Goal: Transaction & Acquisition: Purchase product/service

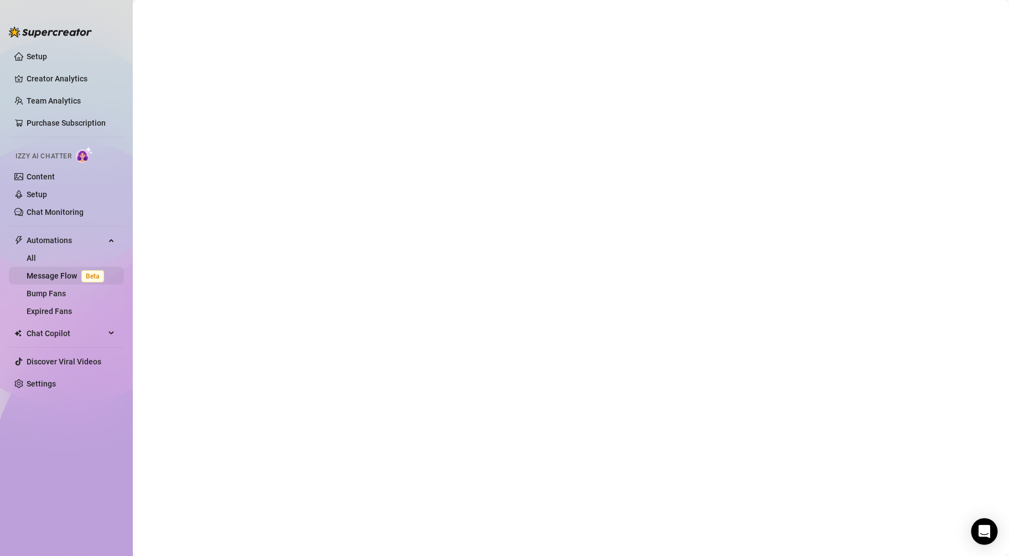
click at [77, 280] on link "Message Flow Beta" at bounding box center [68, 275] width 82 height 9
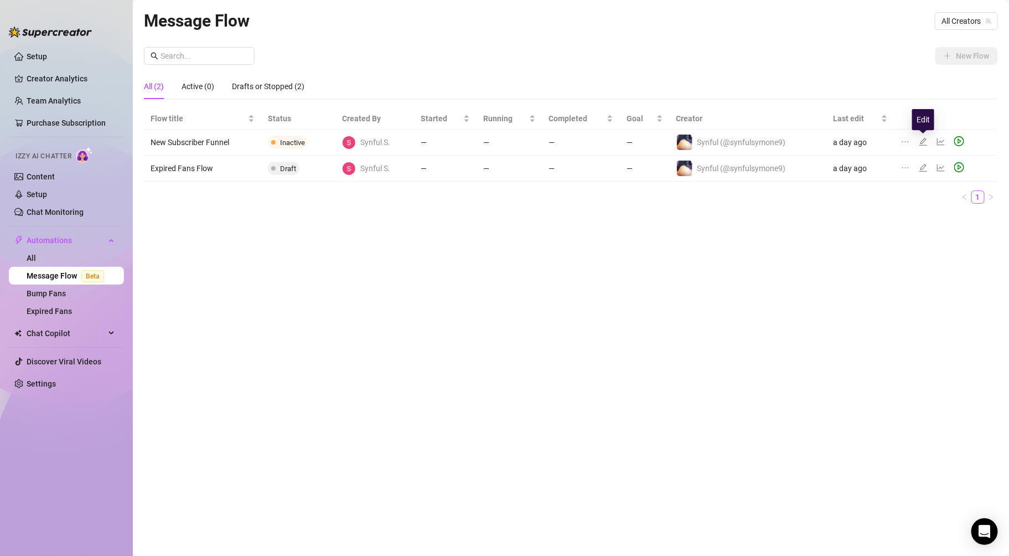
click at [922, 141] on icon "edit" at bounding box center [923, 142] width 8 height 8
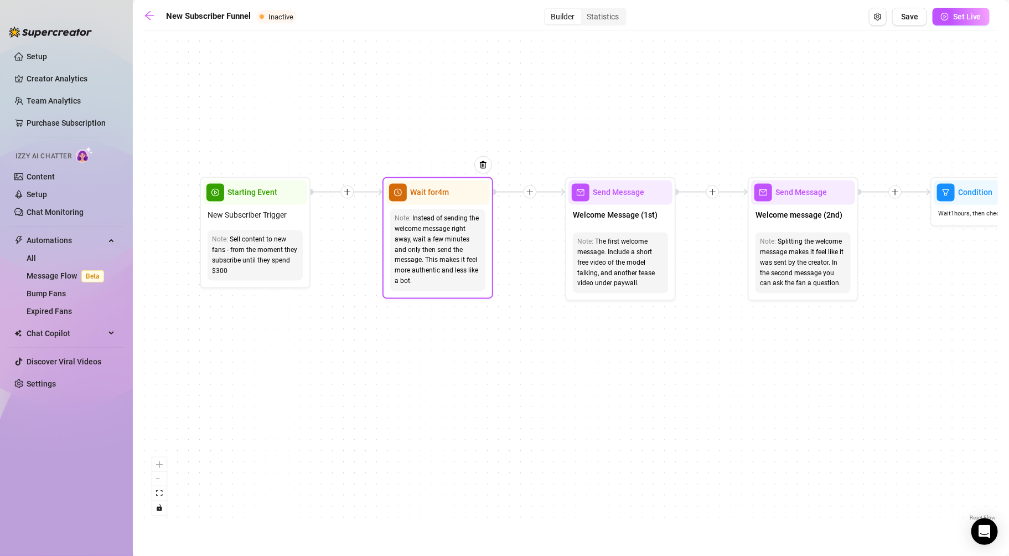
click at [422, 251] on div "Instead of sending the welcome message right away, wait a few minutes and only …" at bounding box center [438, 250] width 86 height 73
drag, startPoint x: 423, startPoint y: 208, endPoint x: 423, endPoint y: 201, distance: 6.1
click at [423, 206] on div "Note: Instead of sending the welcome message right away, wait a few minutes and…" at bounding box center [438, 250] width 104 height 91
click at [423, 199] on div "Wait for 4m" at bounding box center [438, 192] width 104 height 24
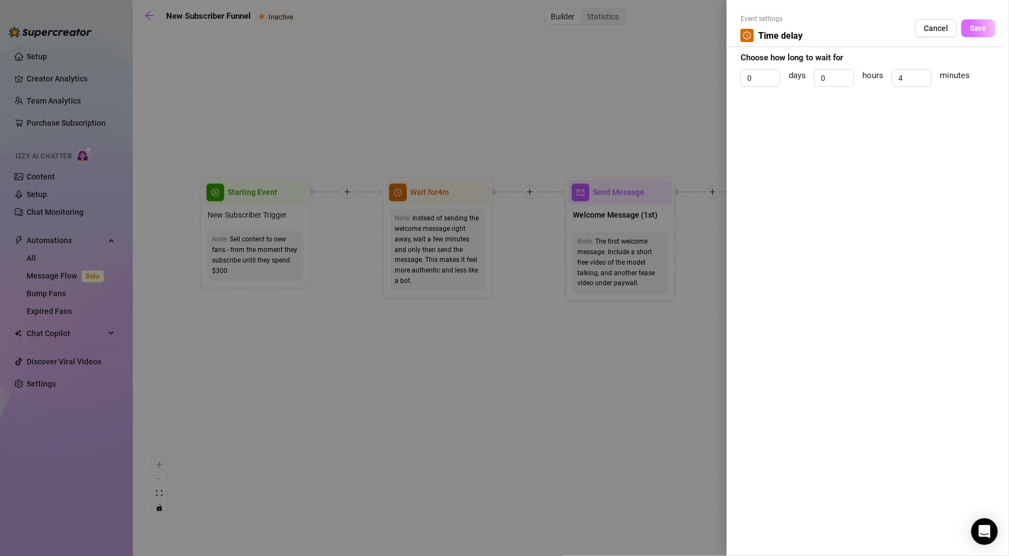
click at [980, 28] on span "Save" at bounding box center [978, 28] width 17 height 9
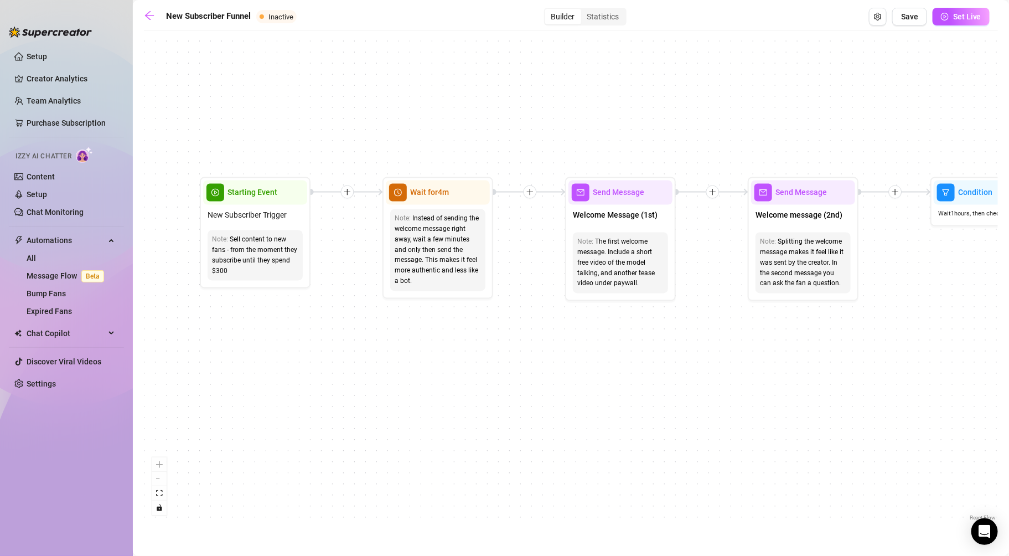
click at [348, 194] on icon "plus" at bounding box center [348, 192] width 8 height 8
click at [526, 190] on icon "plus" at bounding box center [530, 192] width 8 height 8
click at [579, 226] on div "Message" at bounding box center [583, 230] width 81 height 19
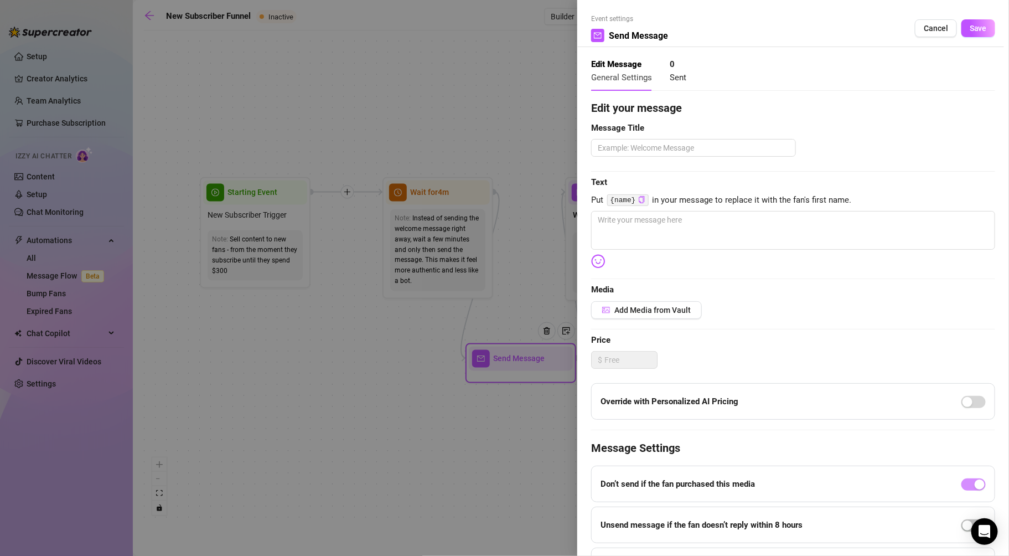
drag, startPoint x: 553, startPoint y: 318, endPoint x: 548, endPoint y: 313, distance: 6.7
click at [554, 318] on div at bounding box center [504, 278] width 1009 height 556
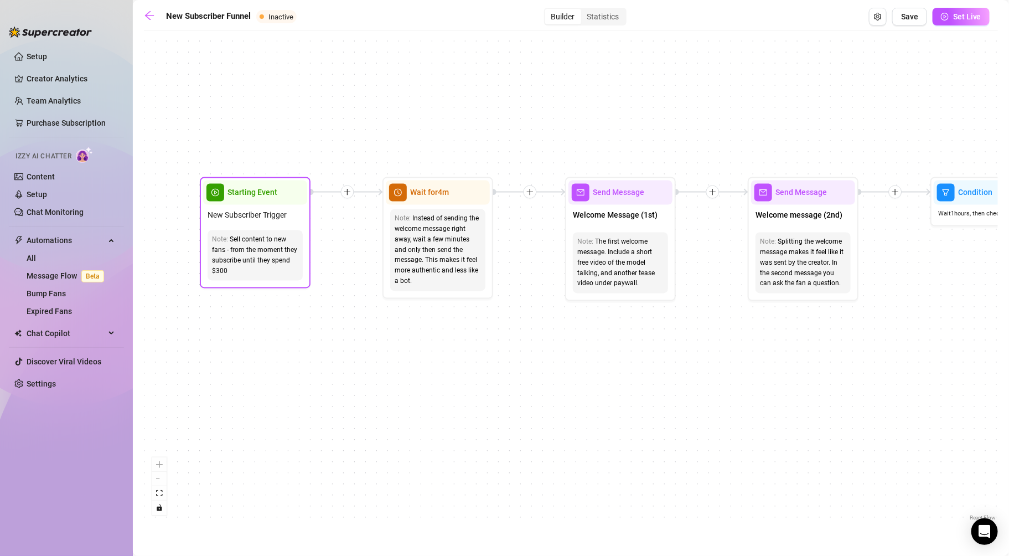
click at [277, 194] on div "Starting Event" at bounding box center [255, 192] width 104 height 24
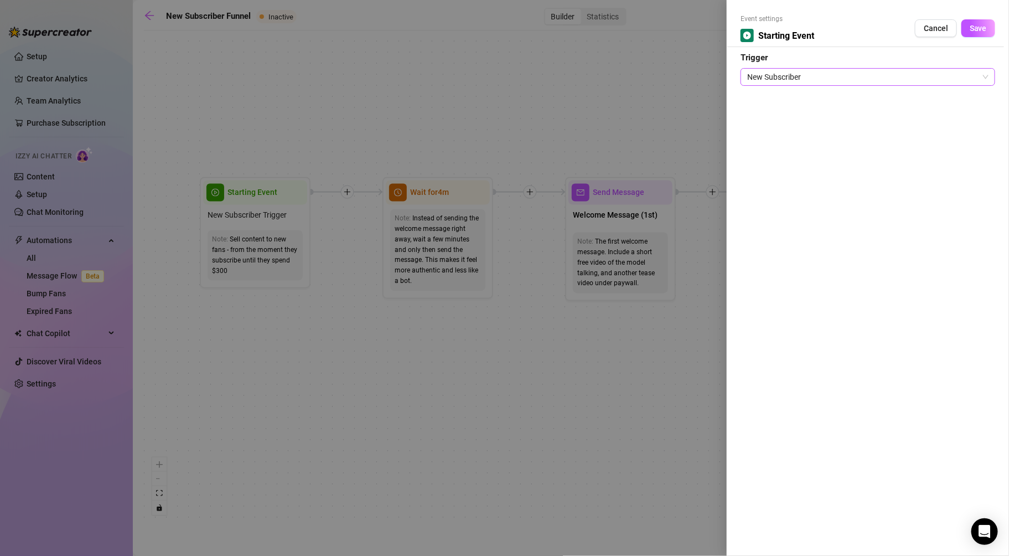
click at [882, 78] on span "New Subscriber" at bounding box center [867, 77] width 241 height 17
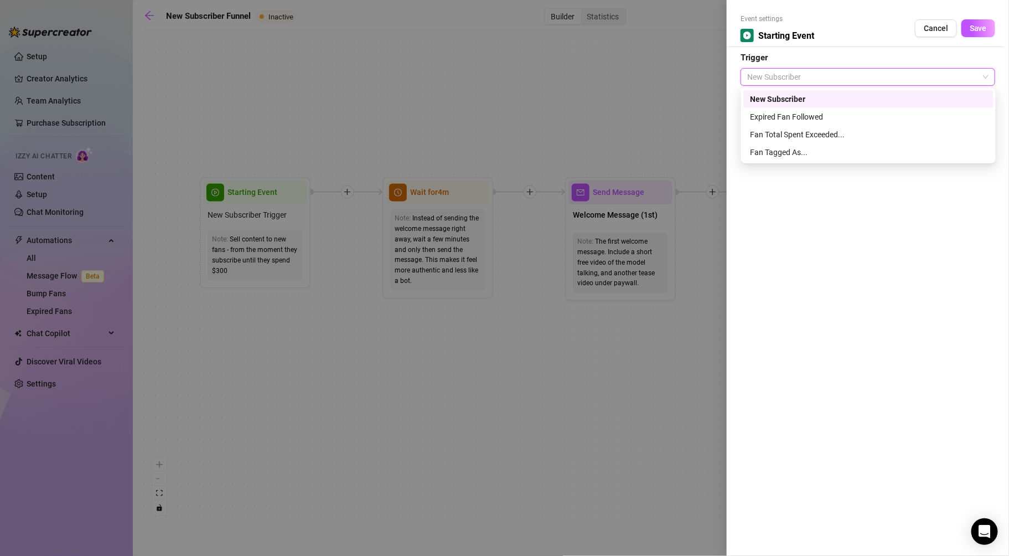
click at [829, 95] on div "New Subscriber" at bounding box center [868, 99] width 237 height 12
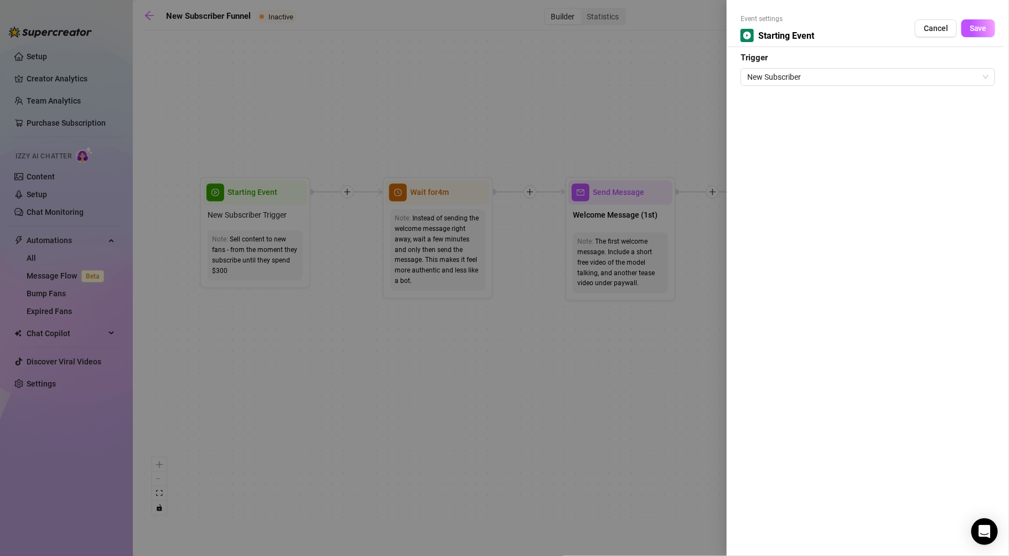
click at [982, 32] on span "Save" at bounding box center [978, 28] width 17 height 9
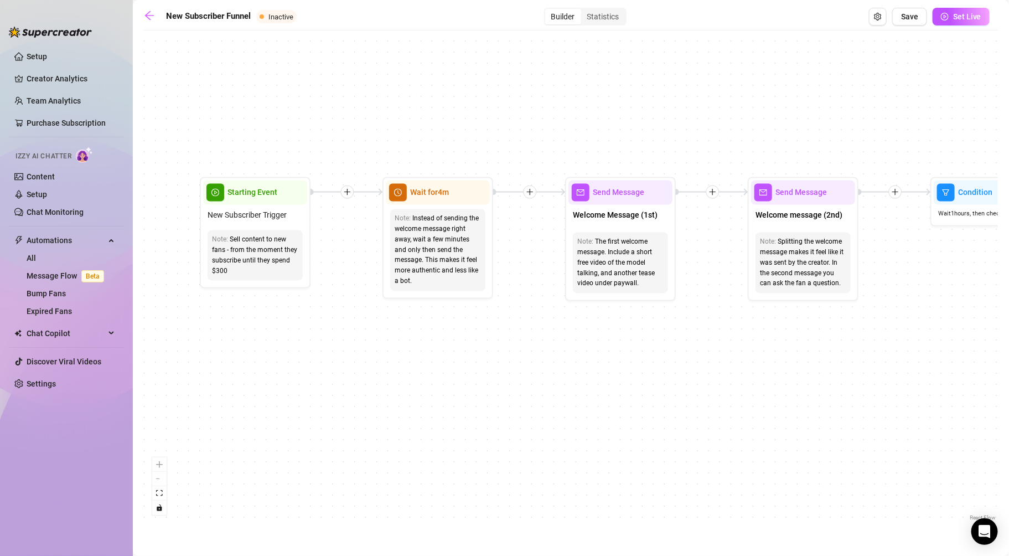
click at [350, 198] on div at bounding box center [347, 191] width 13 height 13
click at [386, 227] on div "Message" at bounding box center [401, 230] width 81 height 19
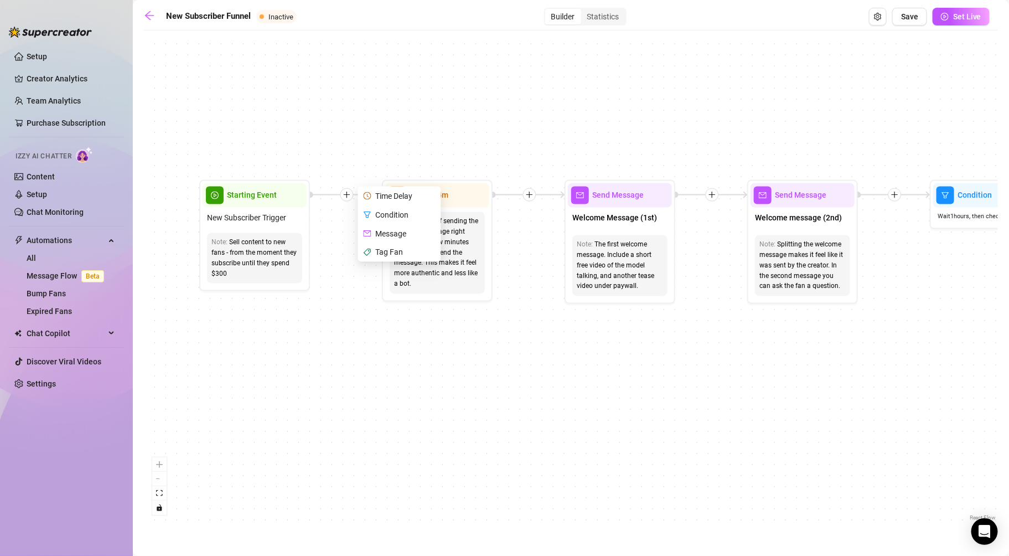
drag, startPoint x: 382, startPoint y: 234, endPoint x: 380, endPoint y: 228, distance: 5.8
click at [381, 232] on div "Message" at bounding box center [400, 233] width 81 height 19
click at [377, 231] on div "Message" at bounding box center [400, 231] width 81 height 19
click at [364, 231] on icon "mail" at bounding box center [367, 234] width 8 height 6
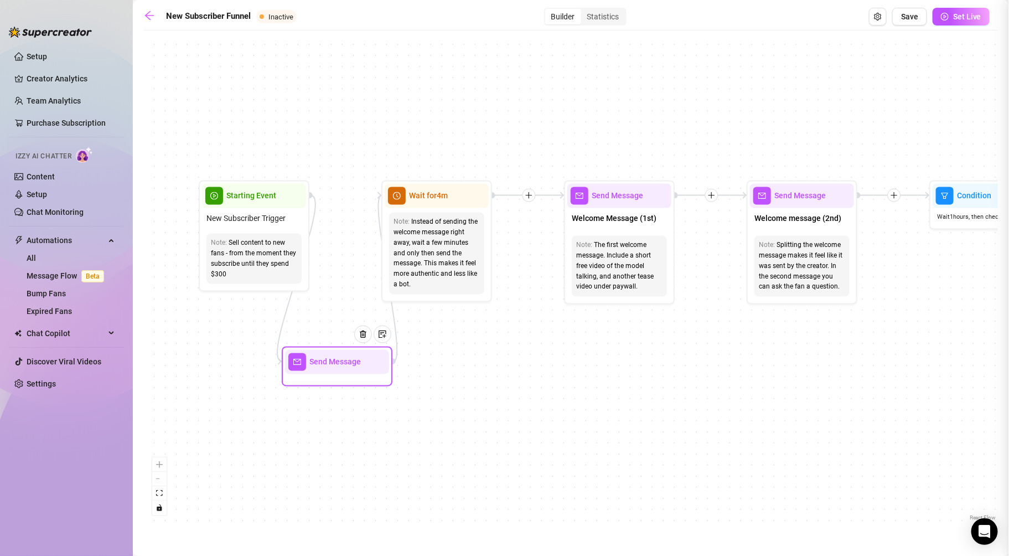
type textarea "Write your message here"
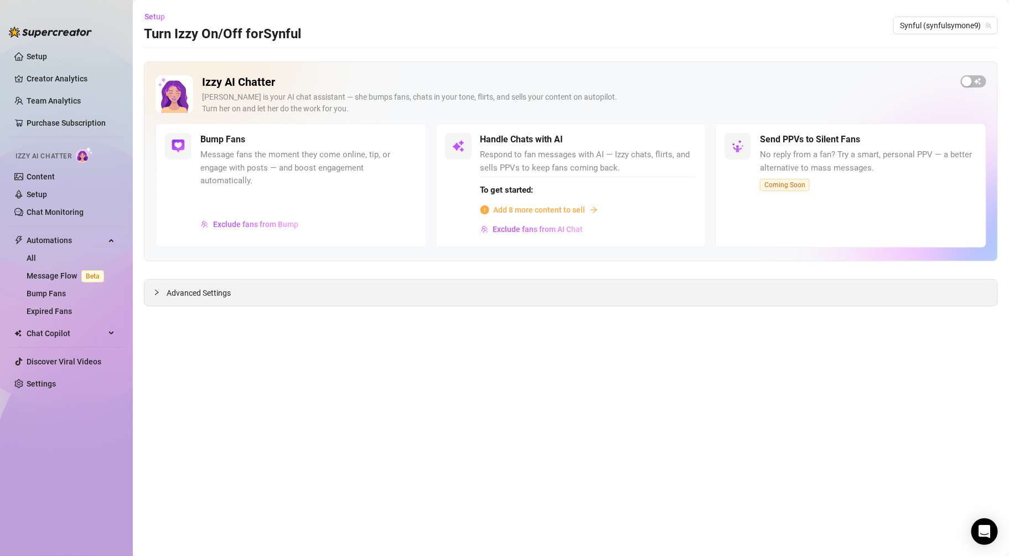
click at [194, 286] on div "Advanced Settings" at bounding box center [570, 292] width 853 height 26
click at [169, 289] on span "Advanced Settings" at bounding box center [199, 293] width 64 height 12
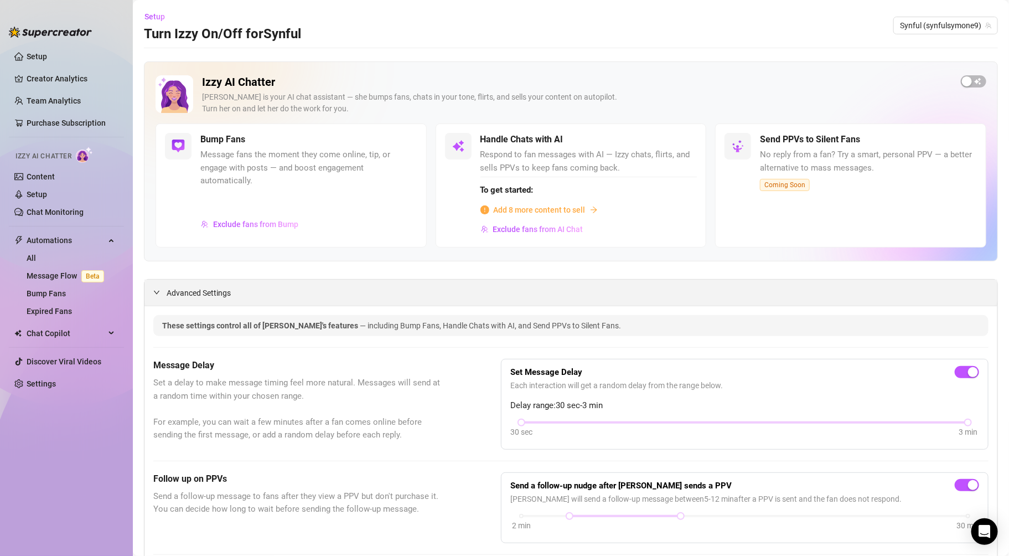
click at [218, 289] on span "Advanced Settings" at bounding box center [199, 293] width 64 height 12
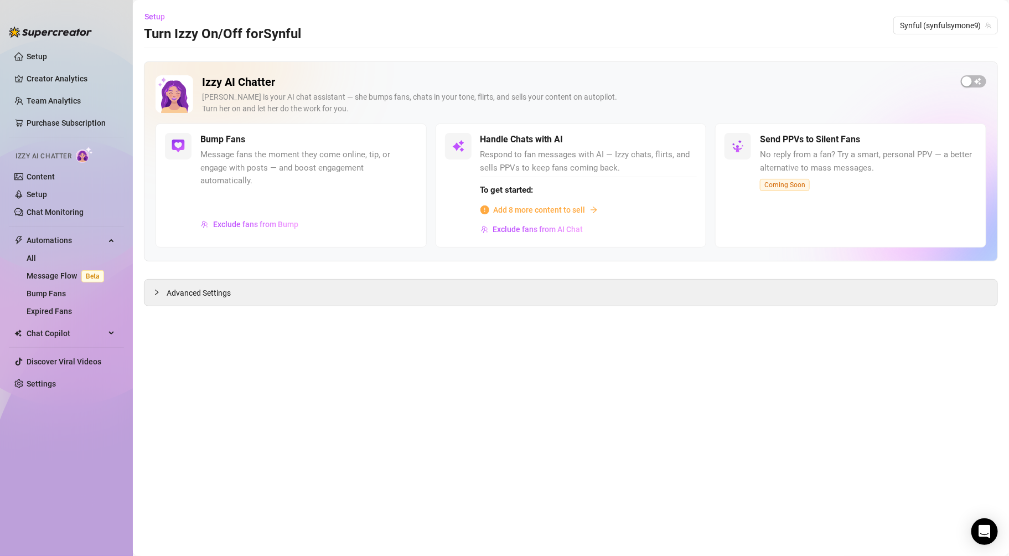
click at [574, 209] on span "Add 8 more content to sell" at bounding box center [540, 210] width 92 height 12
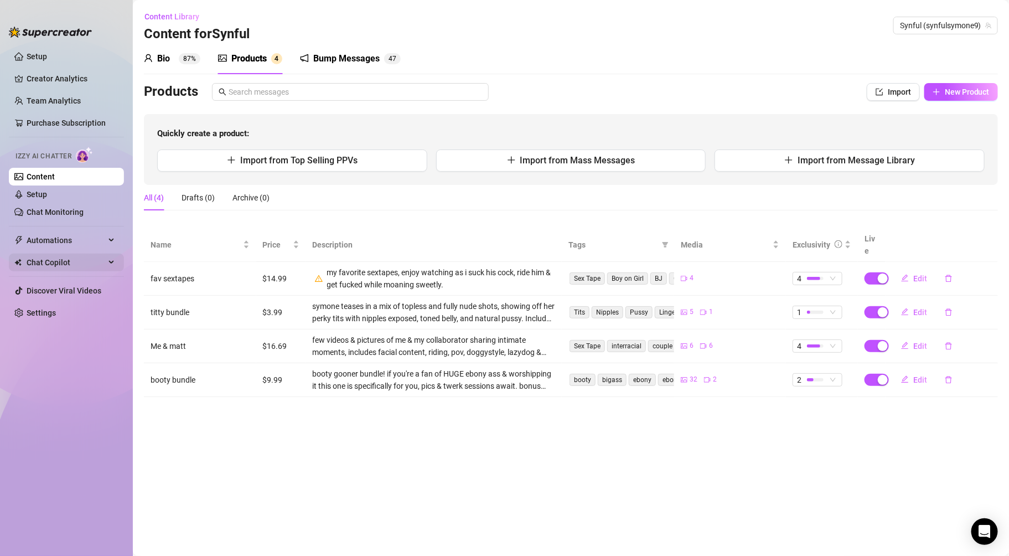
click at [79, 267] on span "Chat Copilot" at bounding box center [66, 262] width 79 height 18
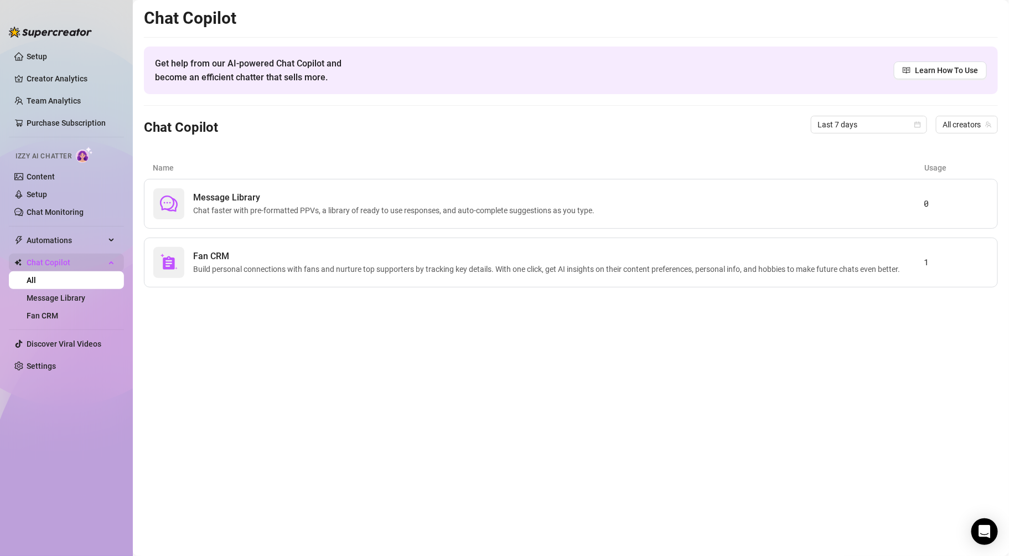
click at [115, 255] on div "Chat Copilot" at bounding box center [66, 262] width 115 height 18
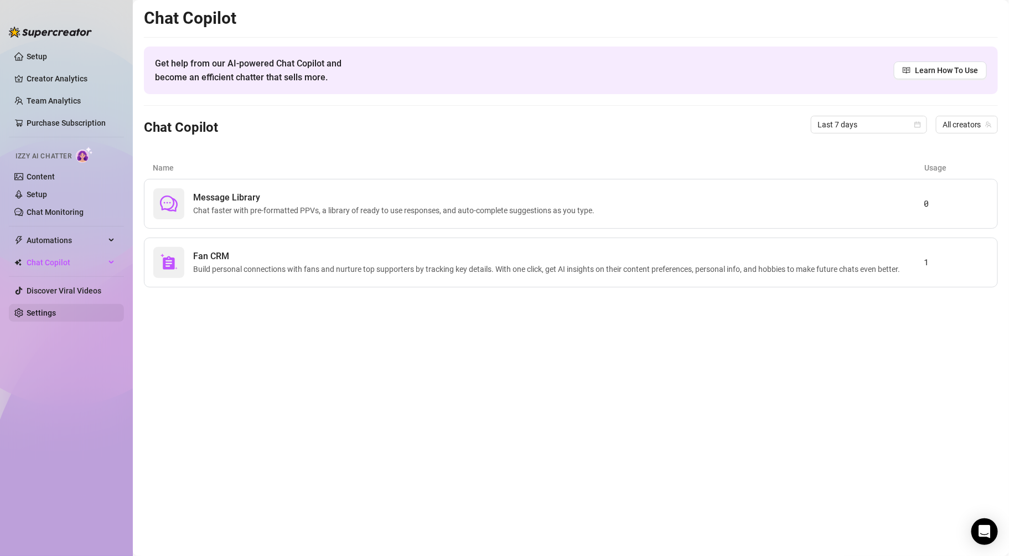
click at [37, 308] on link "Settings" at bounding box center [41, 312] width 29 height 9
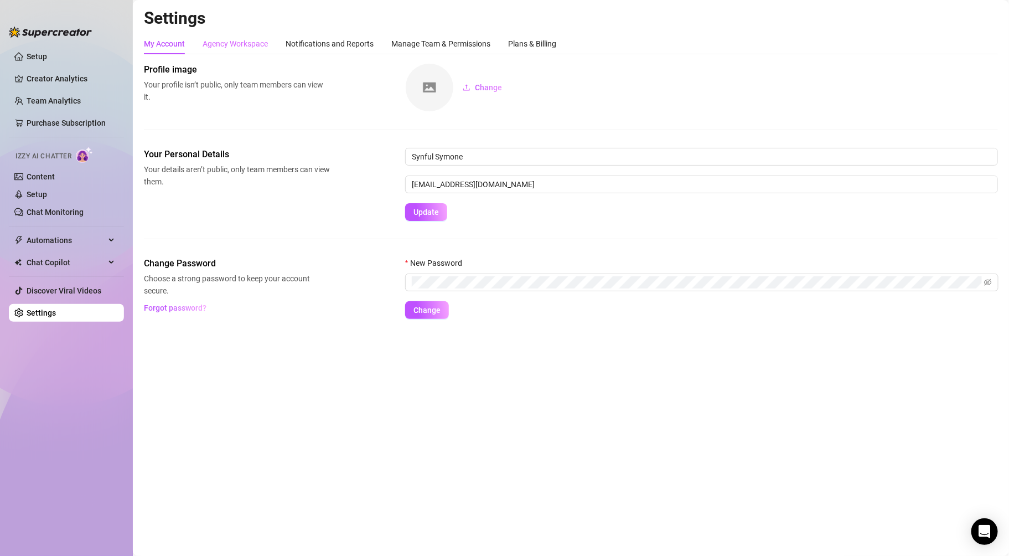
click at [215, 33] on div "Agency Workspace" at bounding box center [235, 43] width 65 height 21
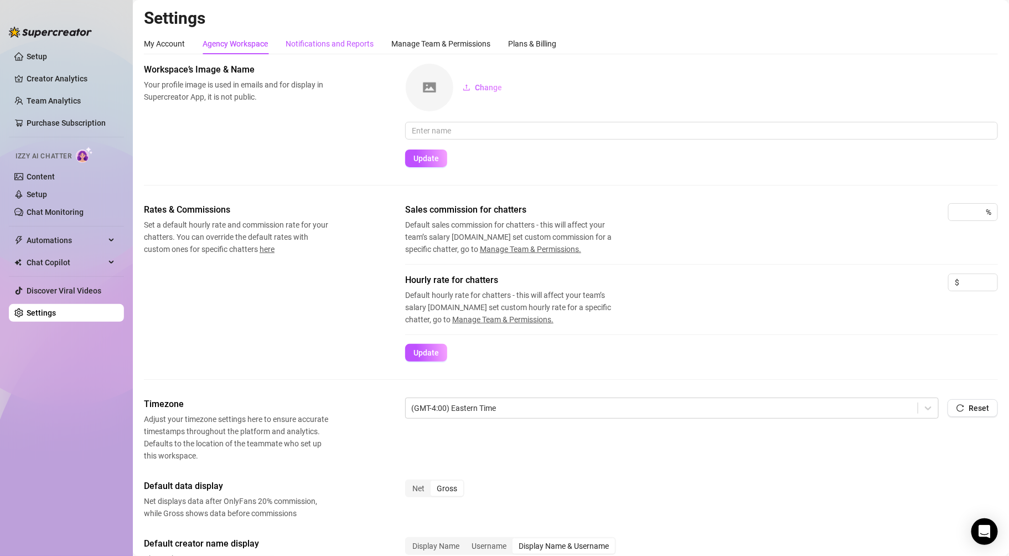
drag, startPoint x: 320, startPoint y: 49, endPoint x: 320, endPoint y: 41, distance: 8.3
click at [318, 49] on div "Notifications and Reports" at bounding box center [330, 44] width 88 height 12
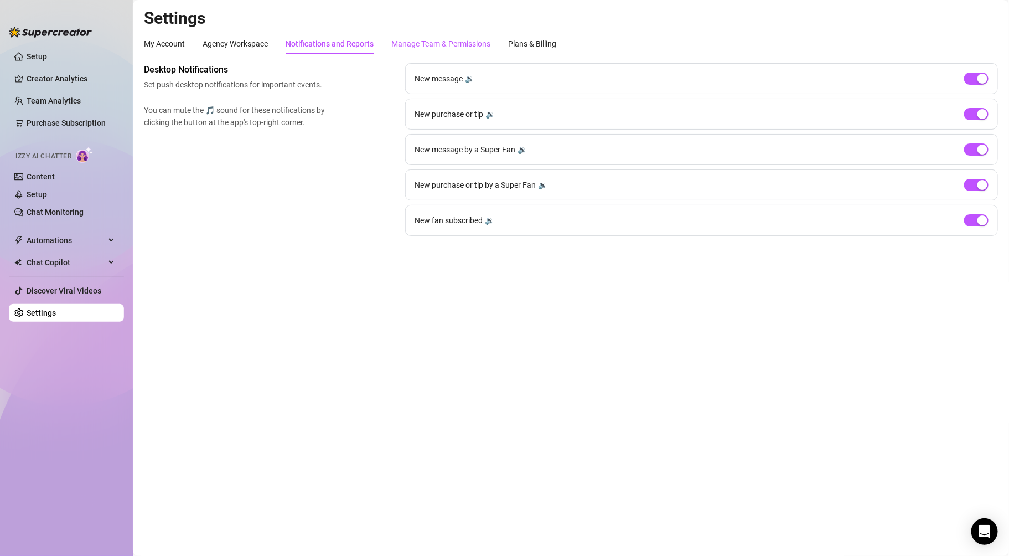
click at [419, 45] on div "Manage Team & Permissions" at bounding box center [440, 44] width 99 height 12
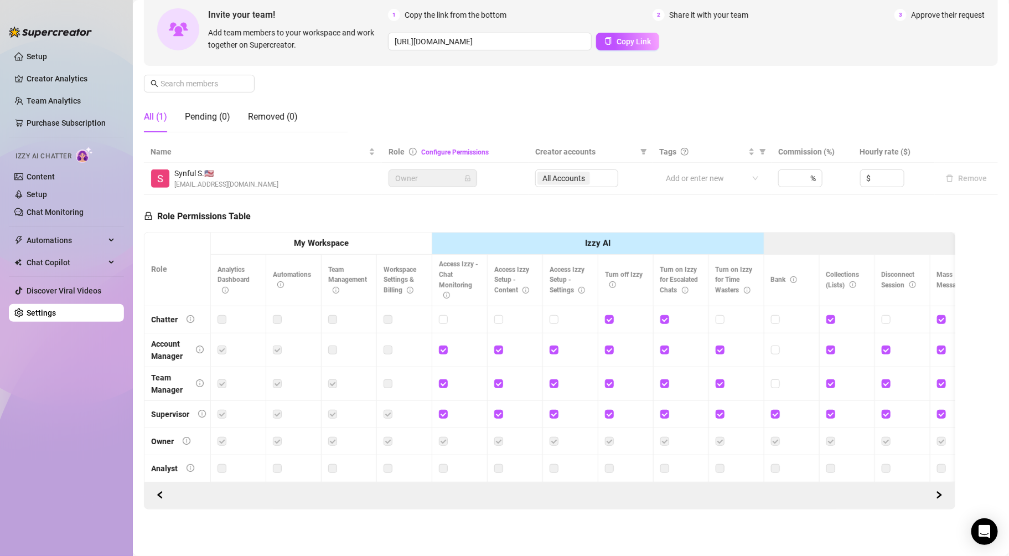
scroll to position [126, 0]
click at [357, 232] on th "My Workspace" at bounding box center [321, 243] width 221 height 23
click at [443, 315] on input "checkbox" at bounding box center [443, 319] width 8 height 8
click at [441, 315] on input "checkbox" at bounding box center [443, 319] width 8 height 8
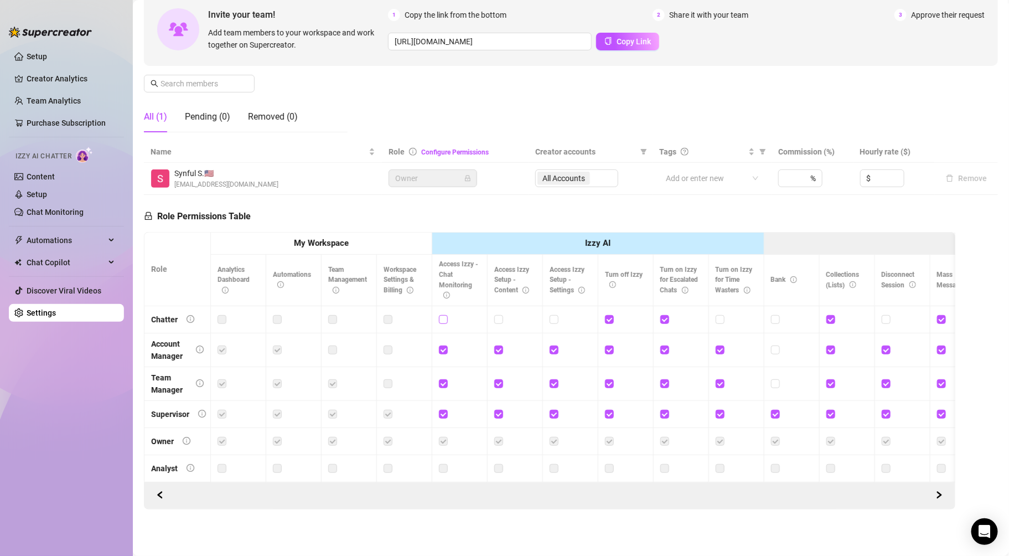
checkbox input "true"
click at [498, 315] on input "checkbox" at bounding box center [498, 319] width 8 height 8
checkbox input "true"
click at [551, 315] on input "checkbox" at bounding box center [554, 319] width 8 height 8
click at [553, 315] on input "checkbox" at bounding box center [554, 319] width 8 height 8
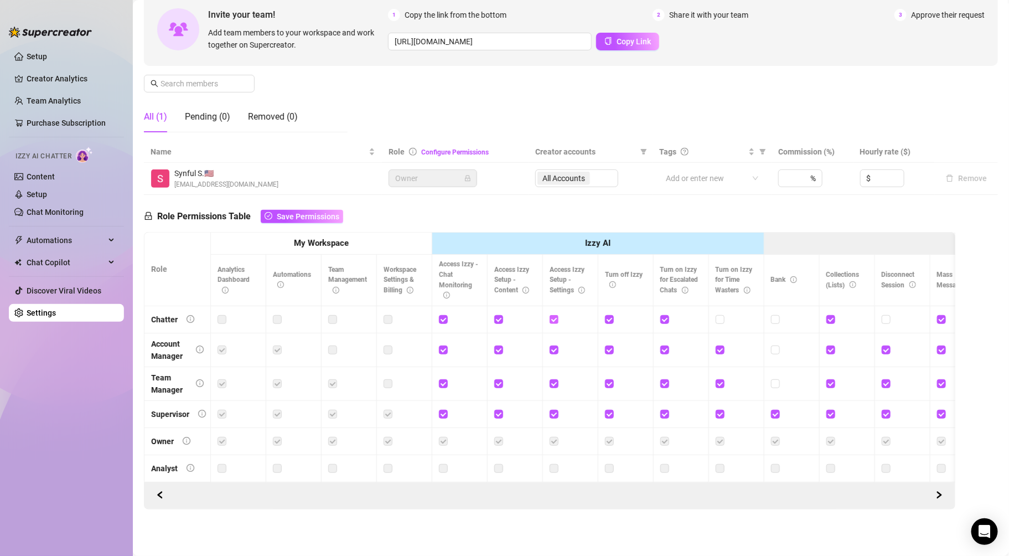
checkbox input "false"
click at [718, 315] on input "checkbox" at bounding box center [720, 319] width 8 height 8
checkbox input "true"
click at [935, 492] on icon "right" at bounding box center [939, 495] width 8 height 8
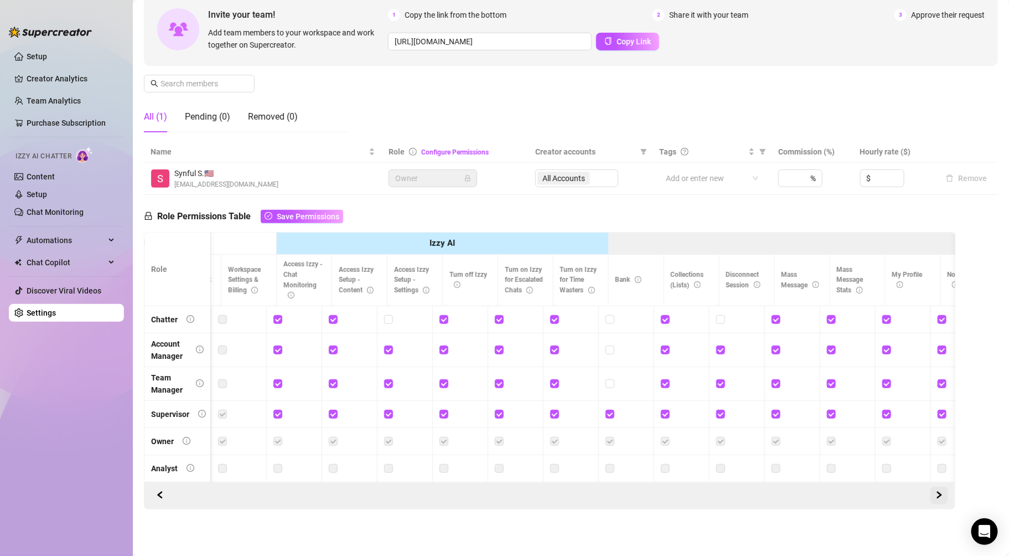
scroll to position [0, 165]
click at [935, 492] on icon "right" at bounding box center [939, 495] width 8 height 8
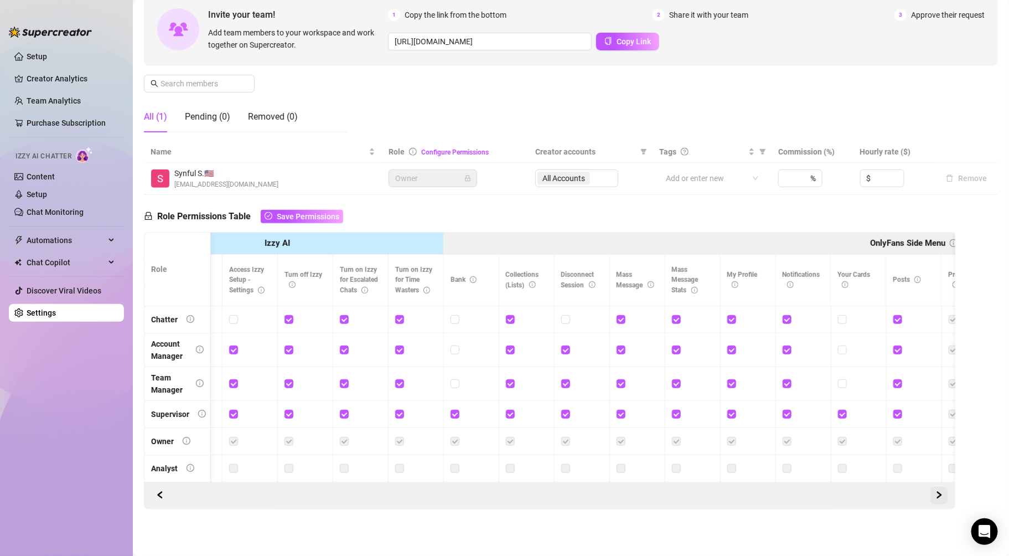
scroll to position [0, 331]
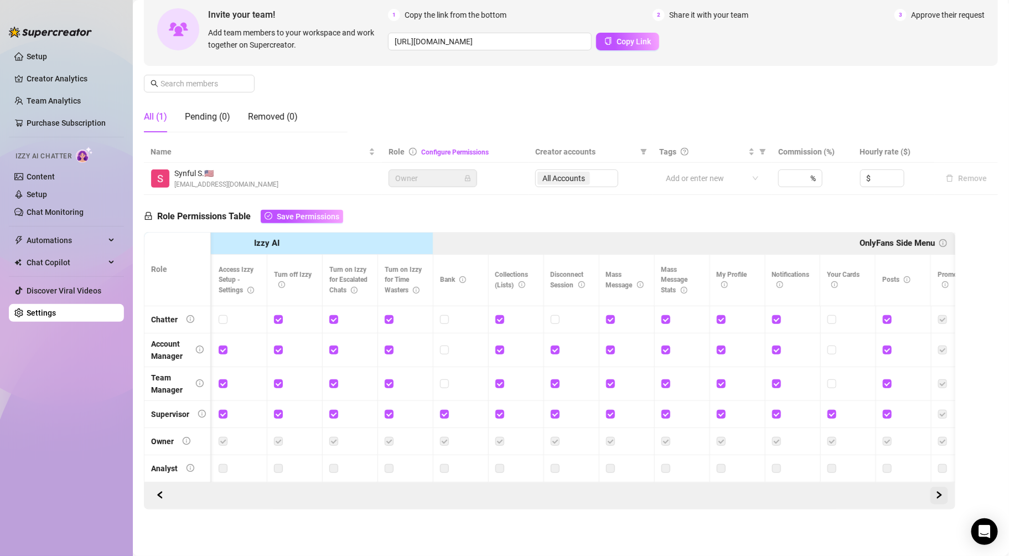
click at [935, 492] on icon "right" at bounding box center [939, 495] width 8 height 8
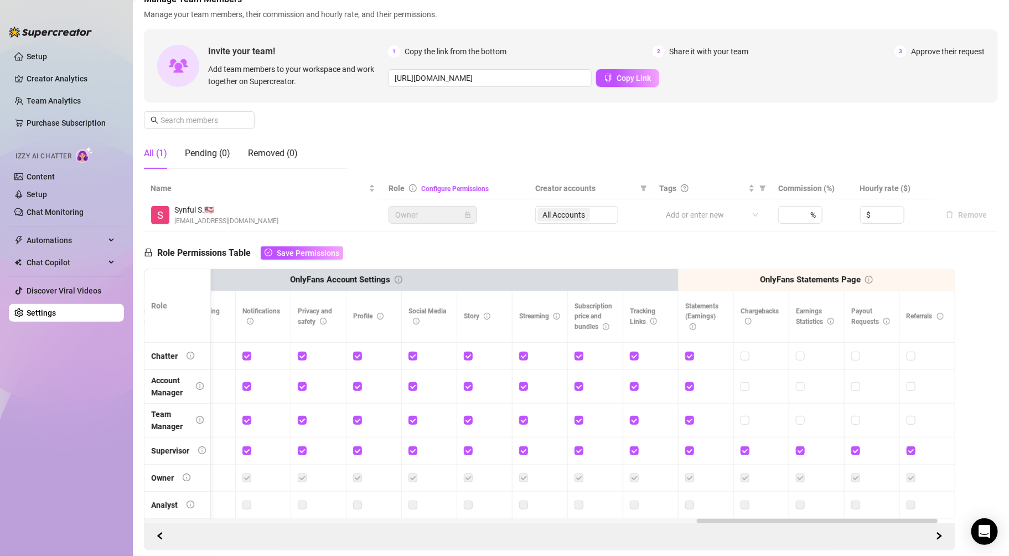
scroll to position [0, 0]
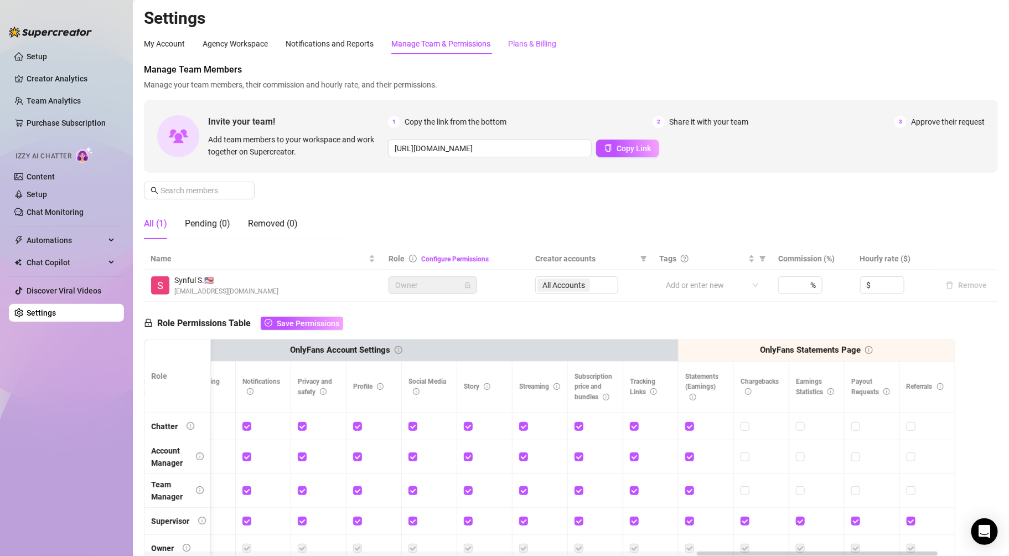
click at [527, 38] on div "Plans & Billing" at bounding box center [532, 44] width 48 height 12
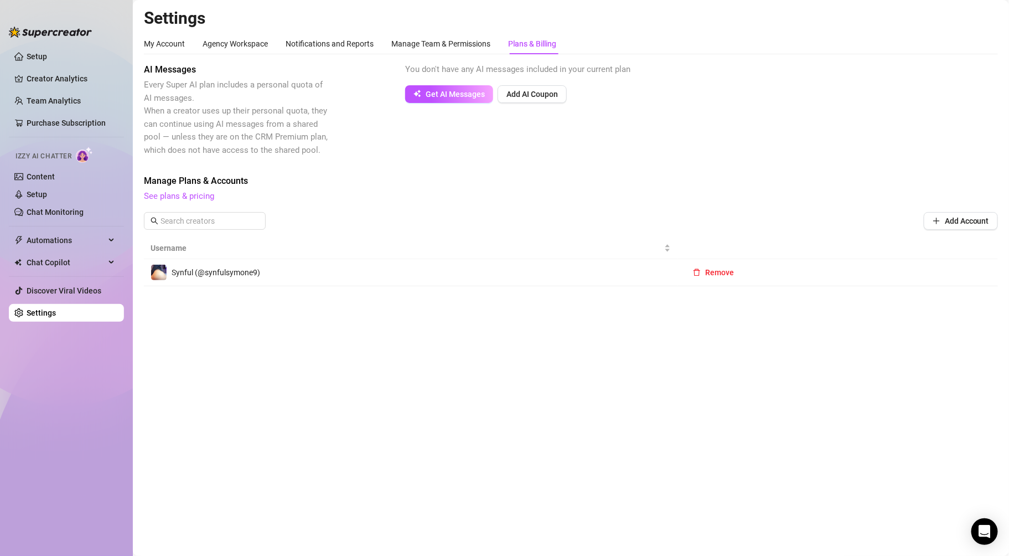
click at [459, 91] on span "Get AI Messages" at bounding box center [455, 94] width 59 height 9
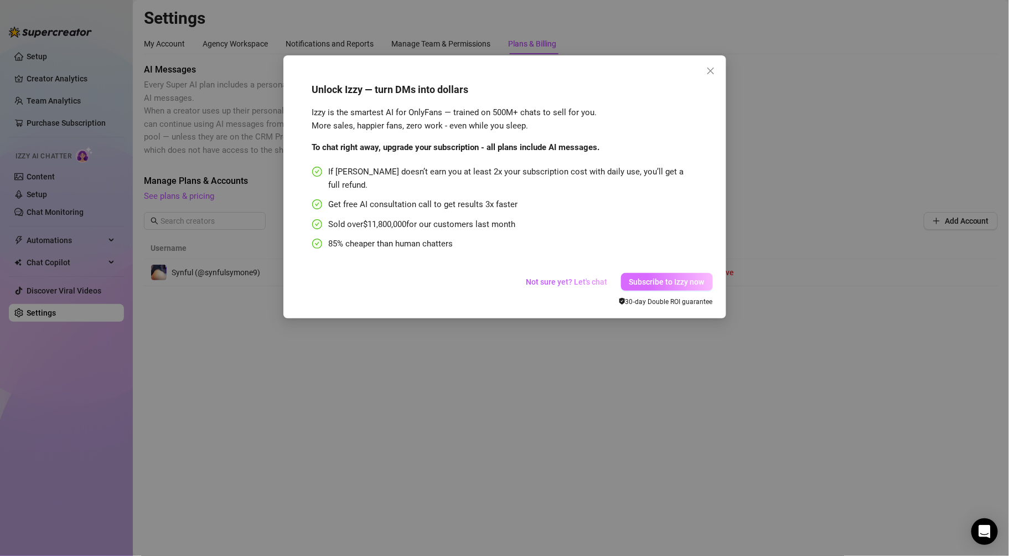
click at [653, 277] on span "Subscribe to Izzy now" at bounding box center [666, 281] width 75 height 9
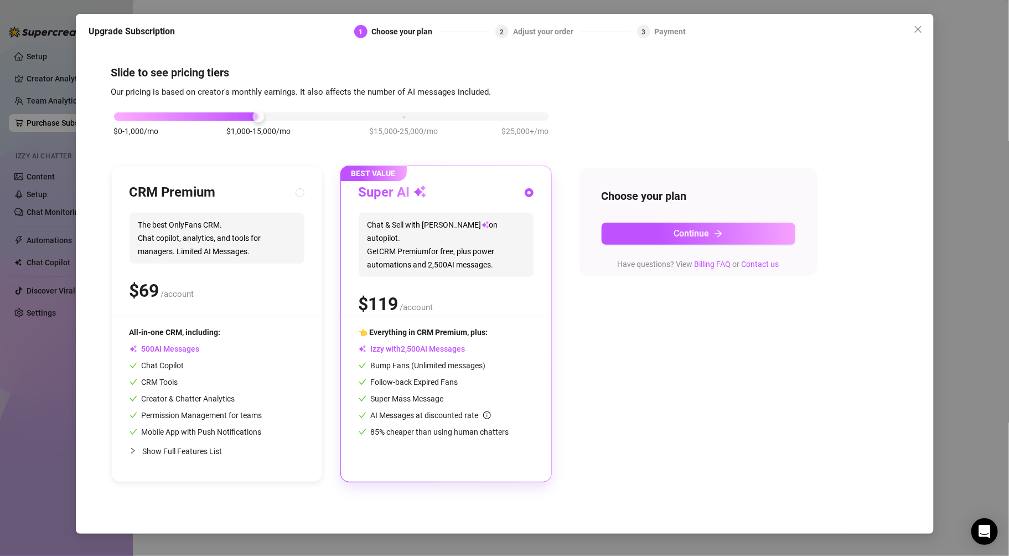
click at [176, 121] on div "$0-1,000/mo $1,000-15,000/mo $15,000-25,000/mo $25,000+/mo" at bounding box center [331, 130] width 441 height 63
click at [182, 114] on div "$0-1,000/mo $1,000-15,000/mo $15,000-25,000/mo $25,000+/mo" at bounding box center [331, 113] width 435 height 7
click at [298, 192] on input "radio" at bounding box center [300, 193] width 4 height 7
radio input "true"
radio input "false"
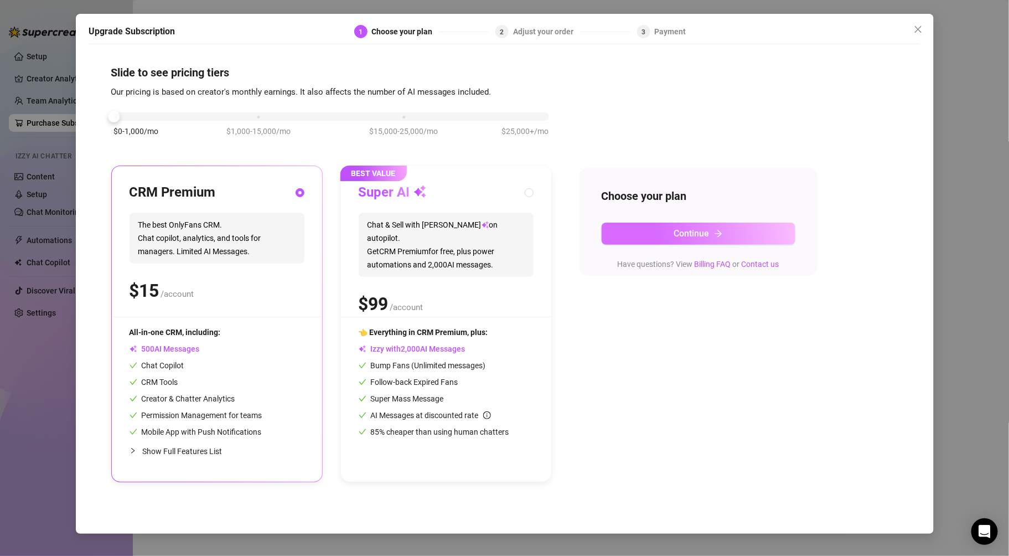
click at [744, 229] on button "Continue" at bounding box center [699, 233] width 194 height 22
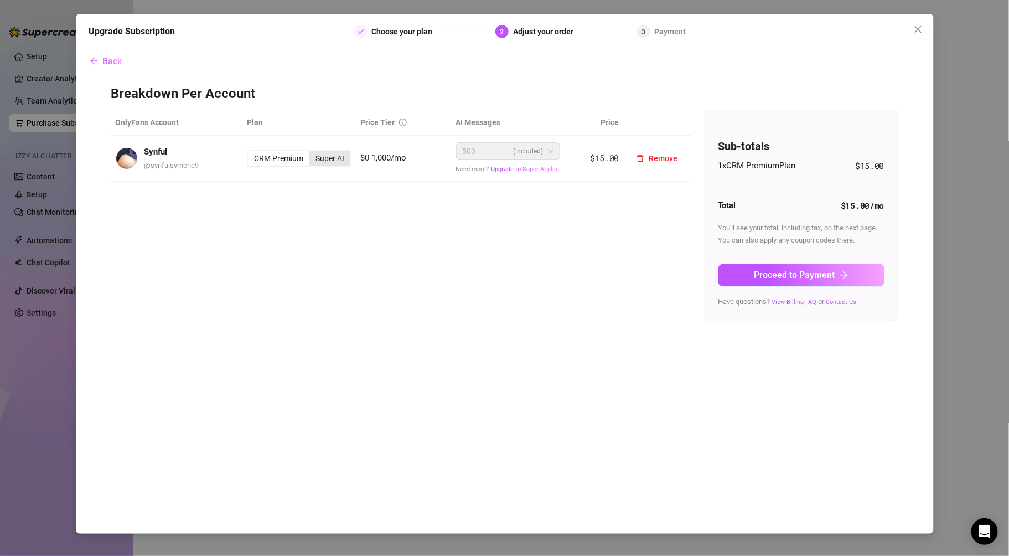
click at [325, 158] on div "Super AI" at bounding box center [329, 158] width 41 height 15
click at [312, 152] on input "Super AI" at bounding box center [312, 152] width 0 height 0
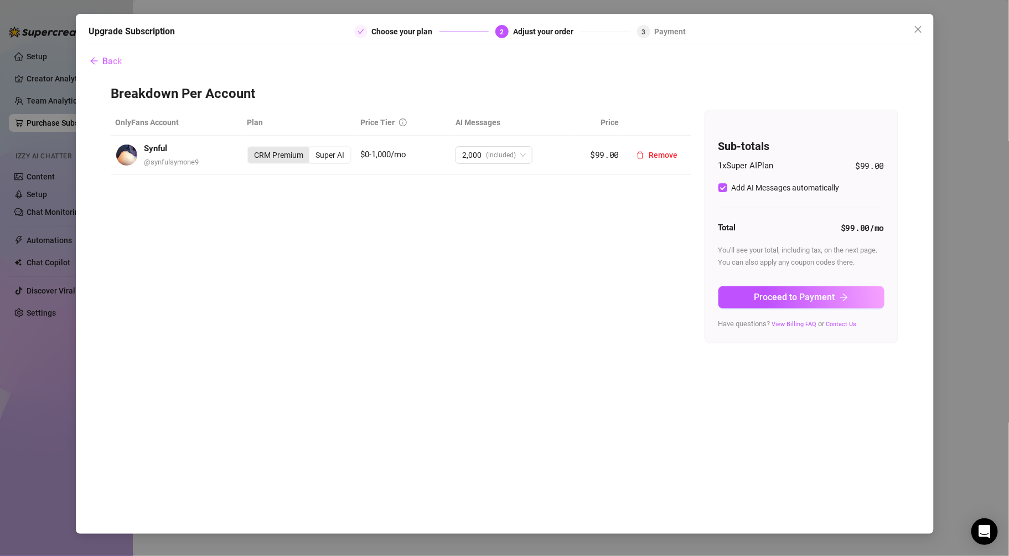
click at [271, 153] on div "CRM Premium" at bounding box center [278, 154] width 61 height 15
click at [251, 149] on input "CRM Premium" at bounding box center [251, 149] width 0 height 0
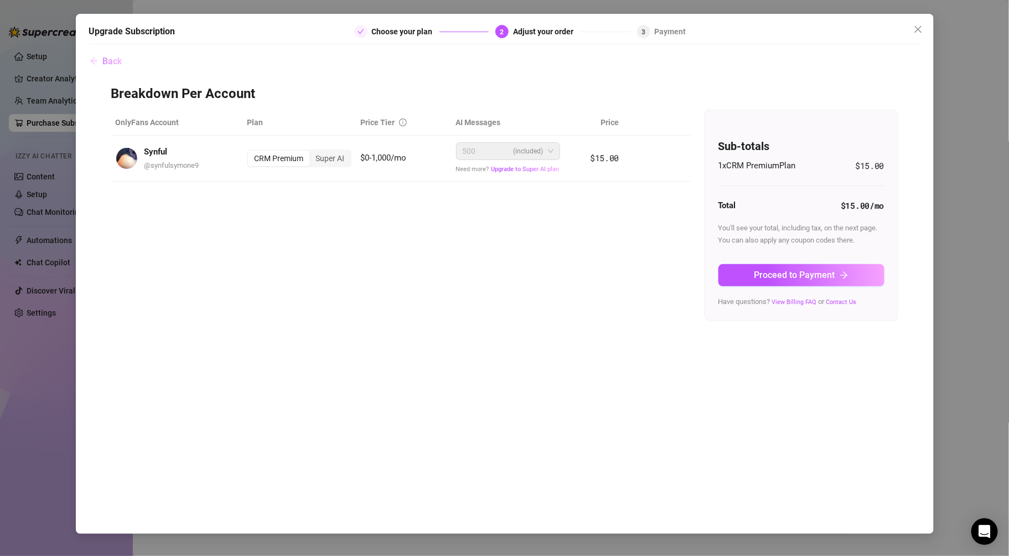
click at [110, 58] on span "Back" at bounding box center [112, 61] width 19 height 11
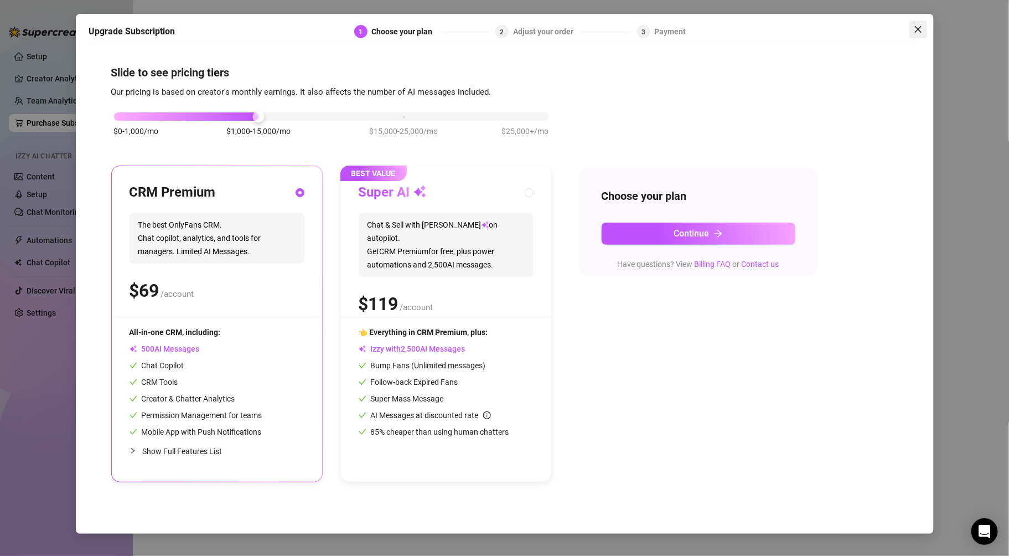
click at [915, 24] on button "Close" at bounding box center [918, 29] width 18 height 18
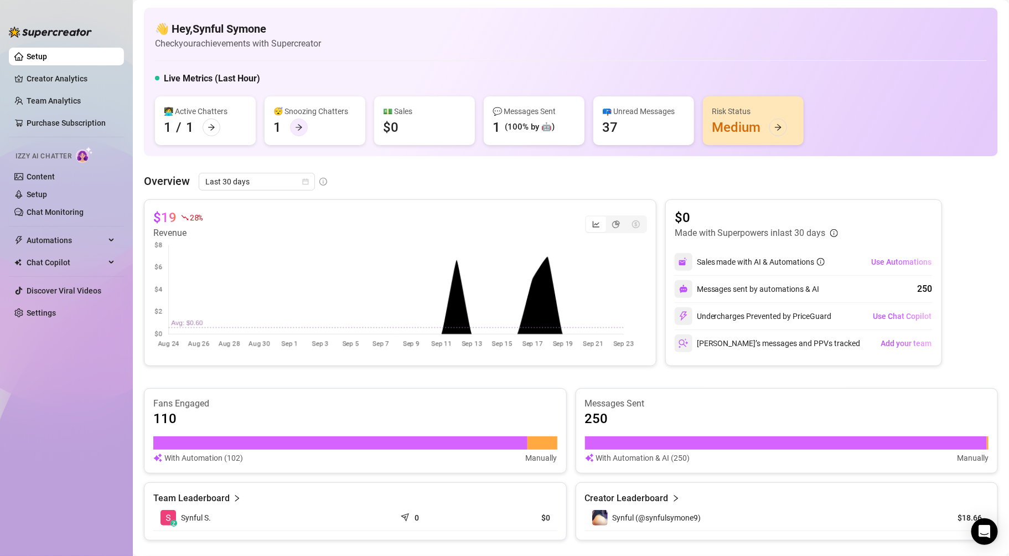
click at [293, 124] on div at bounding box center [299, 127] width 18 height 18
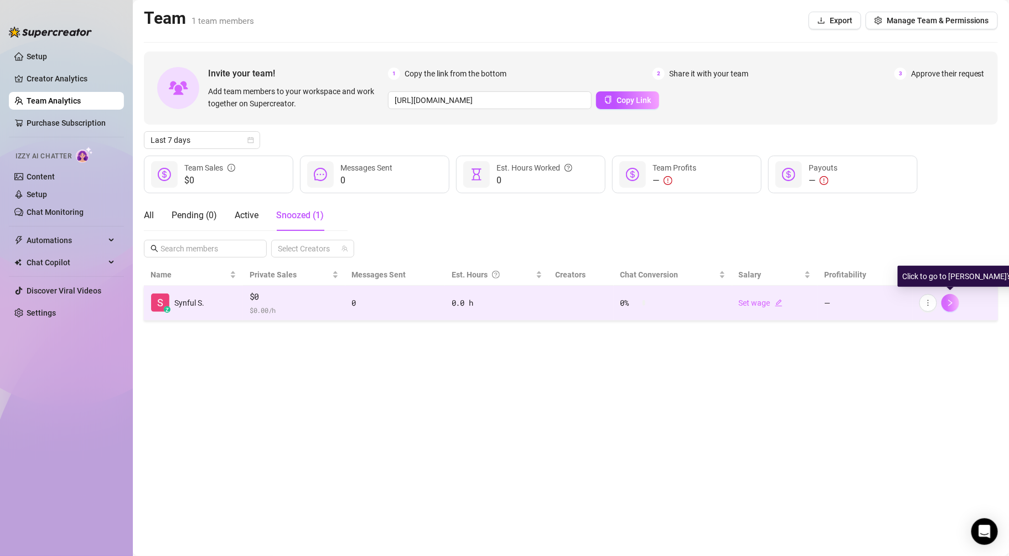
click at [952, 303] on icon "right" at bounding box center [950, 303] width 8 height 8
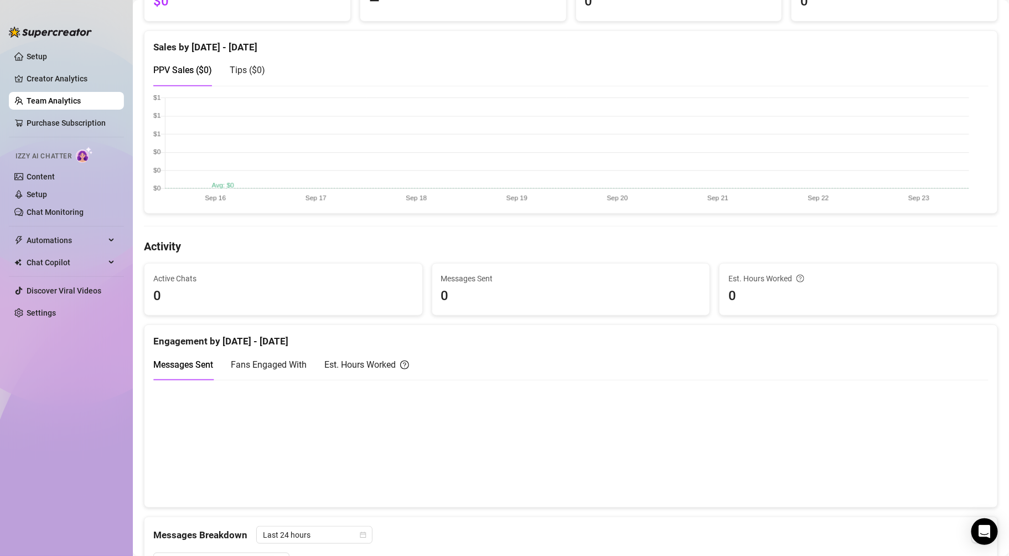
scroll to position [459, 0]
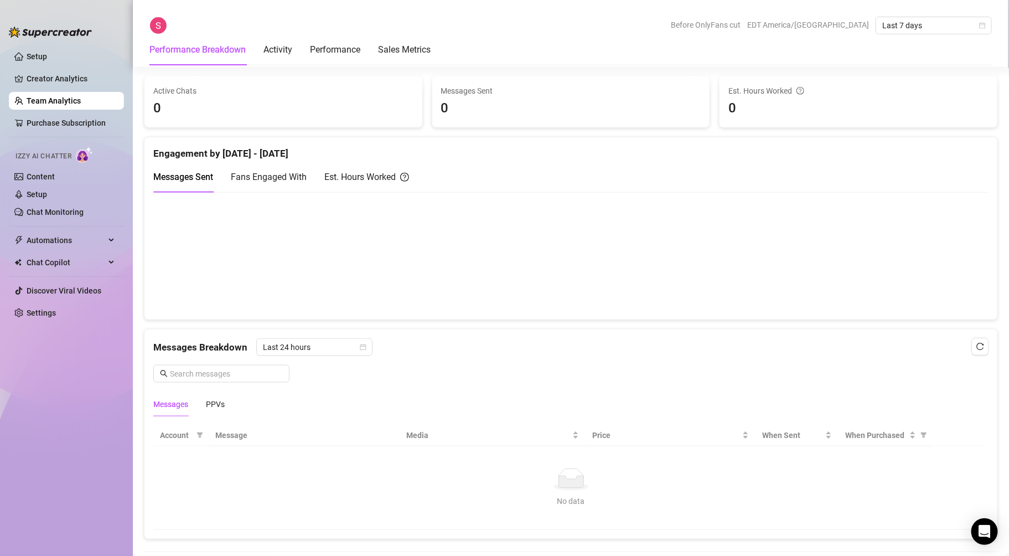
click at [291, 177] on span "Fans Engaged With" at bounding box center [269, 177] width 76 height 11
click at [380, 173] on div "Est. Hours Worked" at bounding box center [366, 177] width 85 height 14
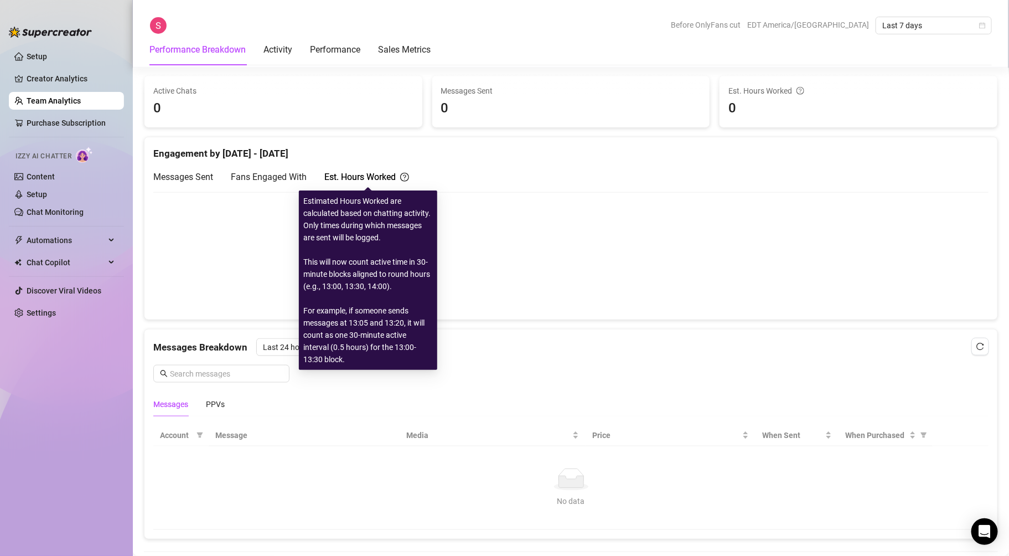
click at [381, 173] on div "Est. Hours Worked" at bounding box center [366, 177] width 85 height 14
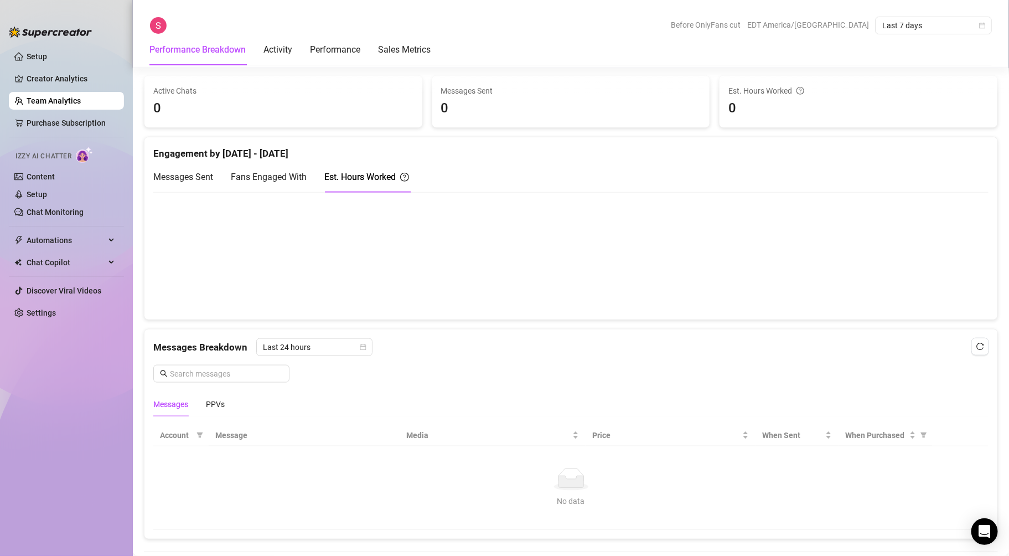
click at [189, 174] on span "Messages Sent" at bounding box center [183, 177] width 60 height 11
click at [282, 42] on div "Activity" at bounding box center [277, 49] width 29 height 31
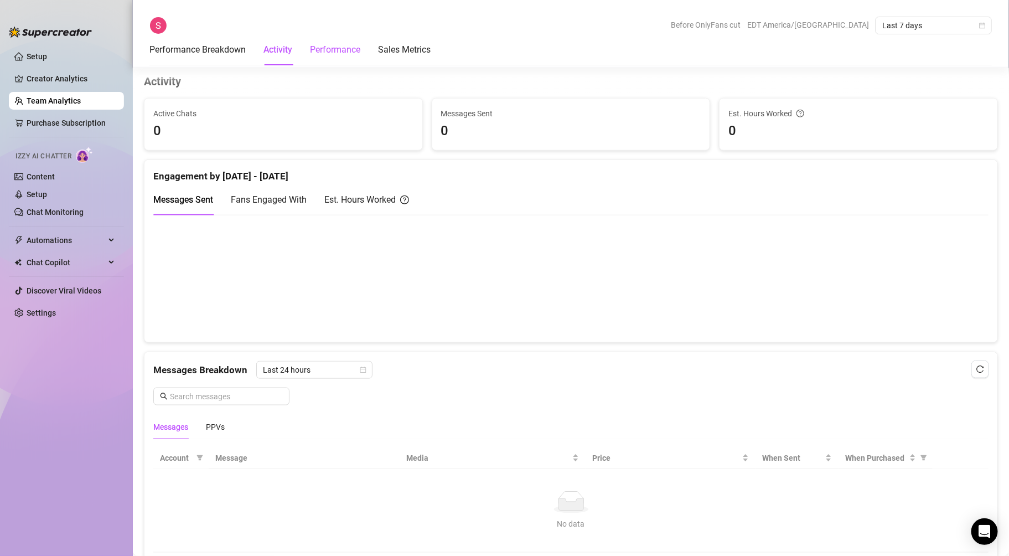
click at [352, 53] on div "Performance" at bounding box center [335, 49] width 50 height 13
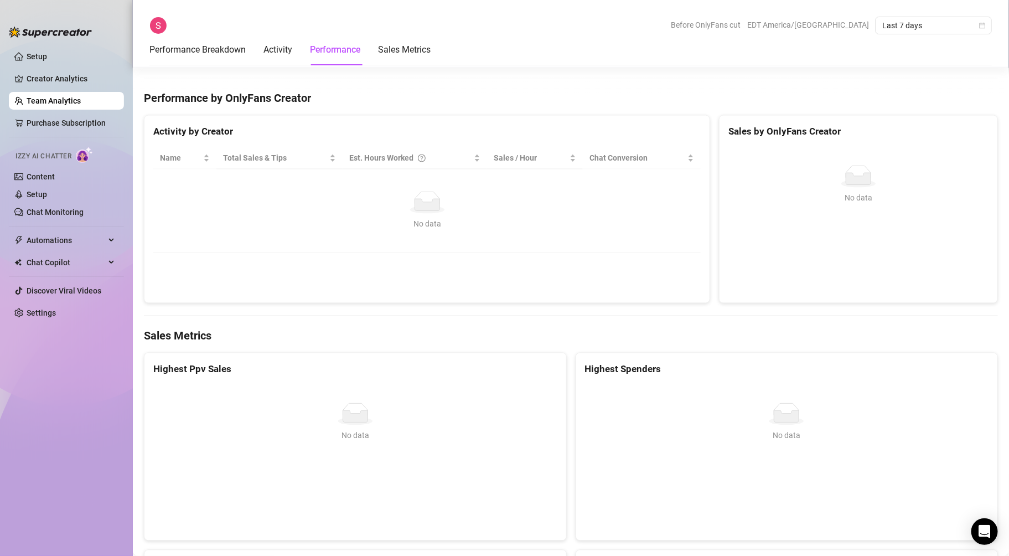
scroll to position [949, 0]
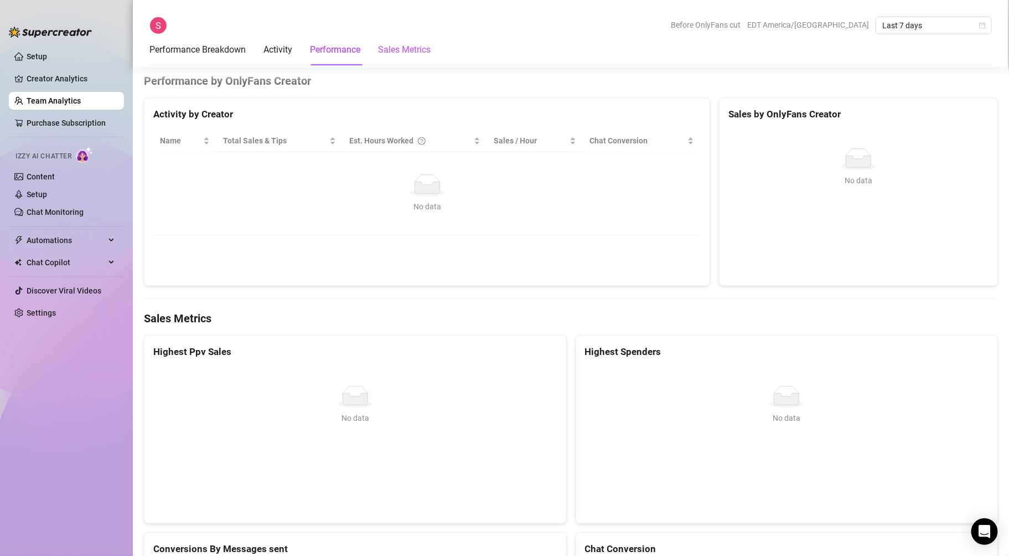
click at [395, 48] on Metrics "Sales Metrics" at bounding box center [404, 49] width 53 height 13
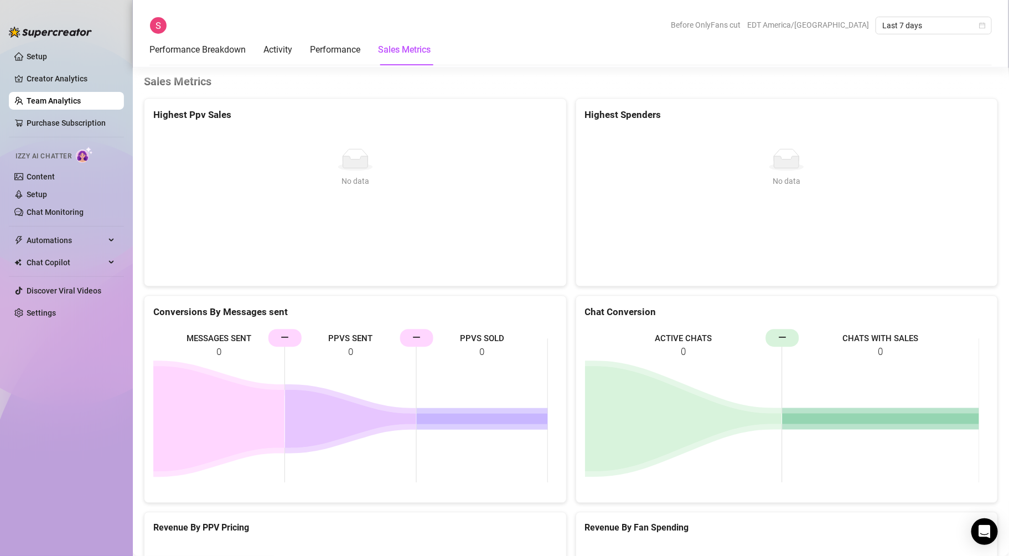
scroll to position [1362, 0]
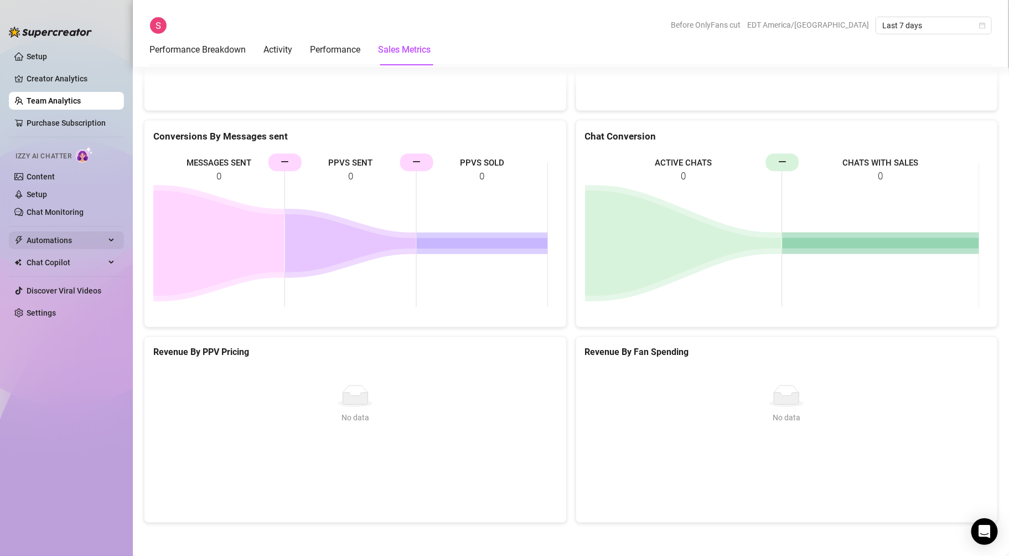
click at [92, 237] on span "Automations" at bounding box center [66, 240] width 79 height 18
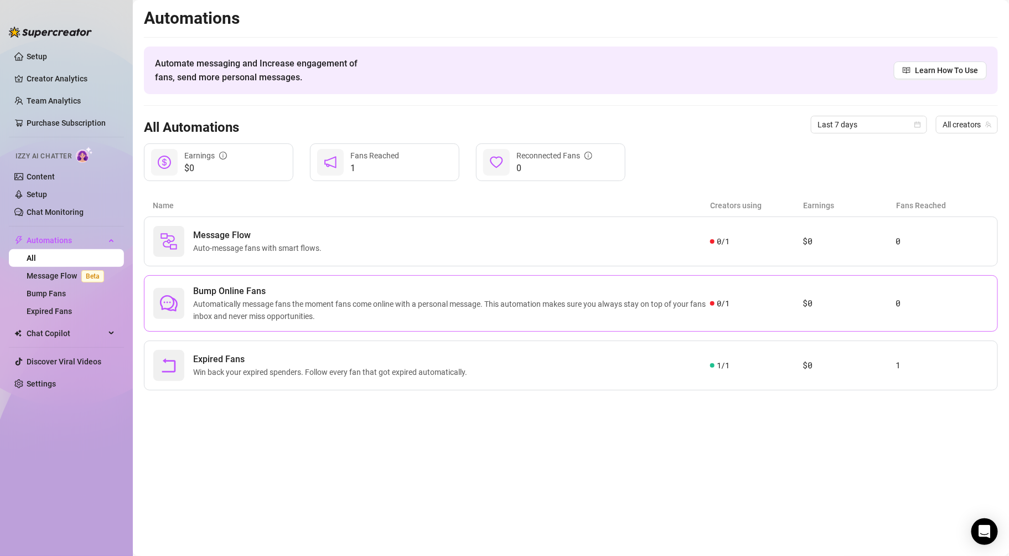
click at [911, 295] on div "Bump Online Fans Automatically message fans the moment fans come online with a …" at bounding box center [571, 303] width 854 height 56
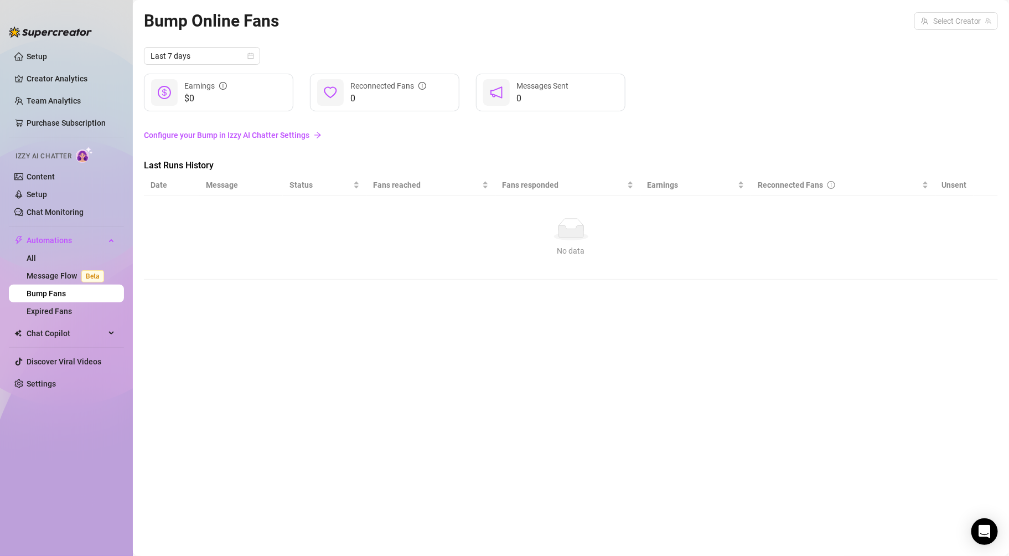
click at [265, 132] on link "Configure your Bump in Izzy AI Chatter Settings" at bounding box center [571, 135] width 854 height 12
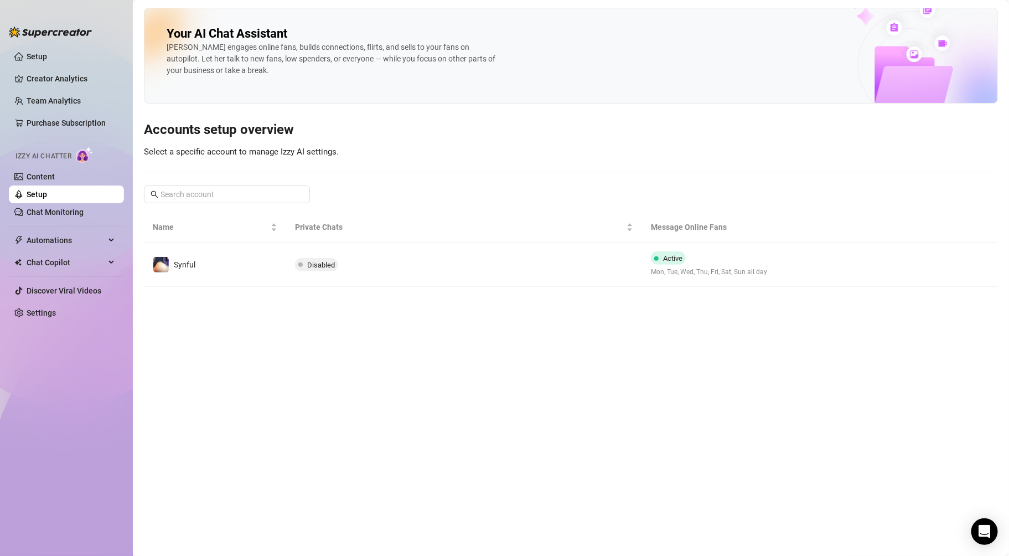
click at [261, 276] on td "Synful" at bounding box center [215, 264] width 142 height 44
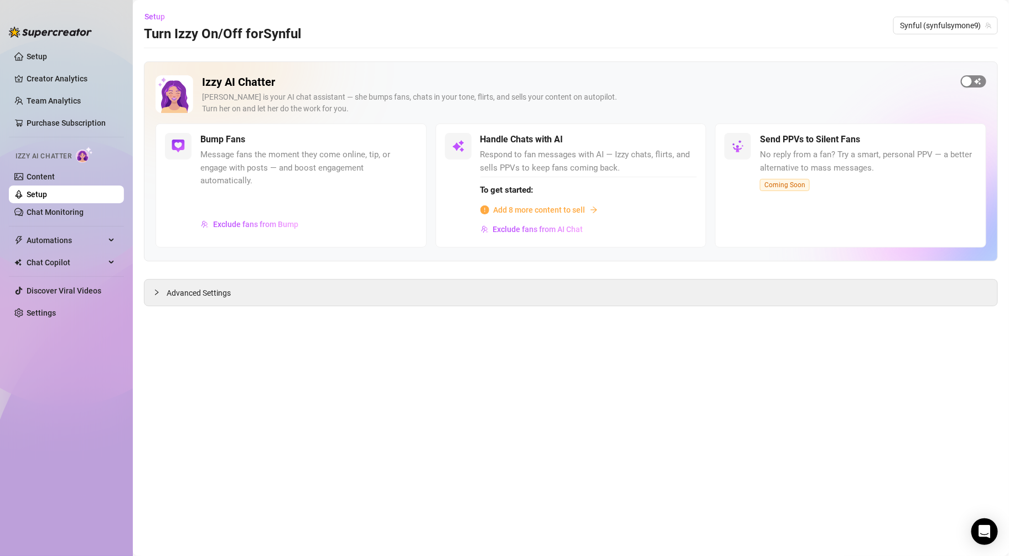
click at [965, 80] on div "button" at bounding box center [967, 81] width 10 height 10
click at [52, 178] on link "Content" at bounding box center [41, 176] width 28 height 9
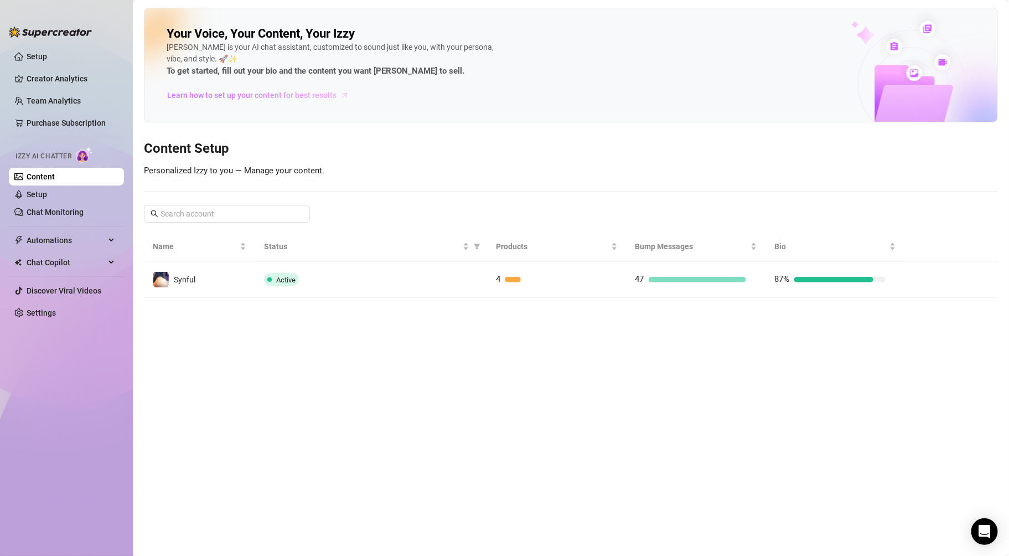
click at [302, 95] on span "Learn how to set up your content for best results" at bounding box center [251, 95] width 169 height 12
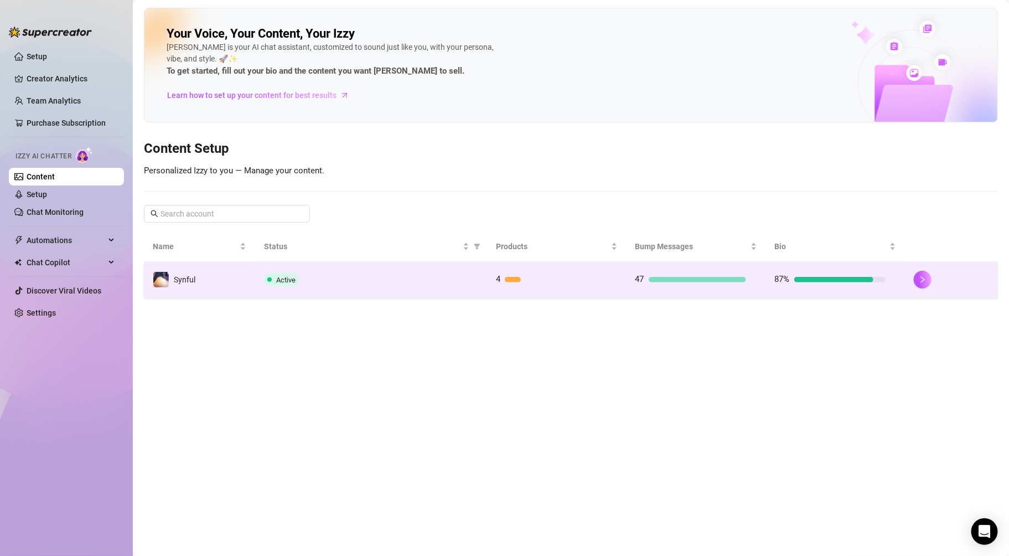
click at [677, 277] on div at bounding box center [697, 280] width 97 height 6
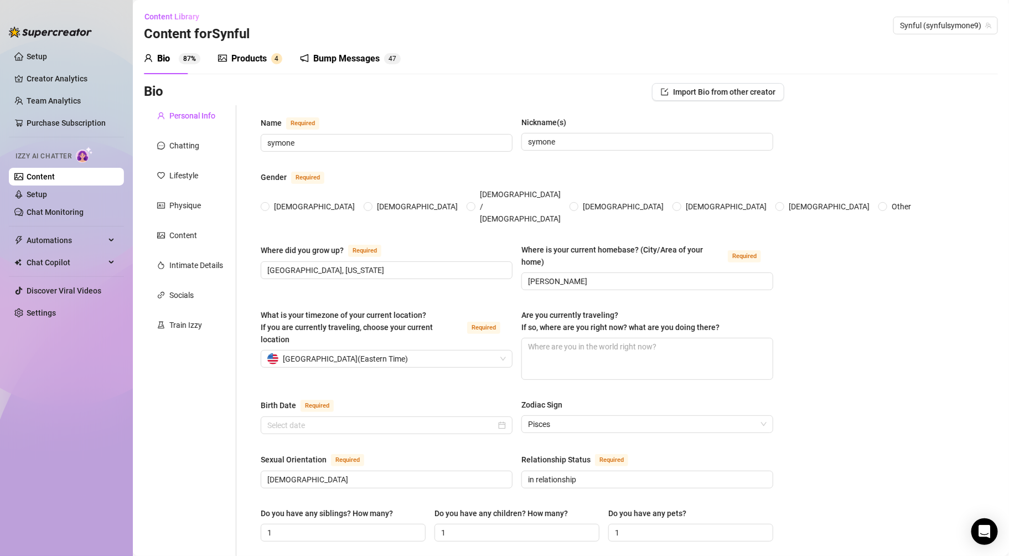
radio input "true"
type input "[DATE]"
drag, startPoint x: 265, startPoint y: 60, endPoint x: 273, endPoint y: 44, distance: 18.6
click at [267, 55] on div "Products" at bounding box center [248, 58] width 35 height 13
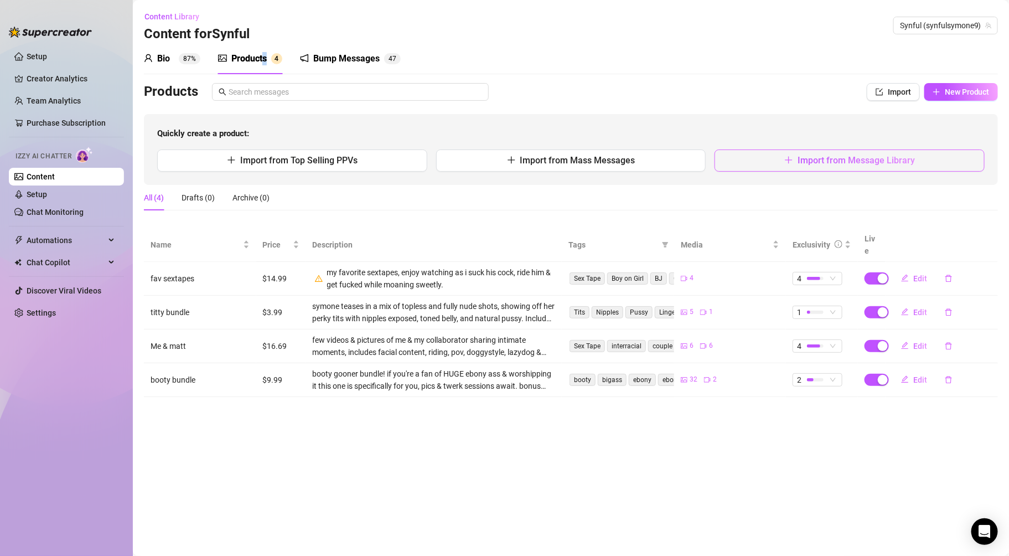
click at [806, 159] on span "Import from Message Library" at bounding box center [856, 160] width 117 height 11
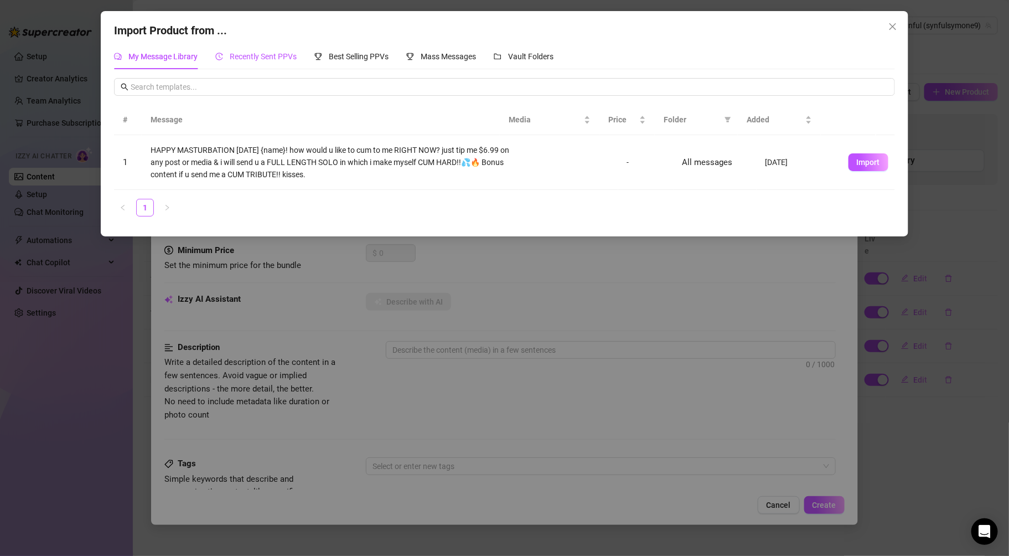
click at [285, 55] on span "Recently Sent PPVs" at bounding box center [263, 56] width 67 height 9
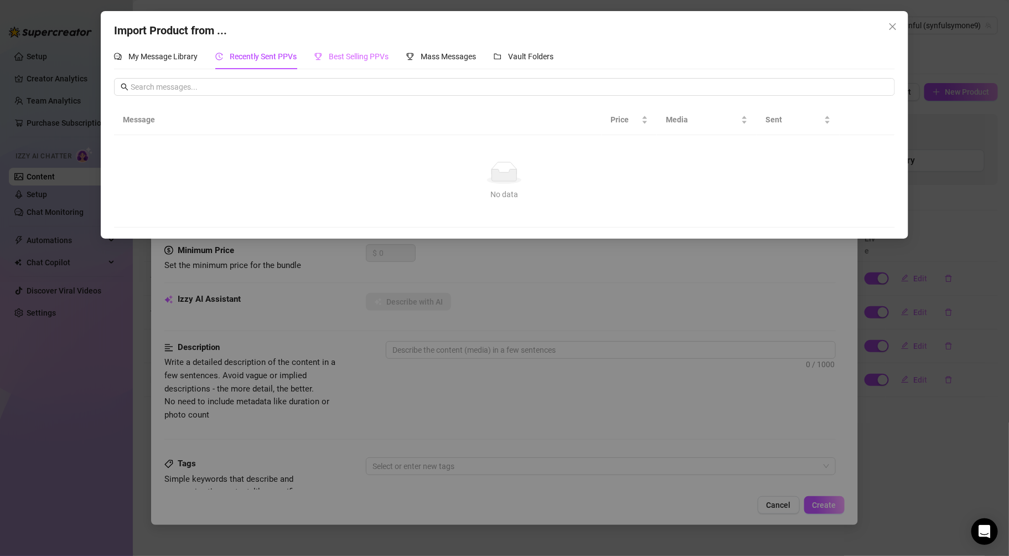
click at [337, 47] on div "Best Selling PPVs" at bounding box center [351, 56] width 74 height 25
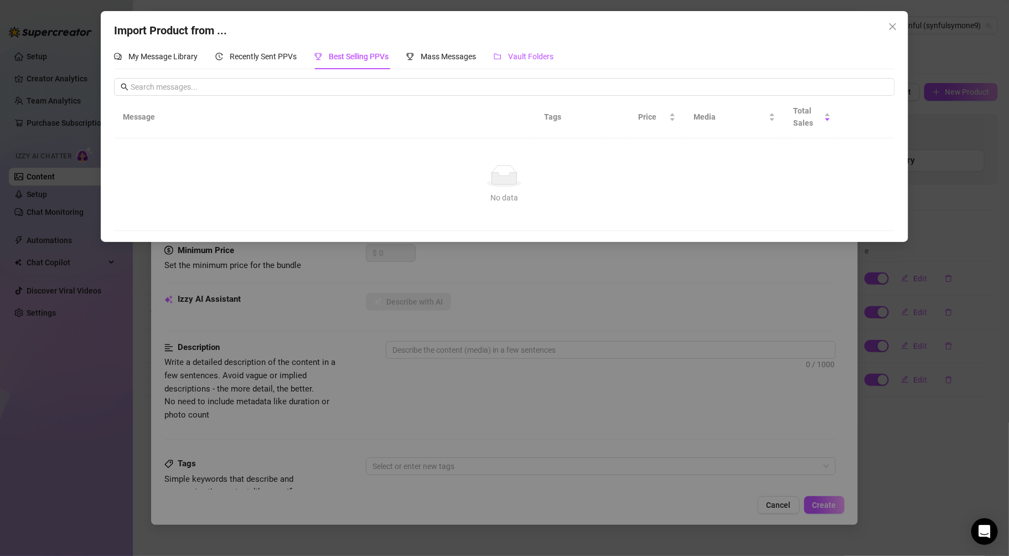
click at [540, 54] on span "Vault Folders" at bounding box center [530, 56] width 45 height 9
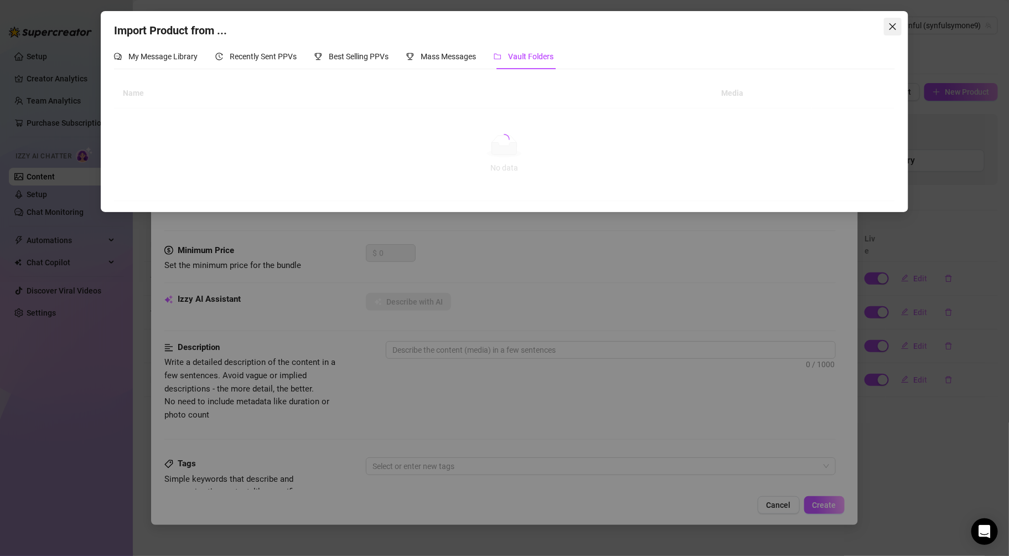
click at [898, 21] on button "Close" at bounding box center [893, 27] width 18 height 18
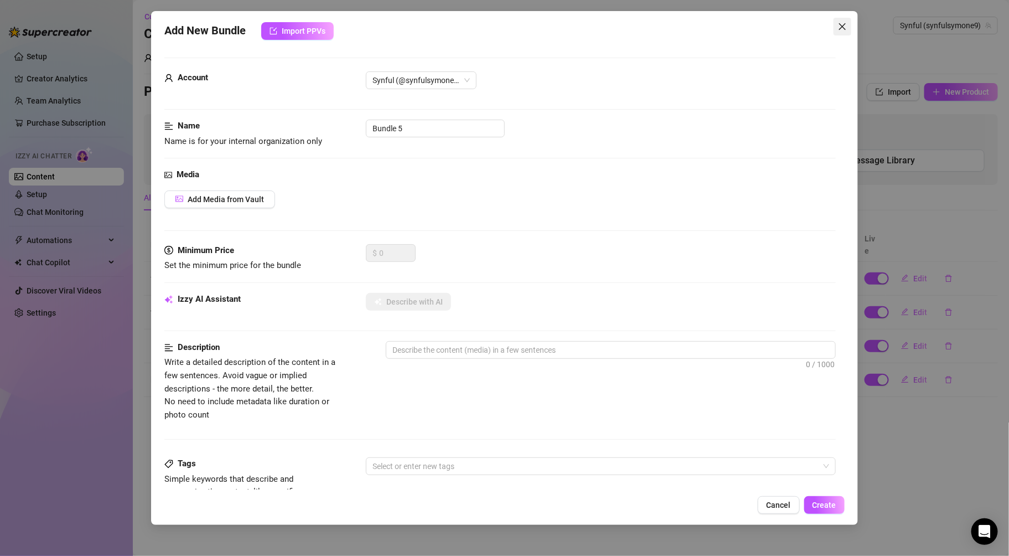
click at [846, 24] on icon "close" at bounding box center [842, 26] width 9 height 9
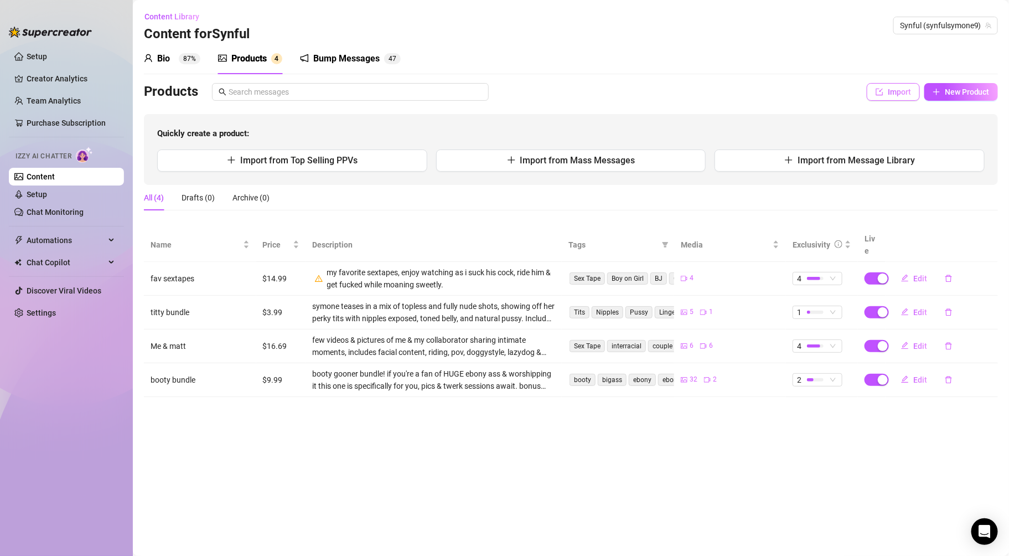
click at [897, 89] on span "Import" at bounding box center [899, 91] width 23 height 9
type textarea "Type your message here..."
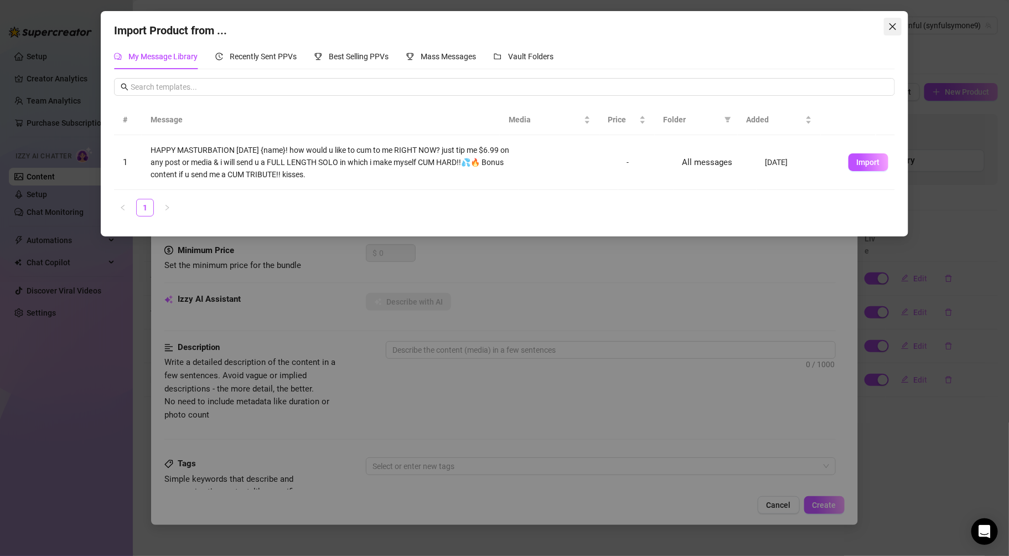
click at [892, 22] on icon "close" at bounding box center [892, 26] width 9 height 9
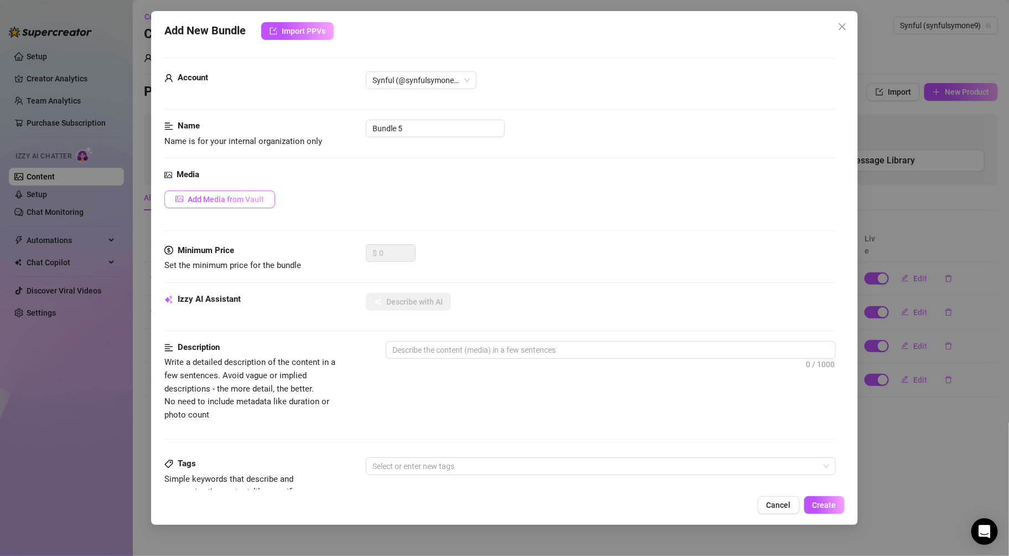
click at [246, 198] on span "Add Media from Vault" at bounding box center [226, 199] width 76 height 9
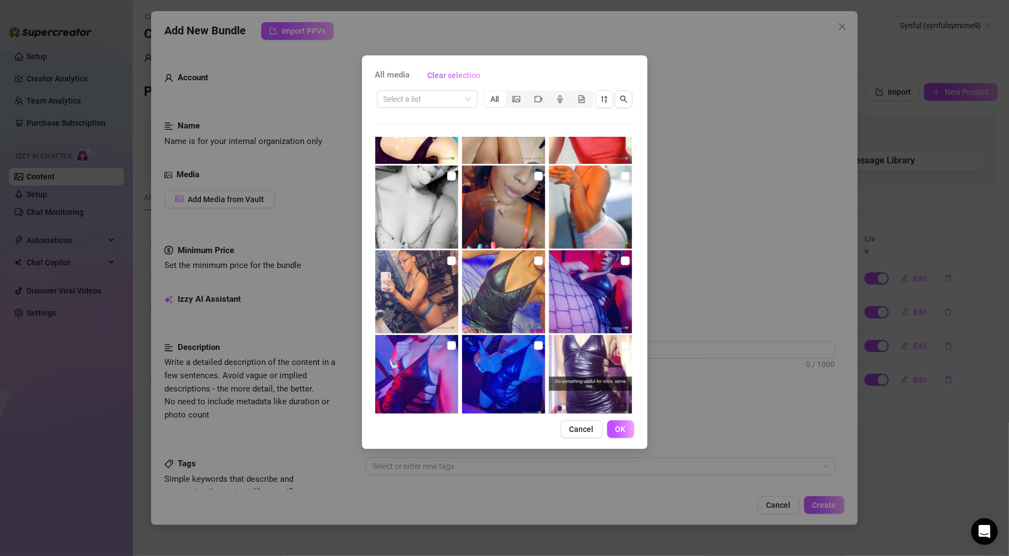
scroll to position [5126, 0]
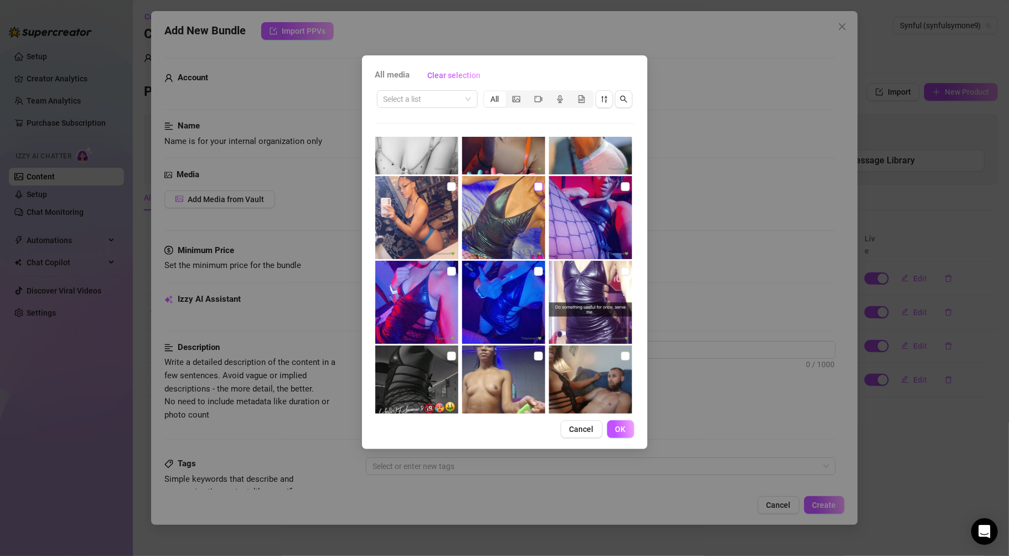
click at [534, 184] on input "checkbox" at bounding box center [538, 186] width 9 height 9
checkbox input "true"
click at [449, 268] on input "checkbox" at bounding box center [451, 271] width 9 height 9
checkbox input "true"
click at [534, 270] on input "checkbox" at bounding box center [538, 271] width 9 height 9
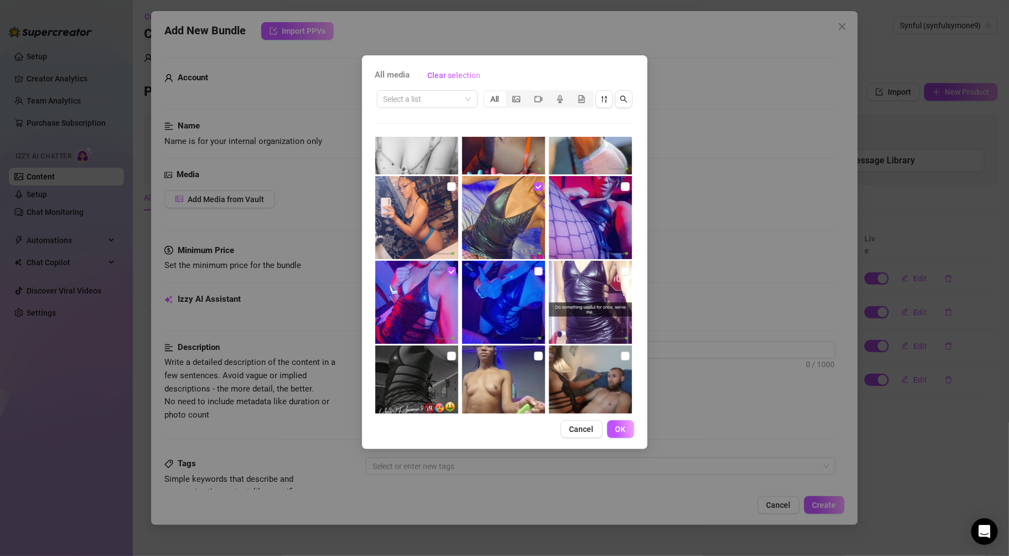
checkbox input "true"
click at [613, 270] on img at bounding box center [590, 302] width 83 height 83
checkbox input "true"
click at [613, 184] on img at bounding box center [590, 217] width 83 height 83
checkbox input "true"
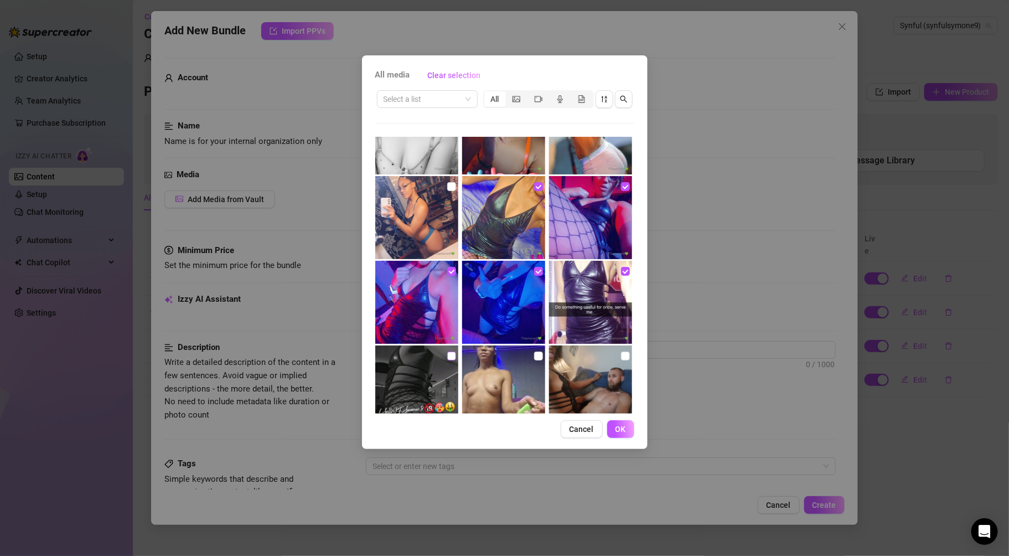
click at [447, 353] on input "checkbox" at bounding box center [451, 355] width 9 height 9
checkbox input "true"
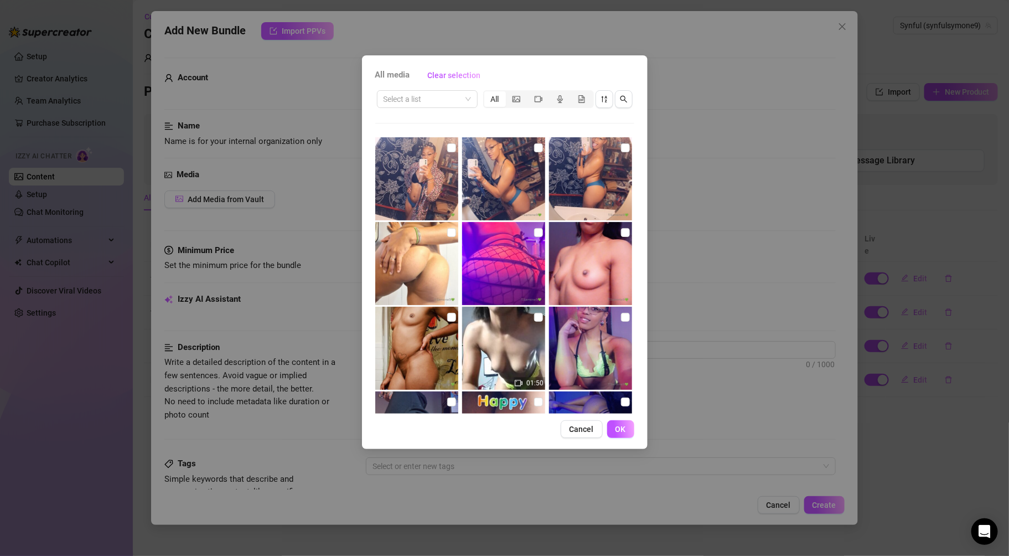
scroll to position [4208, 0]
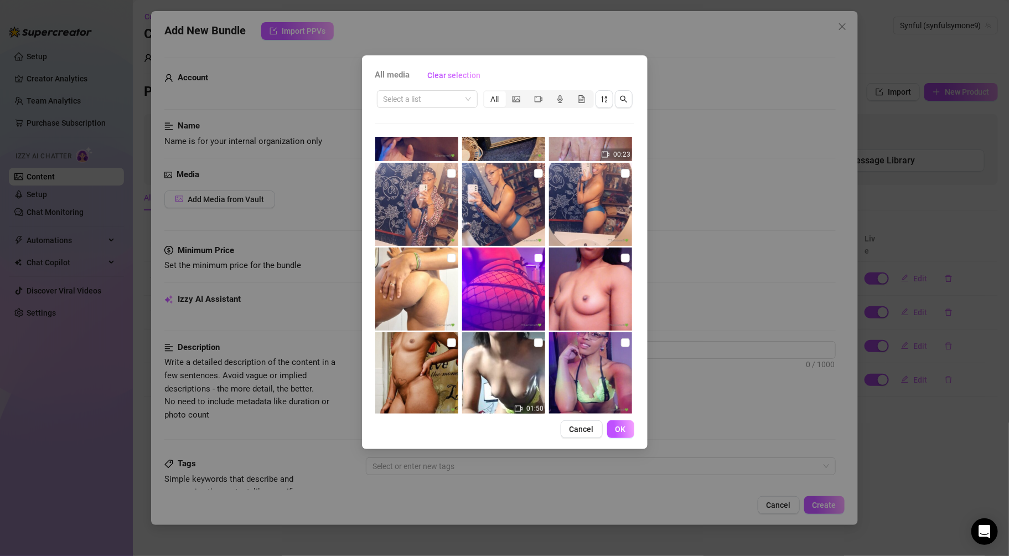
click at [534, 256] on input "checkbox" at bounding box center [538, 257] width 9 height 9
checkbox input "true"
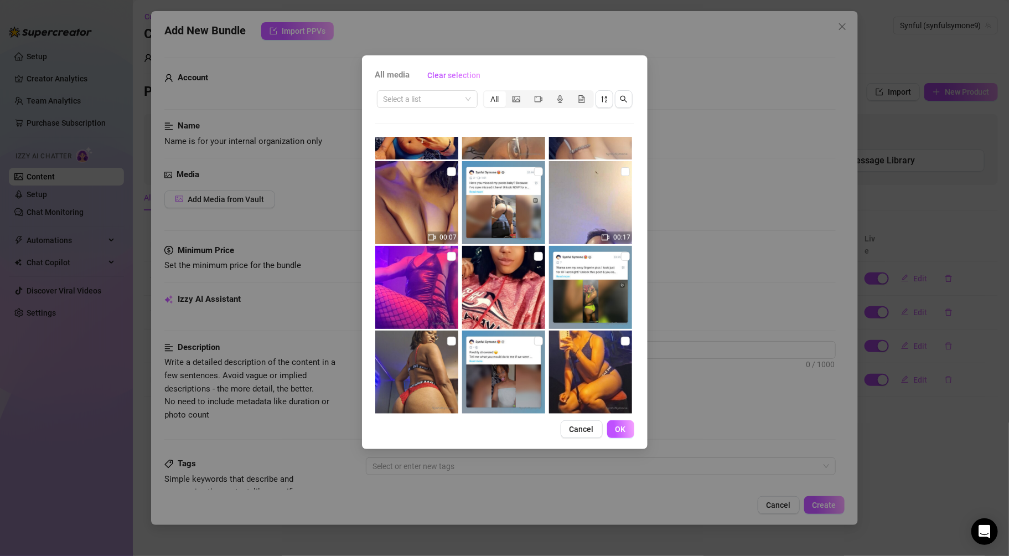
scroll to position [2754, 0]
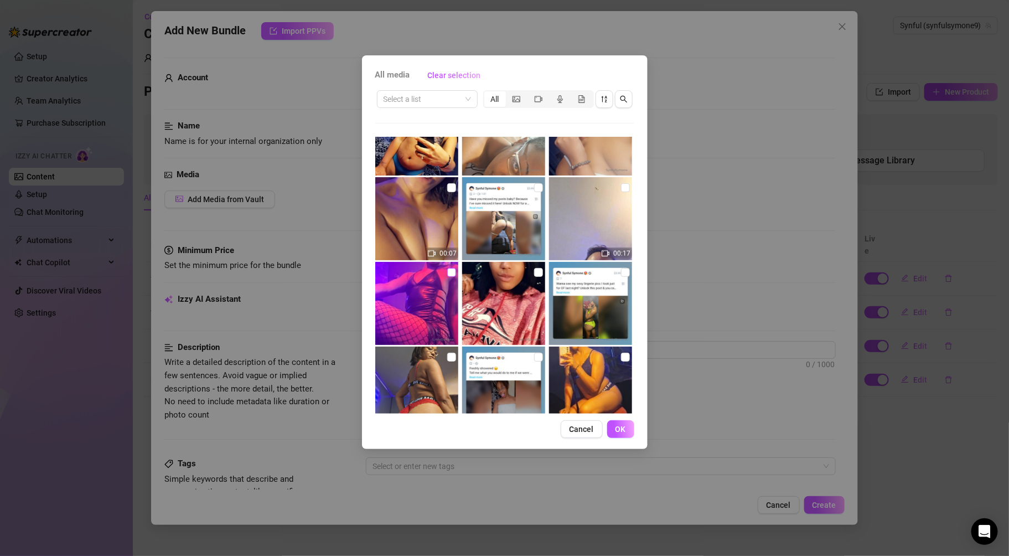
click at [448, 272] on input "checkbox" at bounding box center [451, 272] width 9 height 9
checkbox input "true"
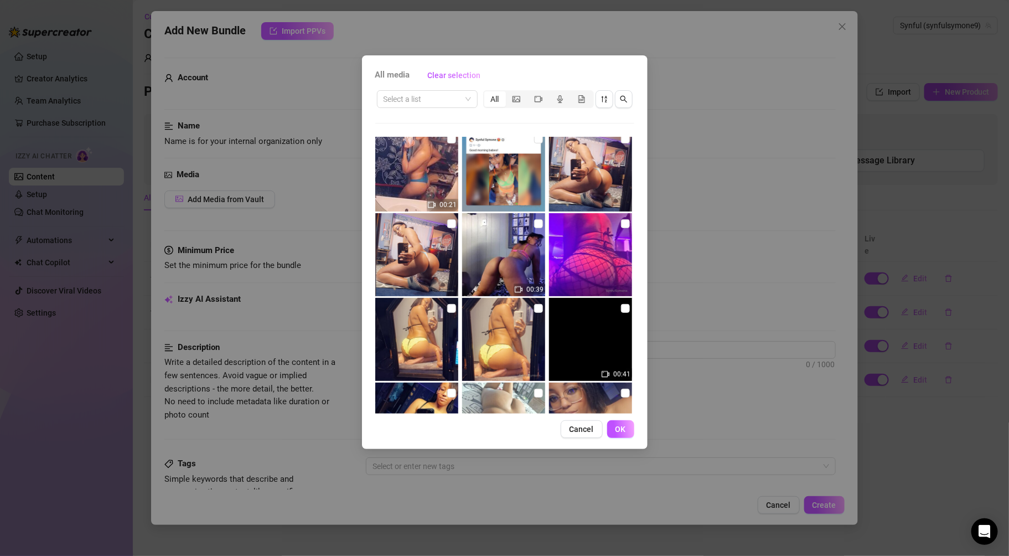
scroll to position [2448, 0]
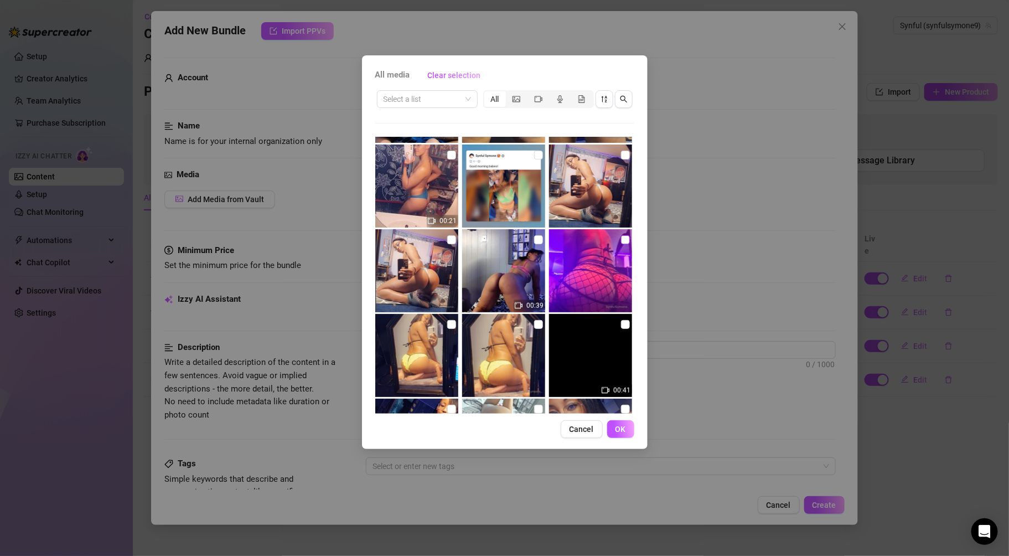
click at [621, 240] on input "checkbox" at bounding box center [625, 239] width 9 height 9
checkbox input "true"
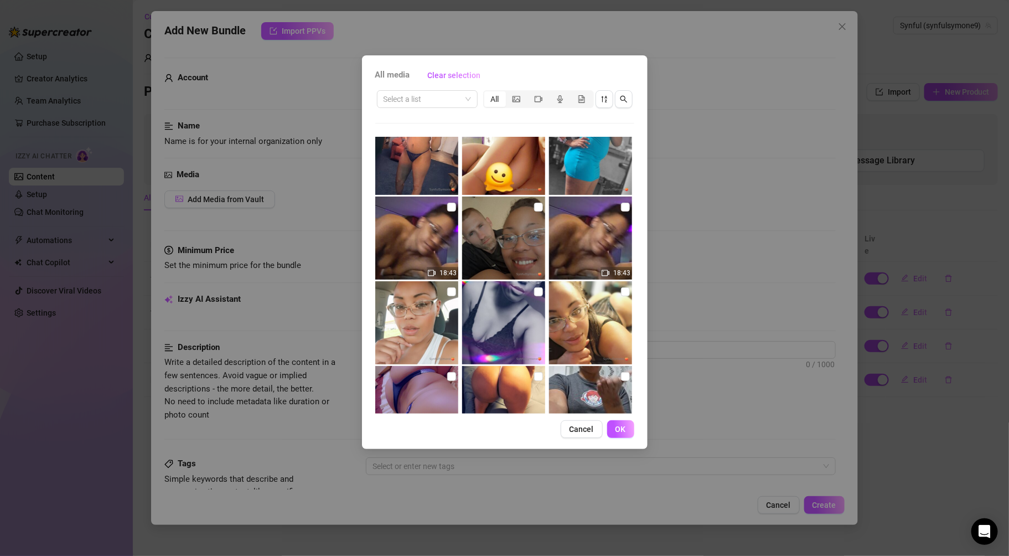
scroll to position [0, 0]
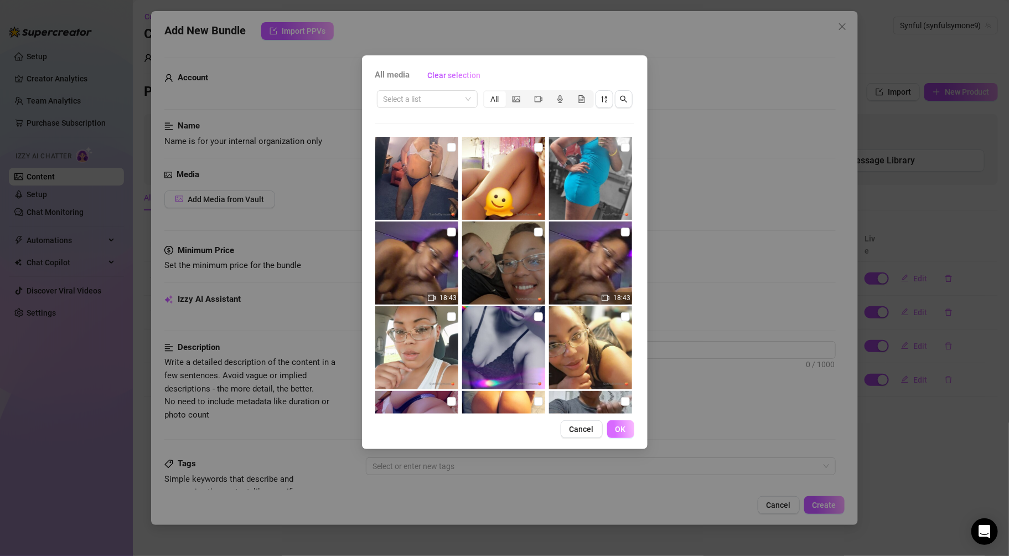
click at [626, 429] on button "OK" at bounding box center [620, 429] width 27 height 18
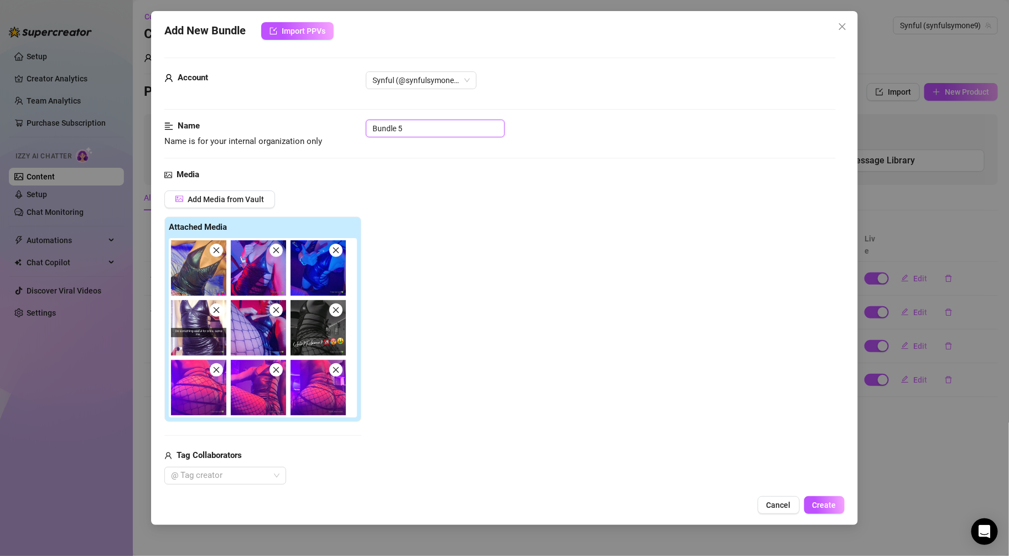
drag, startPoint x: 421, startPoint y: 129, endPoint x: 80, endPoint y: 53, distance: 349.3
click at [73, 53] on div "Add New Bundle Import PPVs Account Synful (@synfulsymone9) Name Name is for you…" at bounding box center [504, 278] width 1009 height 556
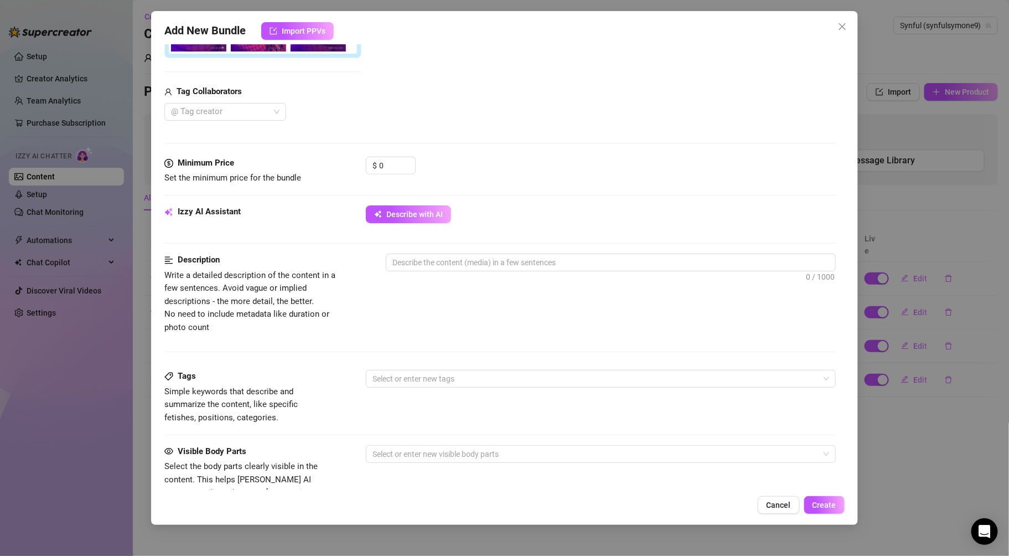
scroll to position [382, 0]
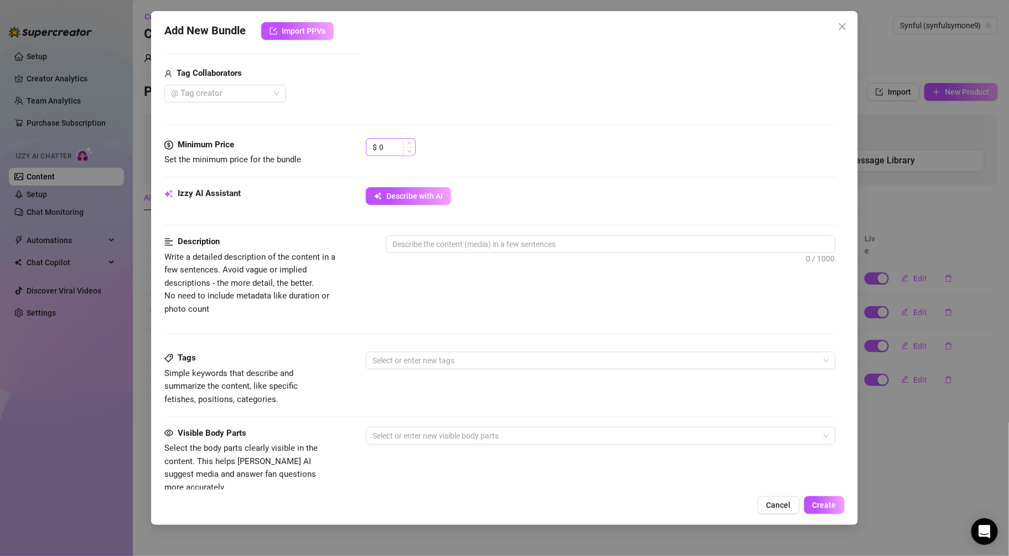
type input "domme mommy bundle"
click at [390, 142] on input "0" at bounding box center [397, 147] width 36 height 17
type input "3.99"
click at [406, 197] on span "Describe with AI" at bounding box center [414, 195] width 56 height 9
type textarea "Symone"
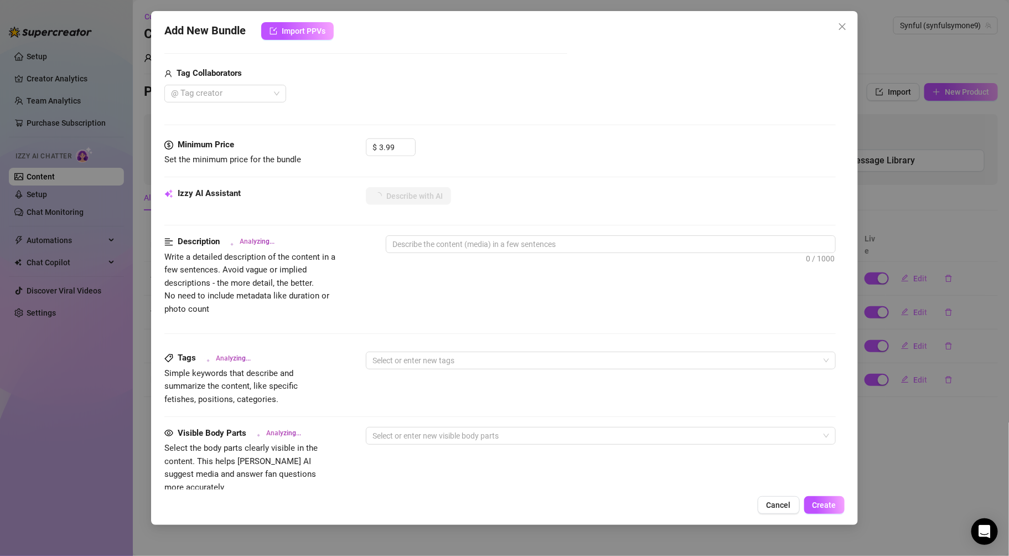
type textarea "Symone"
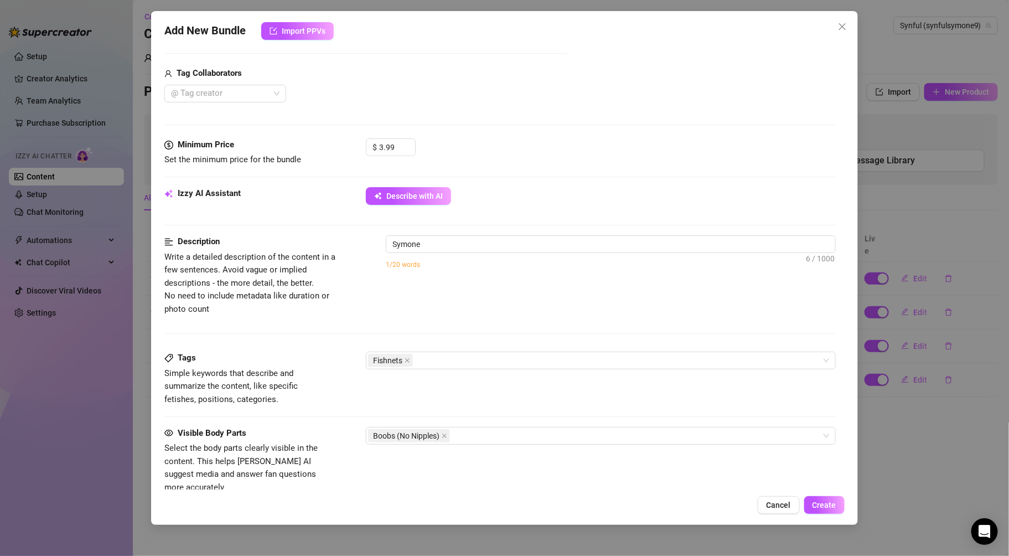
type textarea "Symone teases"
type textarea "Symone teases in"
type textarea "Symone teases in a"
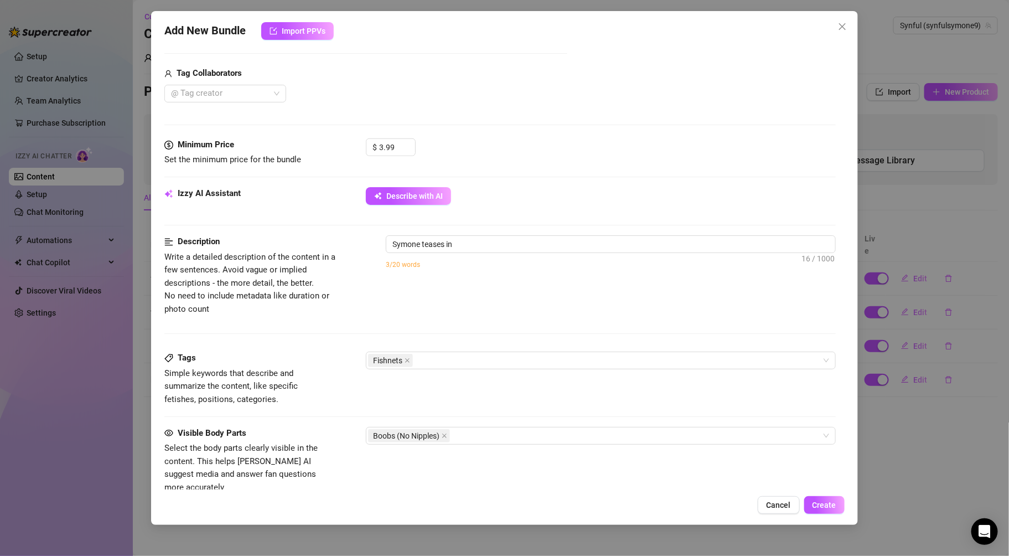
type textarea "Symone teases in a"
type textarea "Symone teases in a tight,"
type textarea "Symone teases in a tight, shiny"
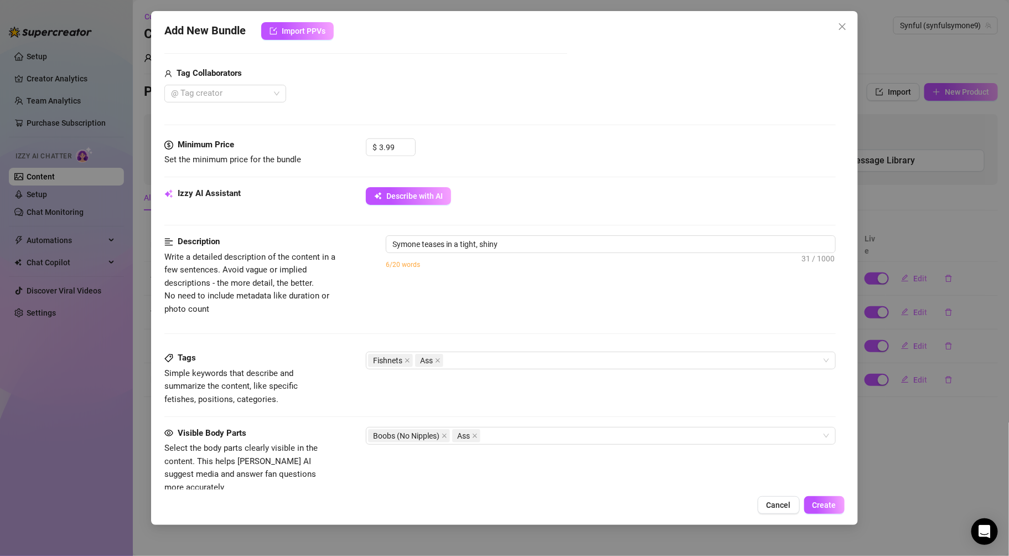
type textarea "Symone teases in a tight, shiny black"
type textarea "Symone teases in a tight, shiny black mini"
type textarea "Symone teases in a tight, shiny black mini dress"
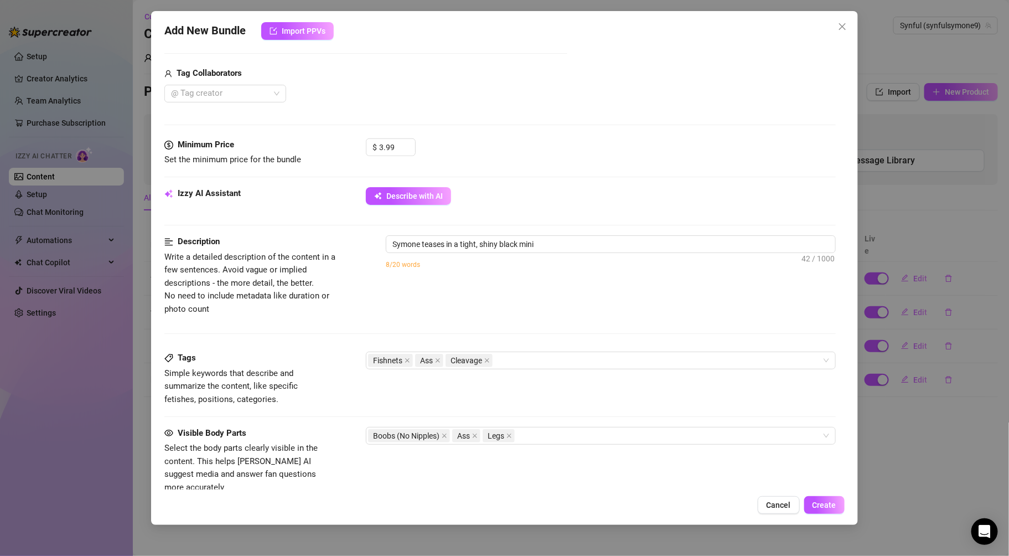
type textarea "Symone teases in a tight, shiny black mini dress"
type textarea "Symone teases in a tight, shiny black mini dress with"
type textarea "Symone teases in a tight, shiny black mini dress with side"
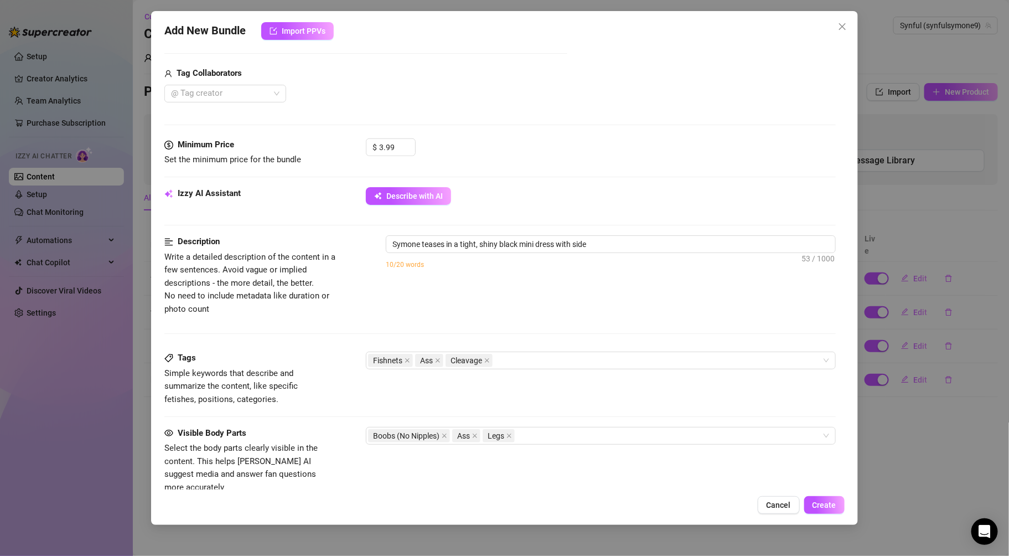
type textarea "Symone teases in a tight, shiny black mini dress with side cutouts"
type textarea "Symone teases in a tight, shiny black mini dress with side cutouts paired"
type textarea "Symone teases in a tight, shiny black mini dress with side cutouts paired with"
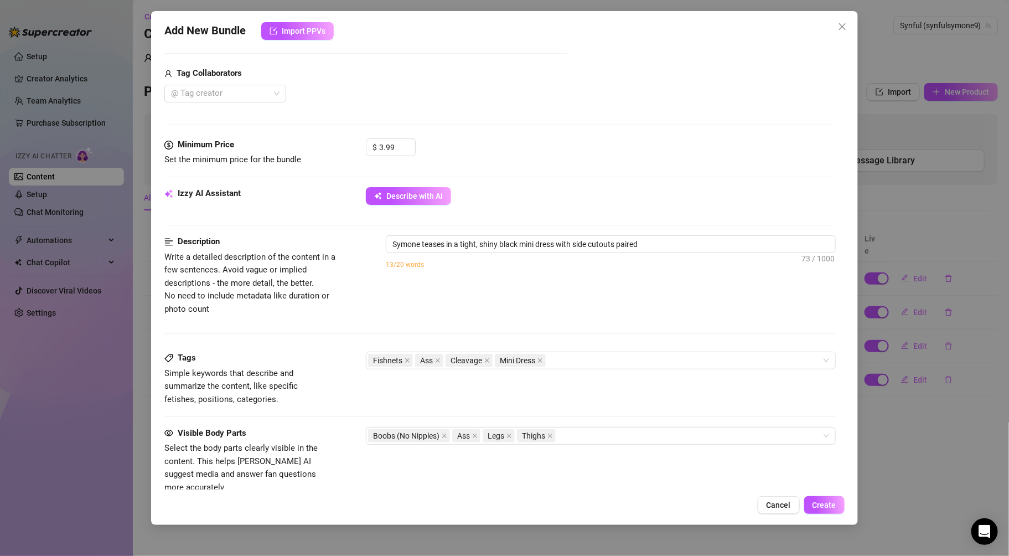
type textarea "Symone teases in a tight, shiny black mini dress with side cutouts paired with"
type textarea "Symone teases in a tight, shiny black mini dress with side cutouts paired with …"
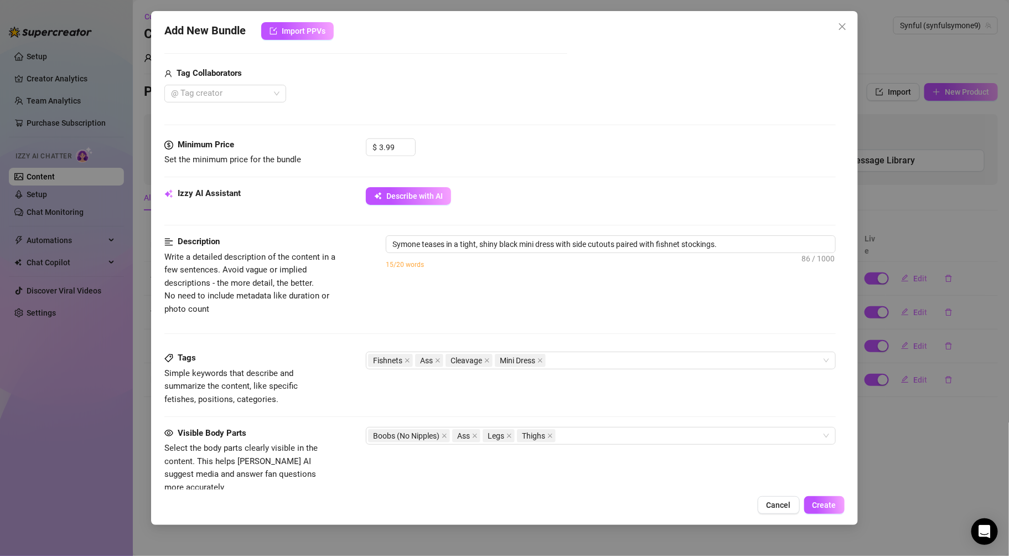
type textarea "Symone teases in a tight, shiny black mini dress with side cutouts paired with …"
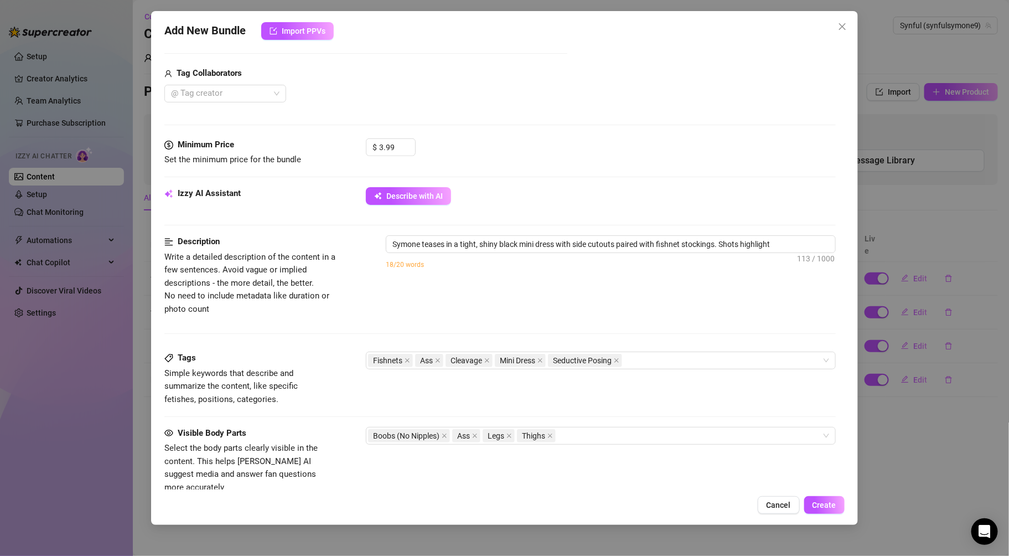
type textarea "Symone teases in a tight, shiny black mini dress with side cutouts paired with …"
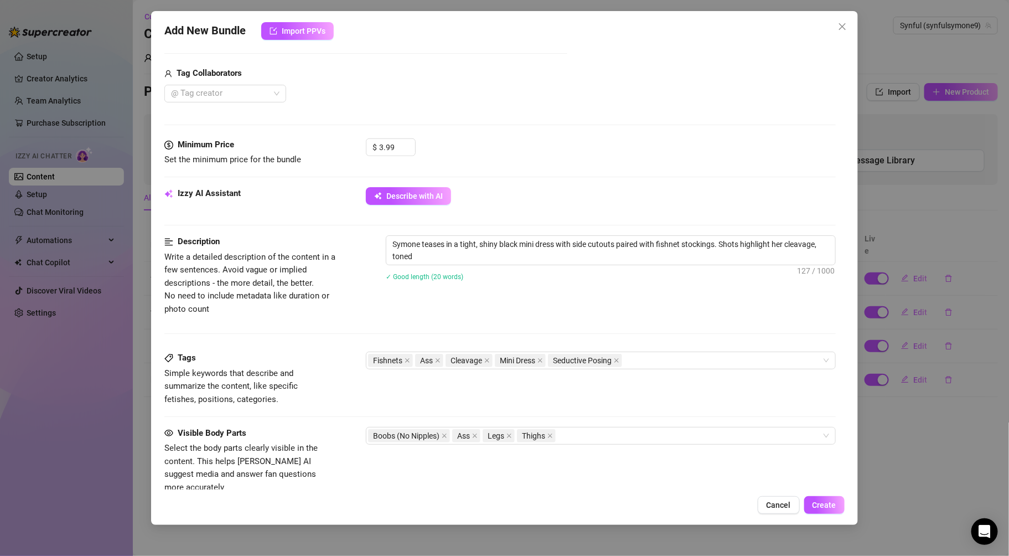
type textarea "Symone teases in a tight, shiny black mini dress with side cutouts paired with …"
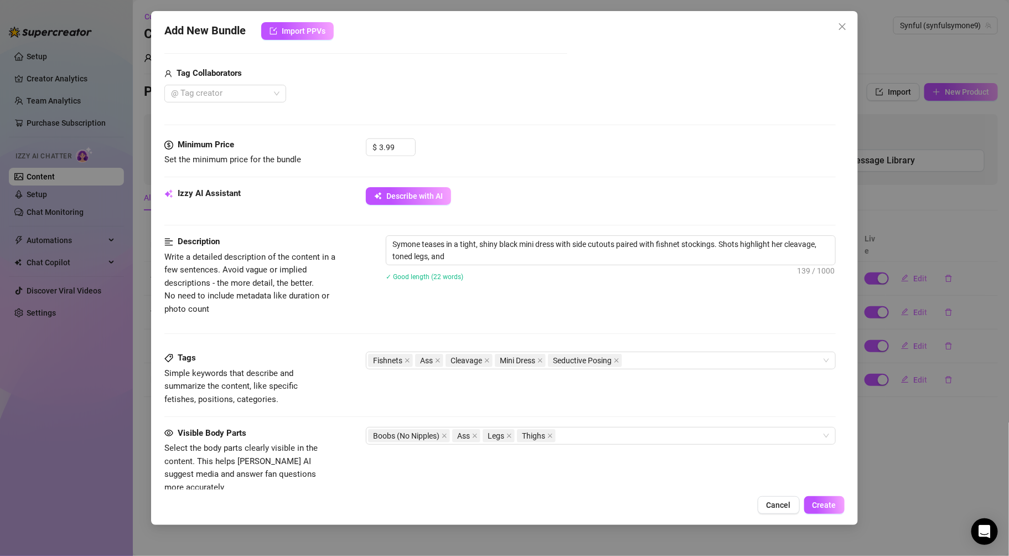
type textarea "Symone teases in a tight, shiny black mini dress with side cutouts paired with …"
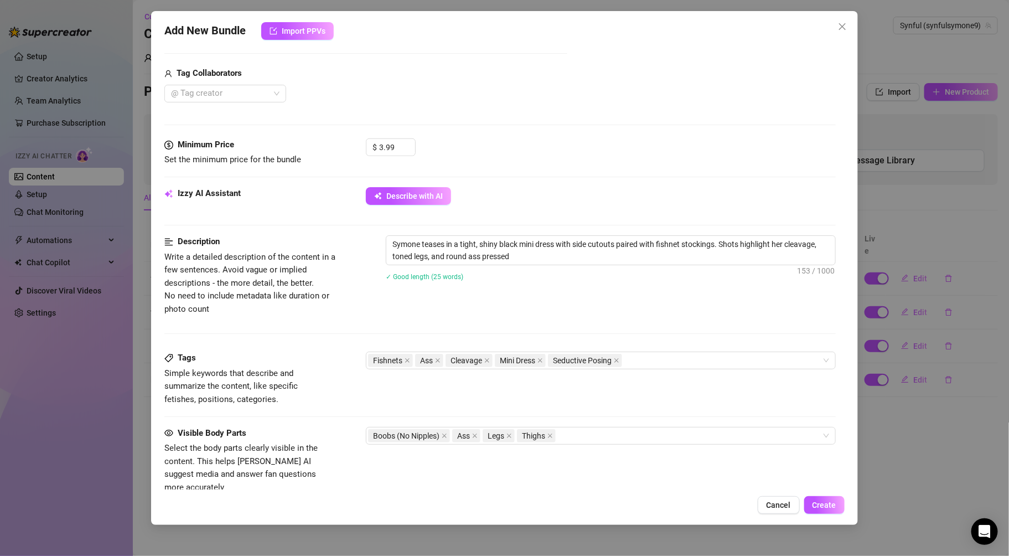
type textarea "Symone teases in a tight, shiny black mini dress with side cutouts paired with …"
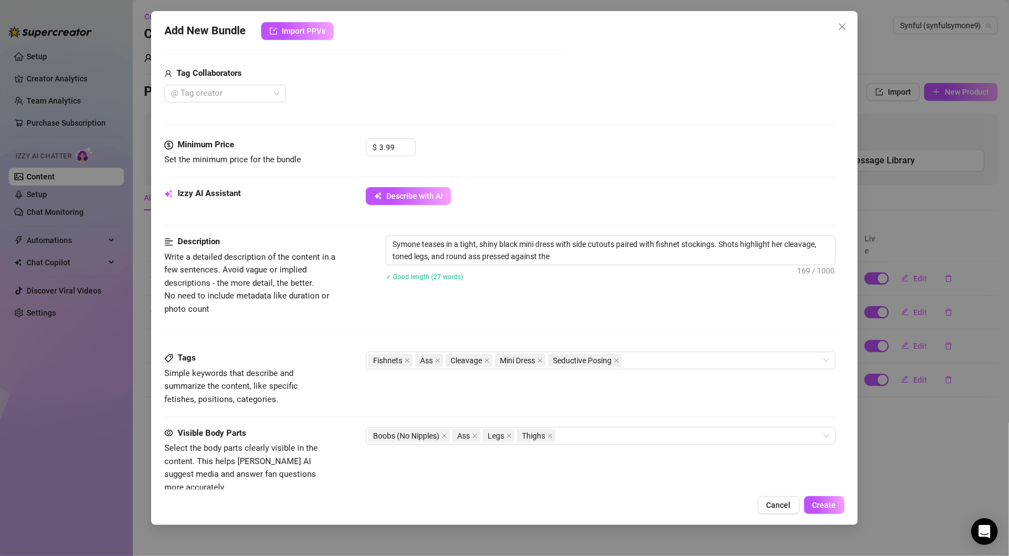
type textarea "Symone teases in a tight, shiny black mini dress with side cutouts paired with …"
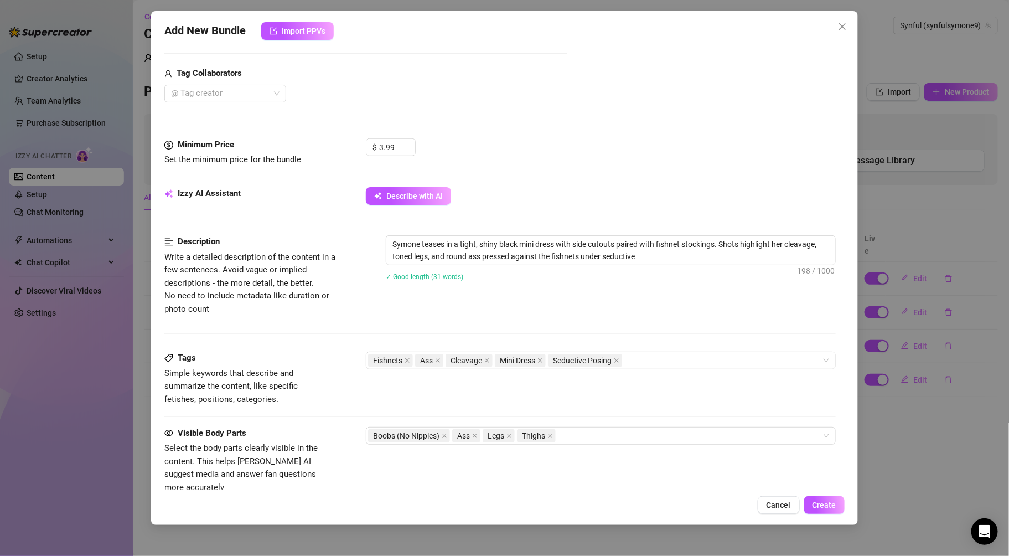
type textarea "Symone teases in a tight, shiny black mini dress with side cutouts paired with …"
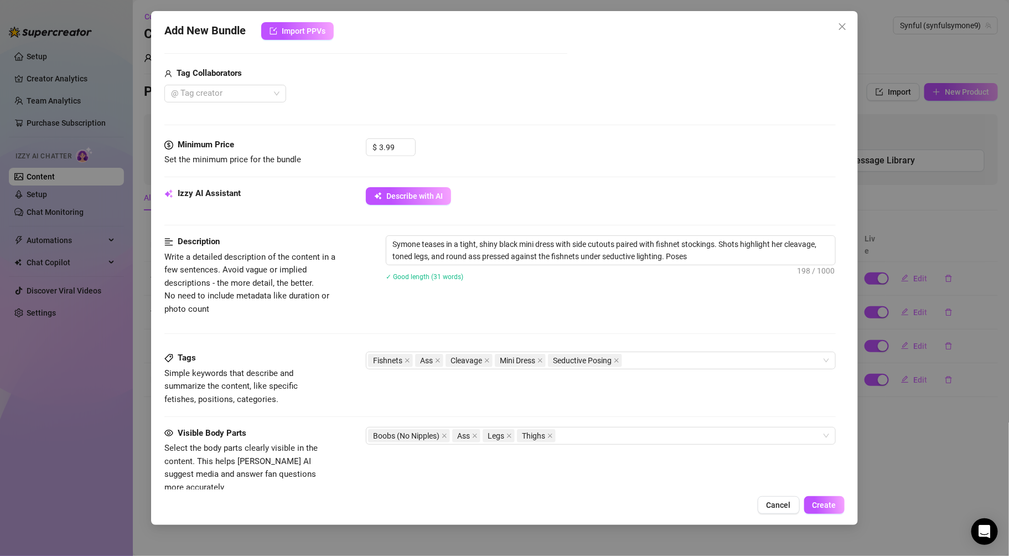
type textarea "Symone teases in a tight, shiny black mini dress with side cutouts paired with …"
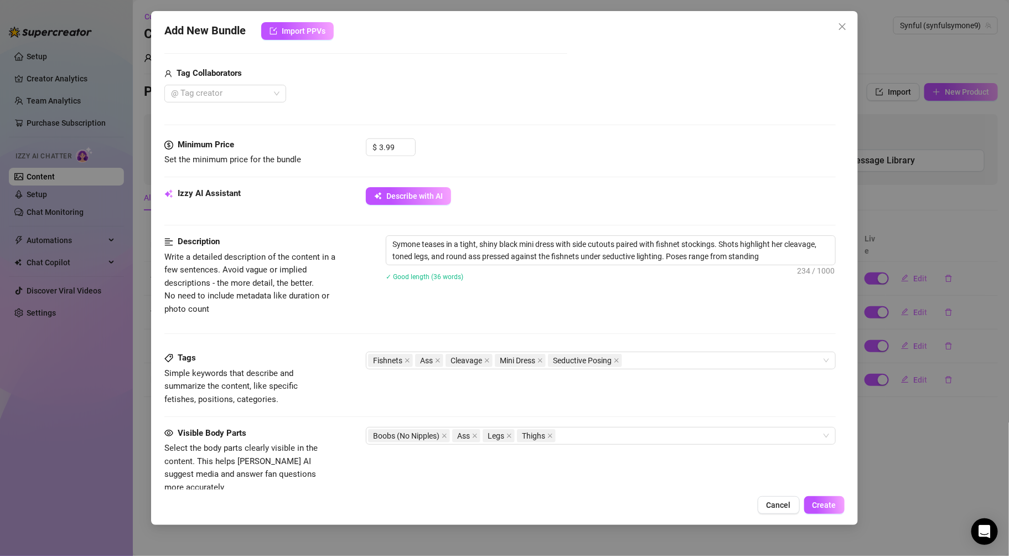
type textarea "Symone teases in a tight, shiny black mini dress with side cutouts paired with …"
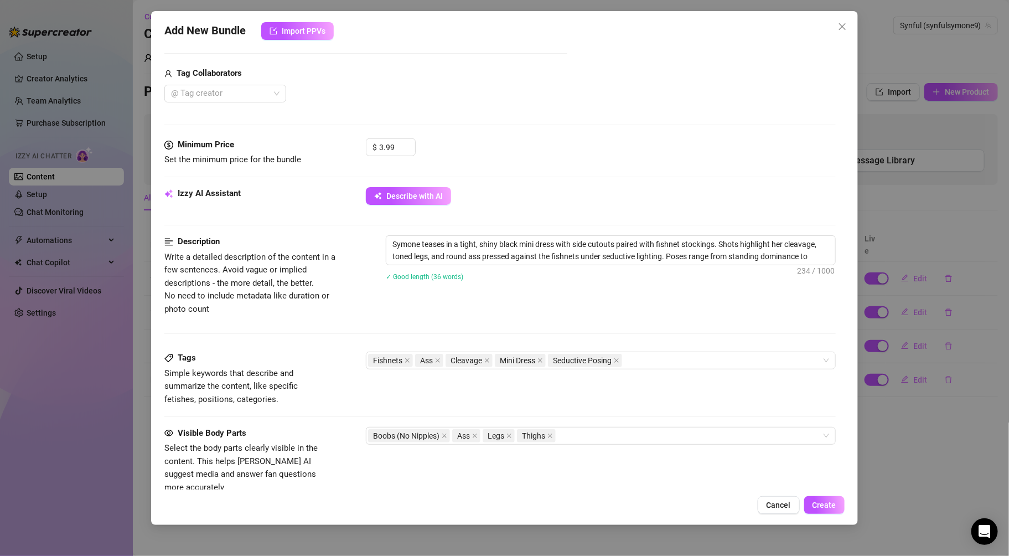
type textarea "Symone teases in a tight, shiny black mini dress with side cutouts paired with …"
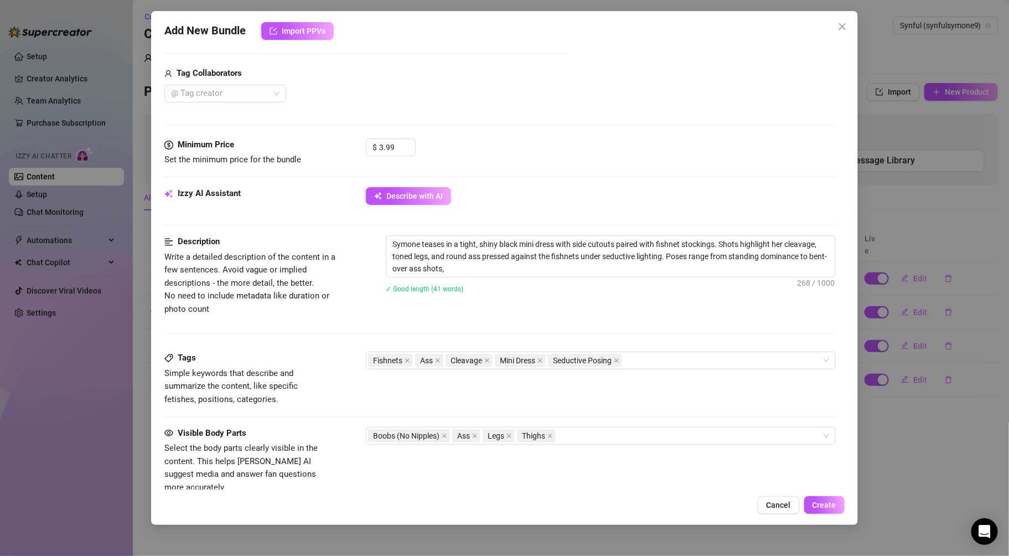
type textarea "Symone teases in a tight, shiny black mini dress with side cutouts paired with …"
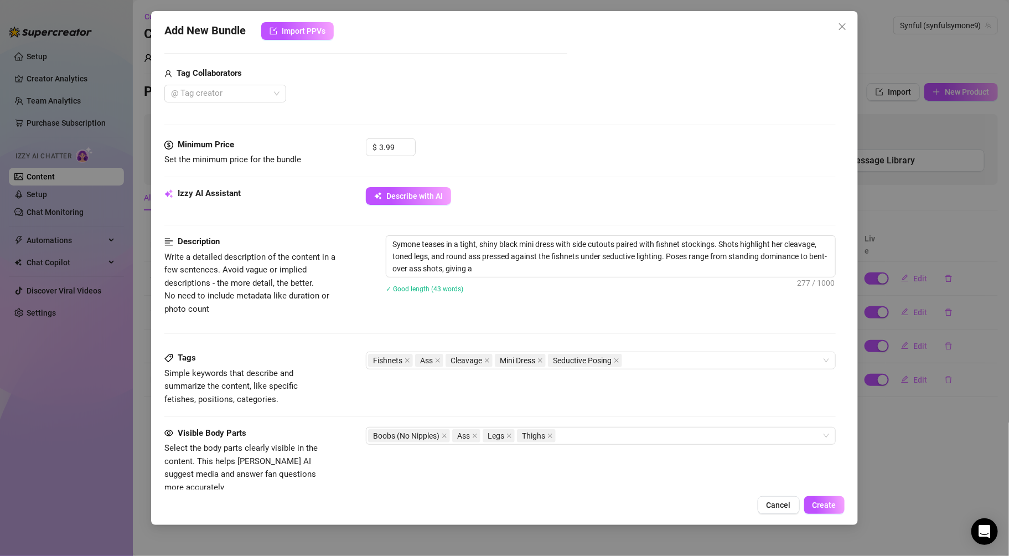
type textarea "Symone teases in a tight, shiny black mini dress with side cutouts paired with …"
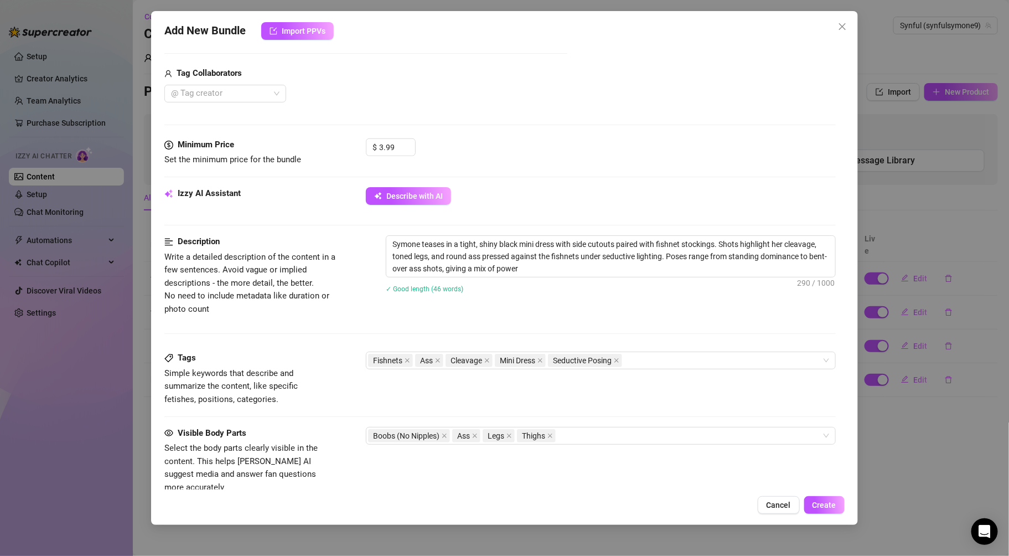
type textarea "Symone teases in a tight, shiny black mini dress with side cutouts paired with …"
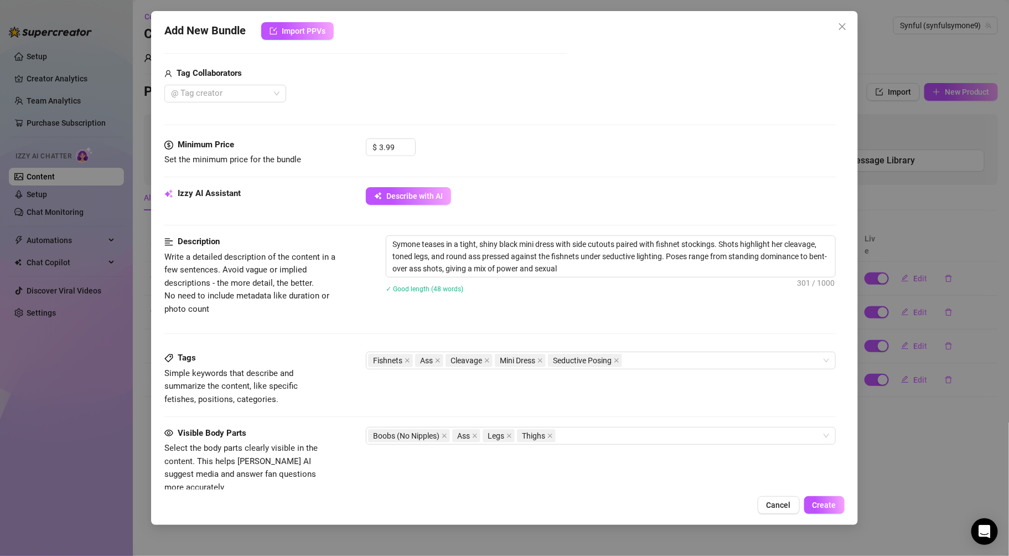
type textarea "Symone teases in a tight, shiny black mini dress with side cutouts paired with …"
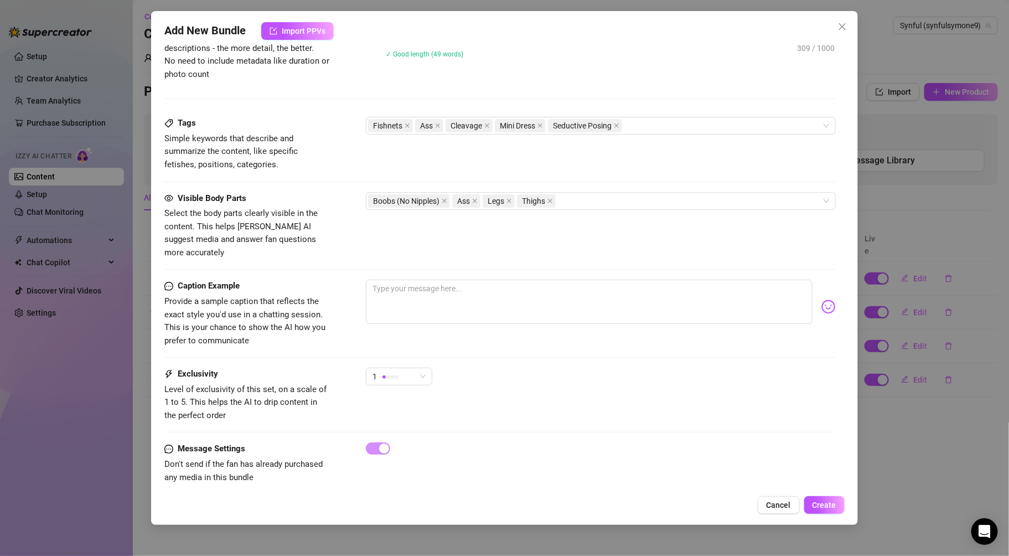
scroll to position [618, 0]
click at [584, 285] on textarea at bounding box center [589, 300] width 446 height 44
type textarea "H"
type textarea "He"
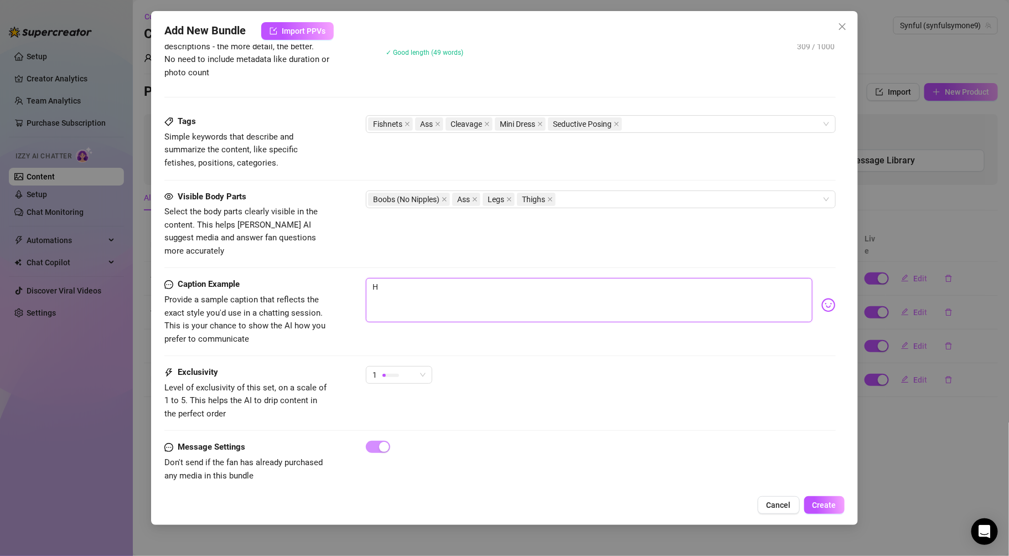
type textarea "He"
type textarea "Hel"
type textarea "Hell"
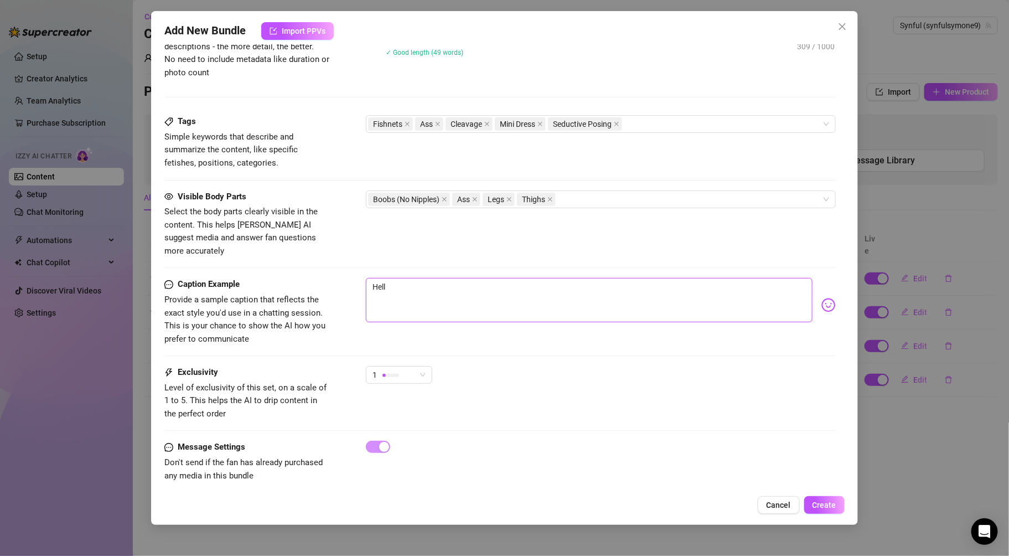
type textarea "Hello"
type textarea "Hello,"
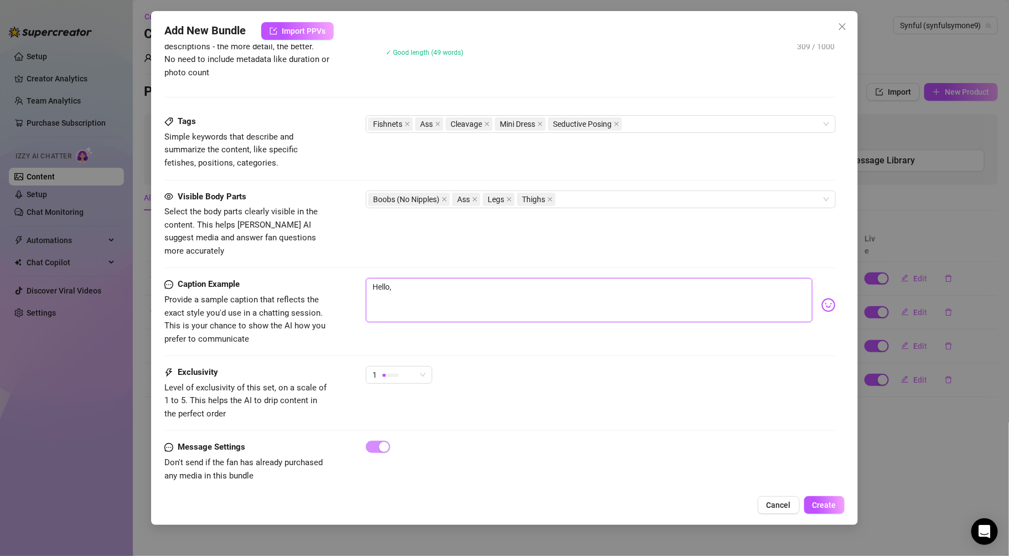
type textarea "Hello,"
type textarea "Hello, h"
type textarea "Hello, ha"
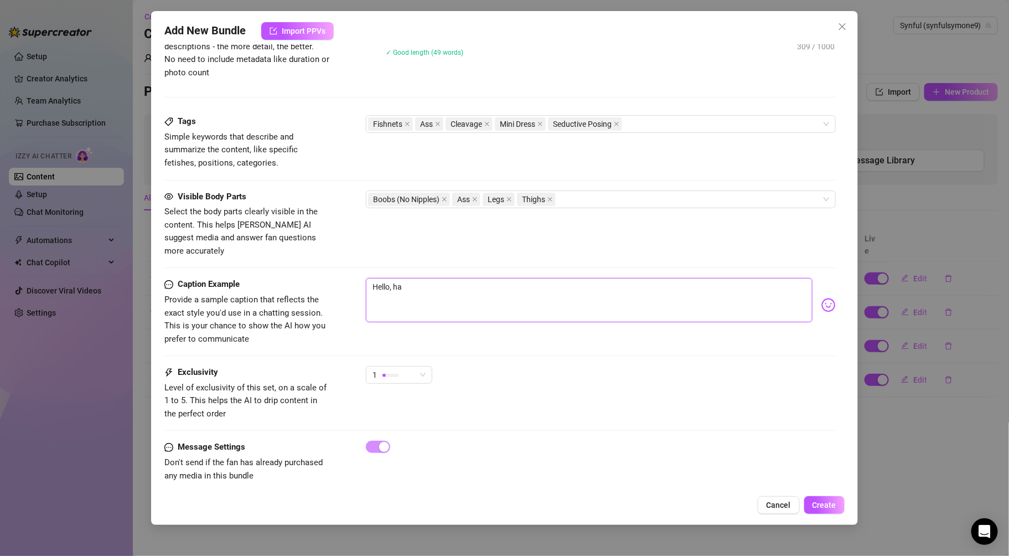
type textarea "Hello, hav"
type textarea "Hello, have"
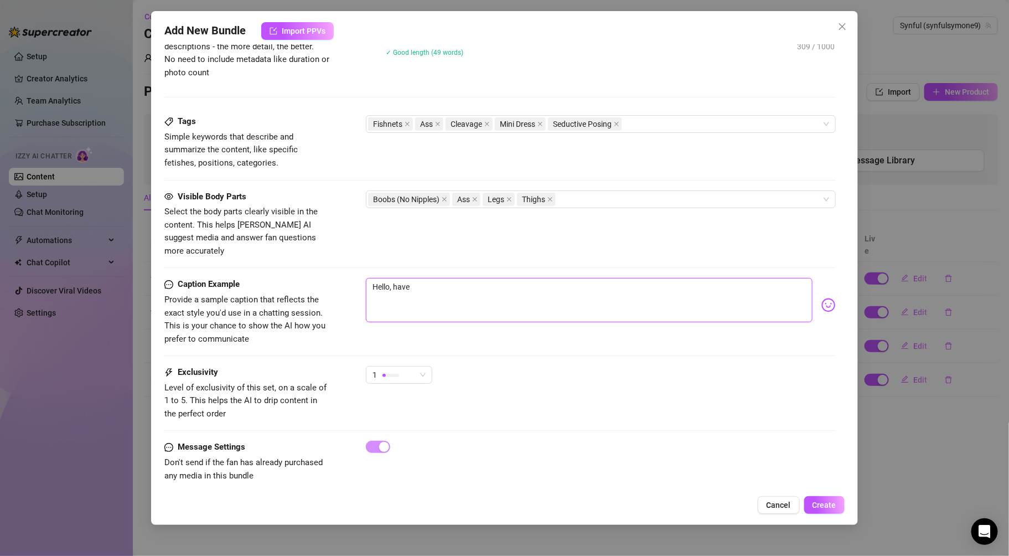
type textarea "Hello, have"
type textarea "Hello, have u"
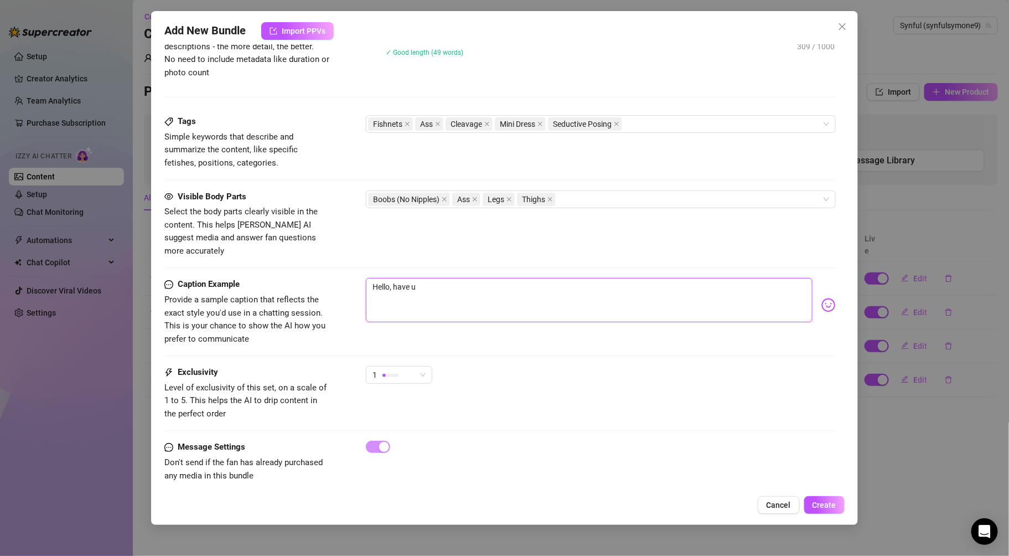
type textarea "Hello, have u b"
type textarea "Hello, have u be"
type textarea "Hello, have u bee"
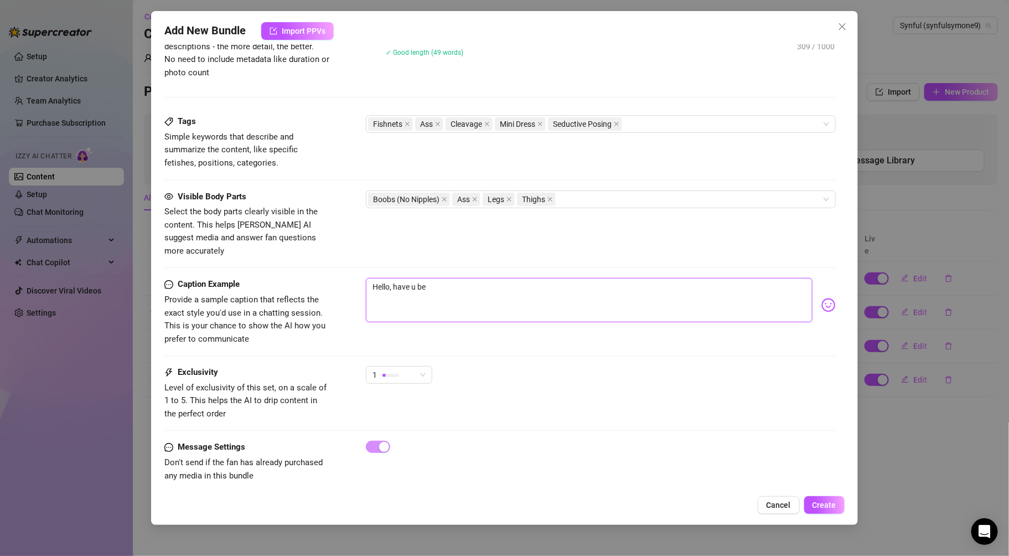
type textarea "Hello, have u bee"
type textarea "Hello, have u been"
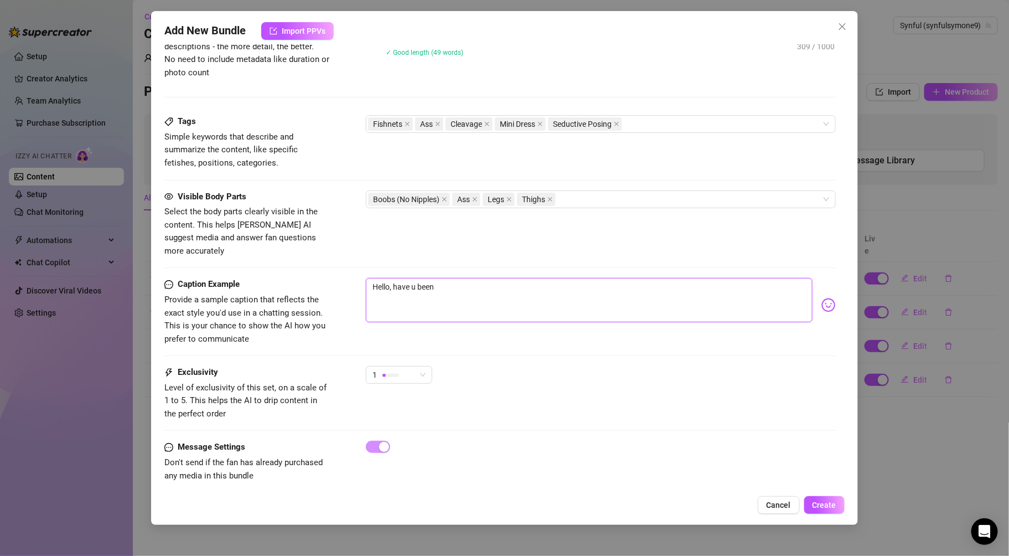
type textarea "Hello, have u been a"
type textarea "Hello, have u been a g"
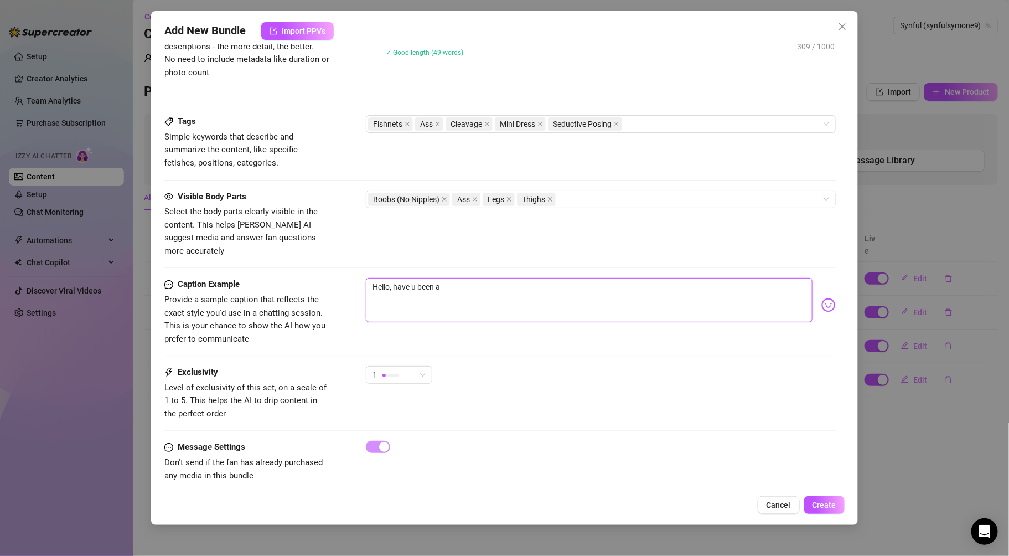
type textarea "Hello, have u been a g"
type textarea "Hello, have u been a go"
type textarea "Hello, have u been a goo"
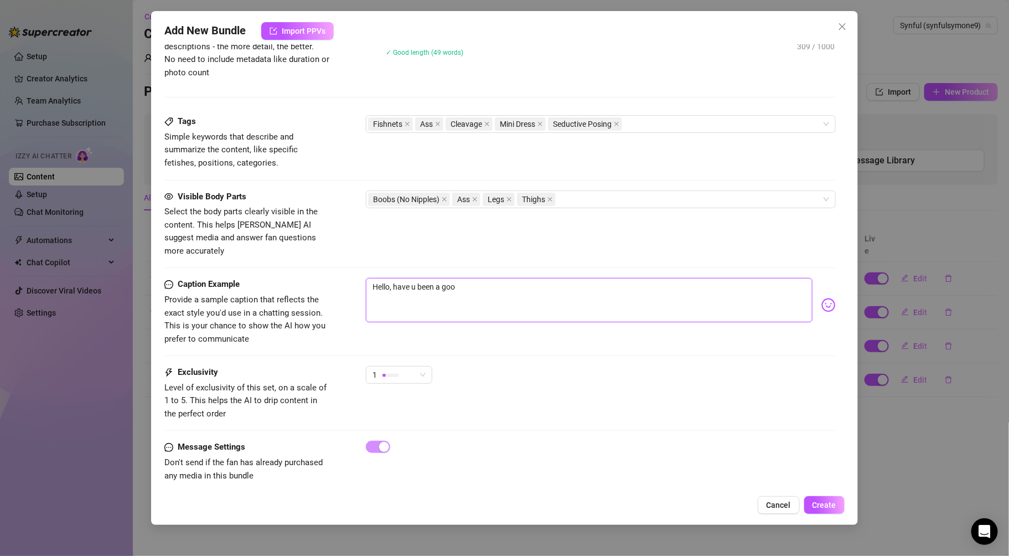
type textarea "Hello, have u been a good"
type textarea "Hello, have u been a good b"
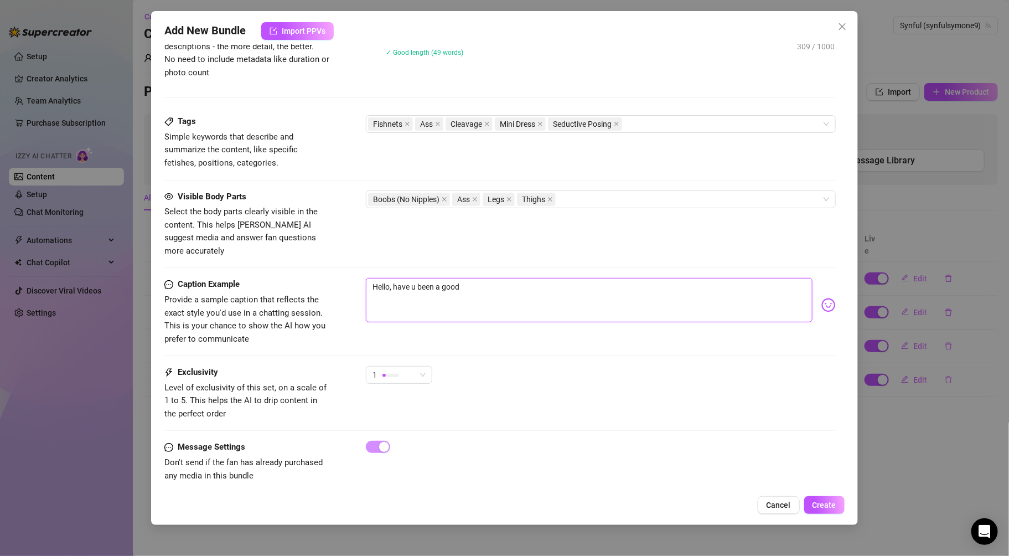
type textarea "Hello, have u been a good b"
type textarea "Hello, have u been a good bo"
type textarea "Hello, have u been a good boy"
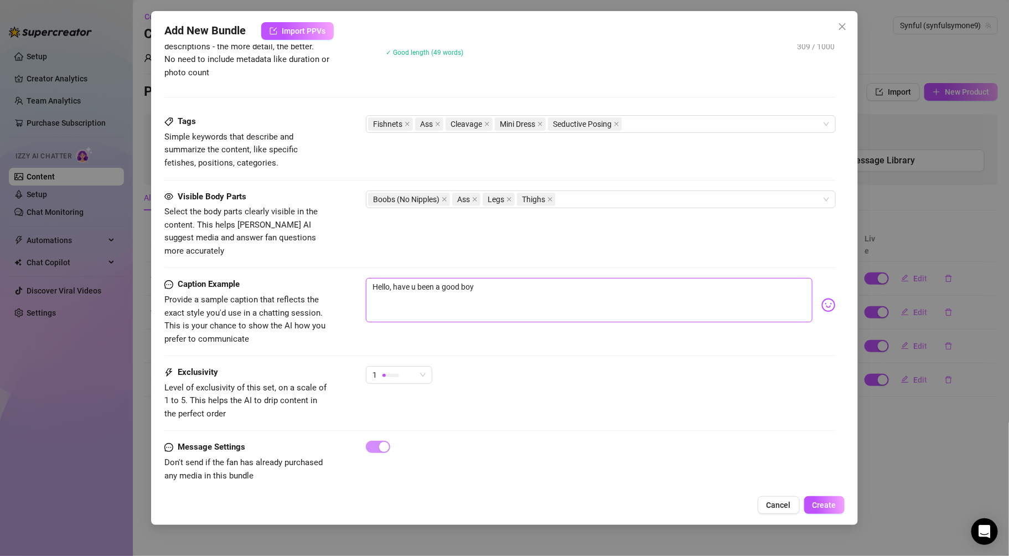
type textarea "Hello, have u been a good boy"
type textarea "Hello, have u been a good boy l"
type textarea "Hello, have u been a good boy la"
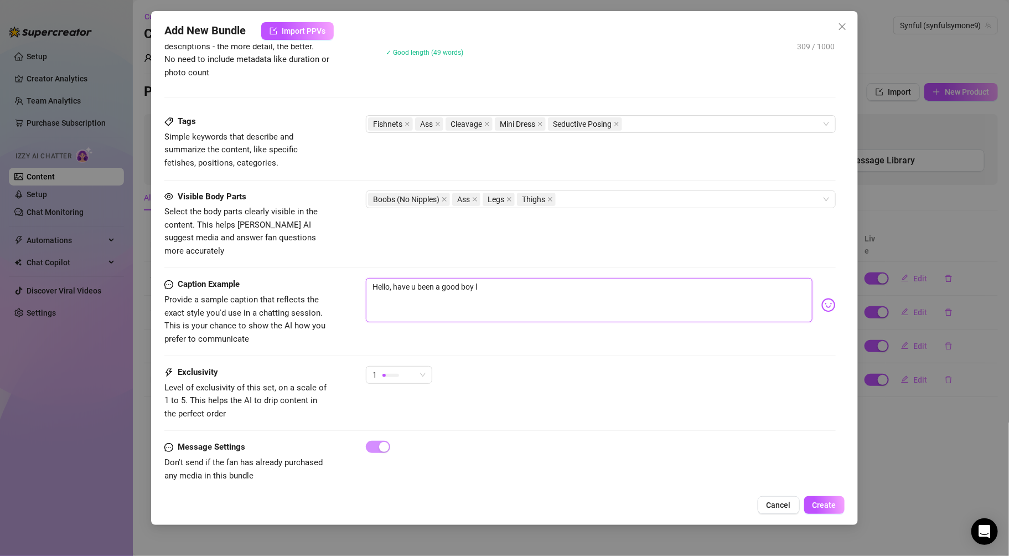
type textarea "Hello, have u been a good boy la"
type textarea "Hello, have u been a good boy lat"
type textarea "Hello, have u been a good boy late"
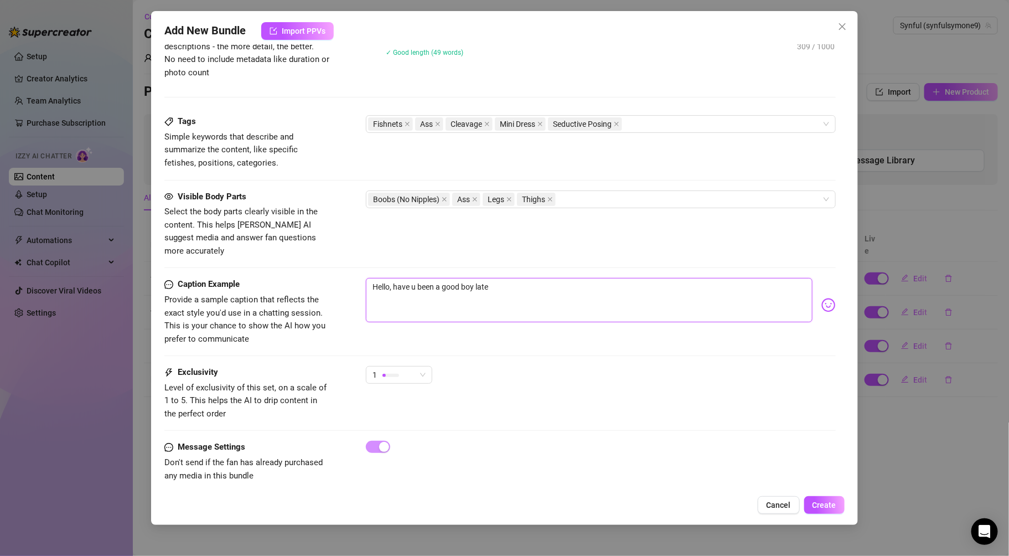
type textarea "Hello, have u been a good boy latel"
type textarea "Hello, have u been a good boy lately"
type textarea "Hello, have u been a good boy lately?"
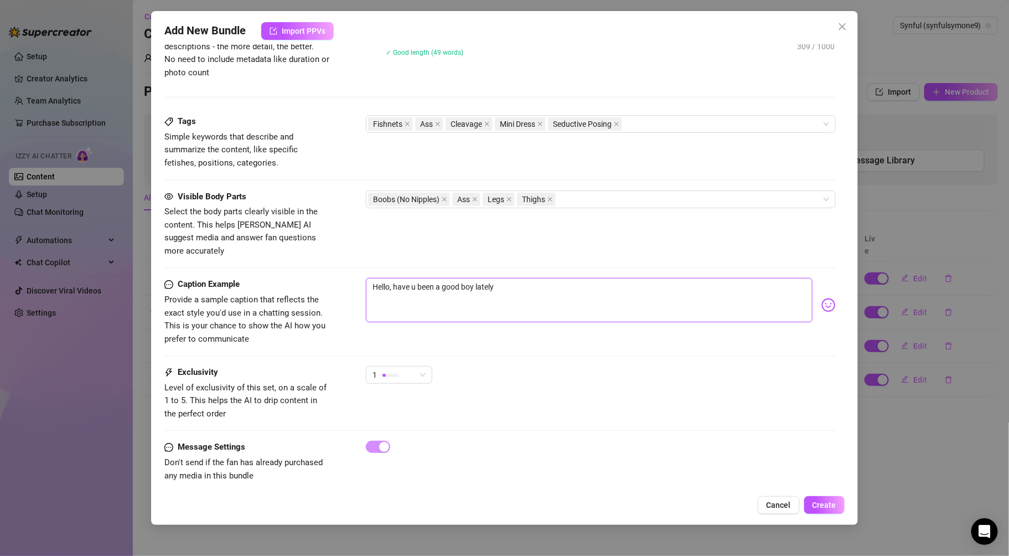
type textarea "Hello, have u been a good boy lately?"
type textarea "Hello, have u been a good boy lately? I"
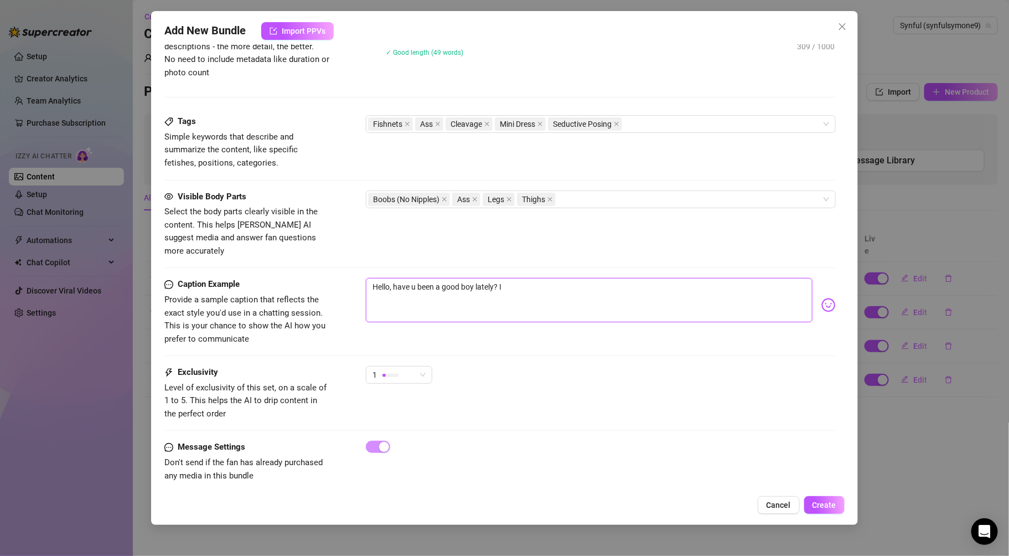
type textarea "Hello, have u been a good boy lately? I"
click at [821, 505] on span "Create" at bounding box center [824, 504] width 24 height 9
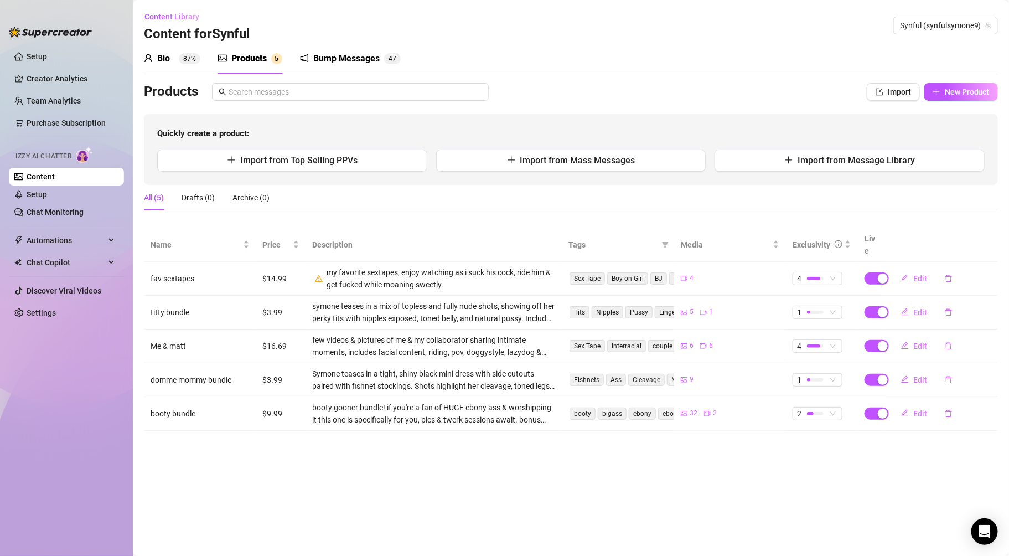
click at [175, 52] on div "Bio 87%" at bounding box center [172, 58] width 56 height 13
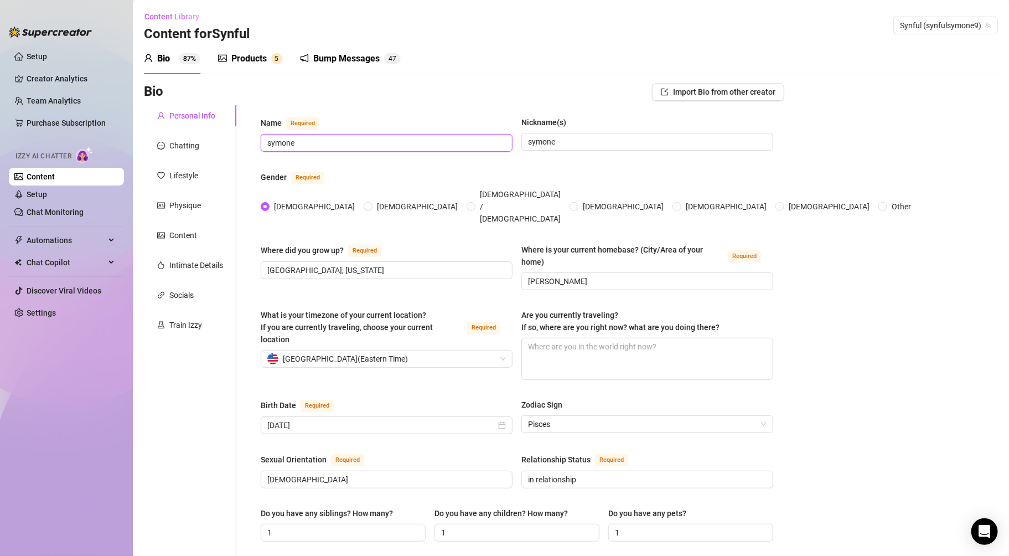
click at [302, 138] on input "symone" at bounding box center [385, 143] width 236 height 12
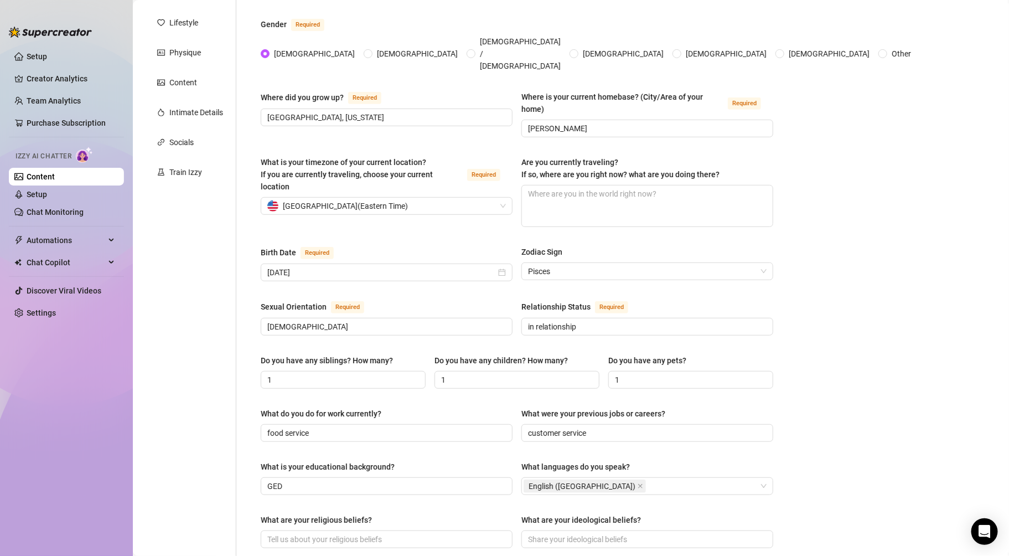
scroll to position [536, 0]
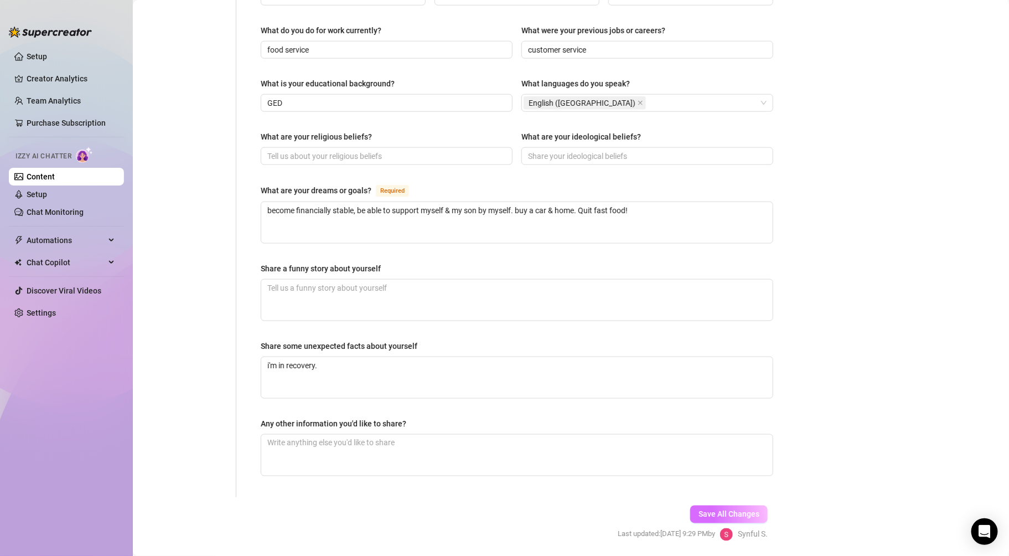
click at [704, 510] on span "Save All Changes" at bounding box center [728, 514] width 61 height 9
click at [27, 199] on link "Setup" at bounding box center [37, 194] width 20 height 9
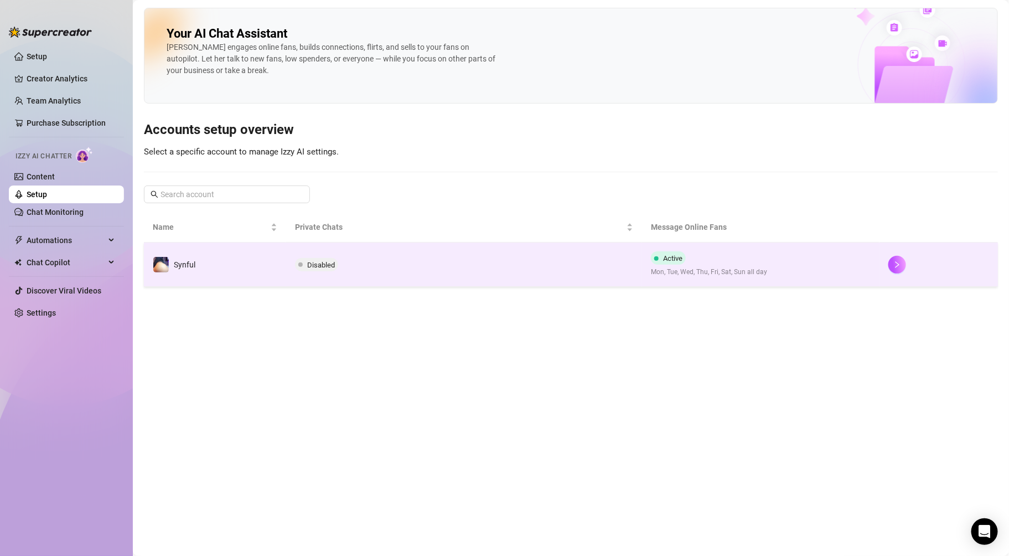
click at [330, 262] on span "Disabled" at bounding box center [321, 265] width 28 height 8
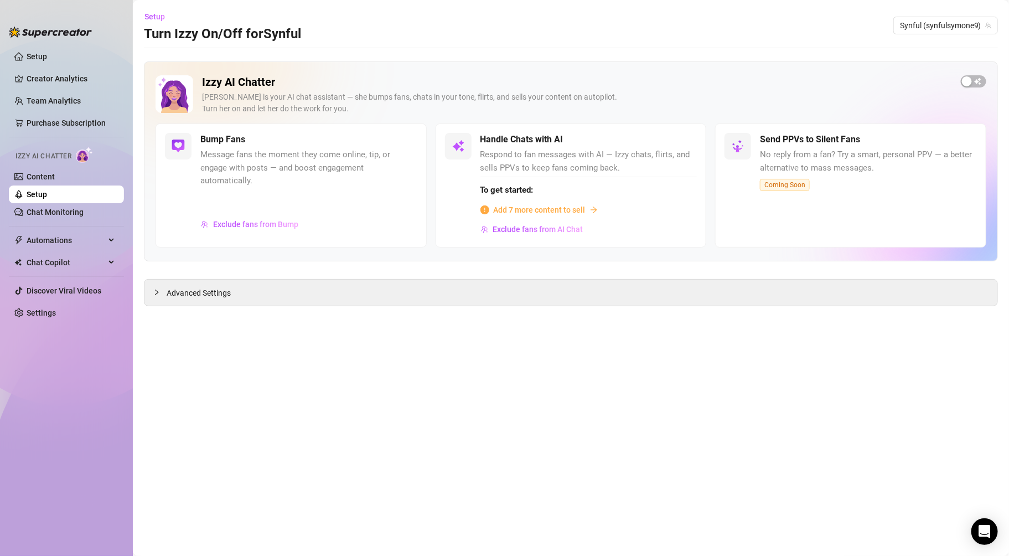
click at [966, 88] on div "Izzy AI Chatter [PERSON_NAME] is your AI chat assistant — she bumps fans, chats…" at bounding box center [571, 99] width 831 height 48
click at [971, 73] on div "Izzy AI Chatter [PERSON_NAME] is your AI chat assistant — she bumps fans, chats…" at bounding box center [571, 161] width 854 height 200
click at [972, 81] on div "button" at bounding box center [967, 81] width 10 height 10
click at [153, 15] on span "Setup" at bounding box center [154, 16] width 20 height 9
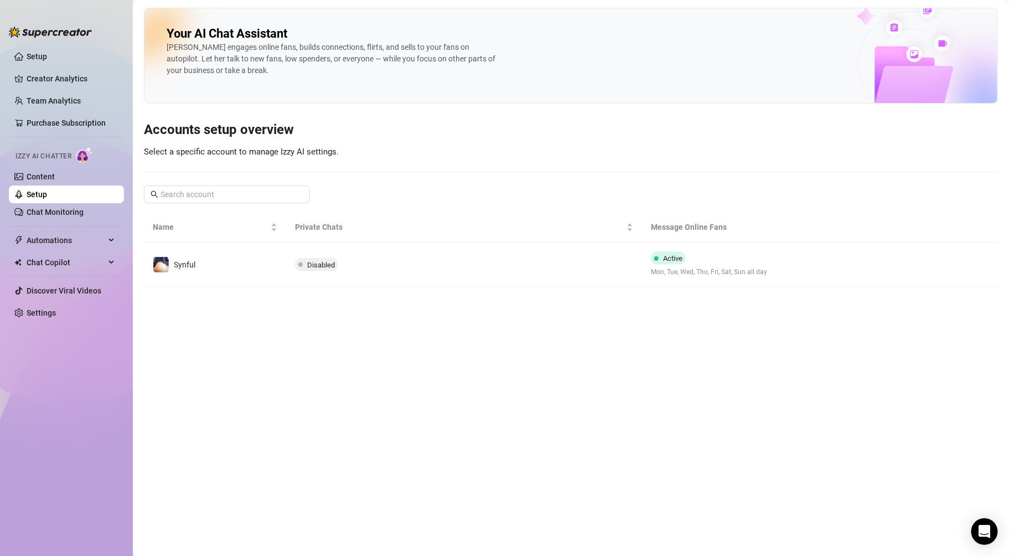
click at [304, 56] on div "[PERSON_NAME] engages online fans, builds connections, flirts, and sells to you…" at bounding box center [333, 59] width 332 height 35
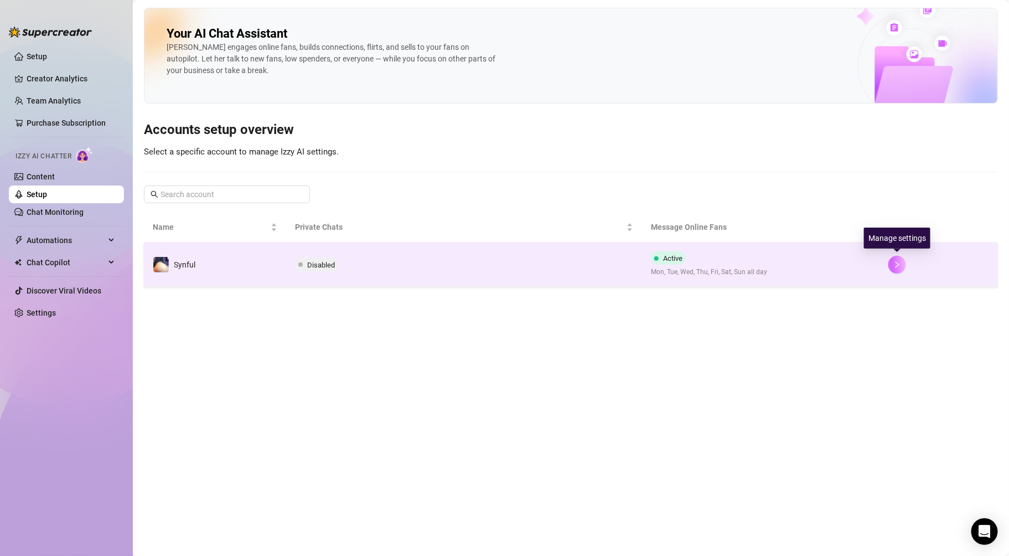
click at [901, 265] on button "button" at bounding box center [897, 265] width 18 height 18
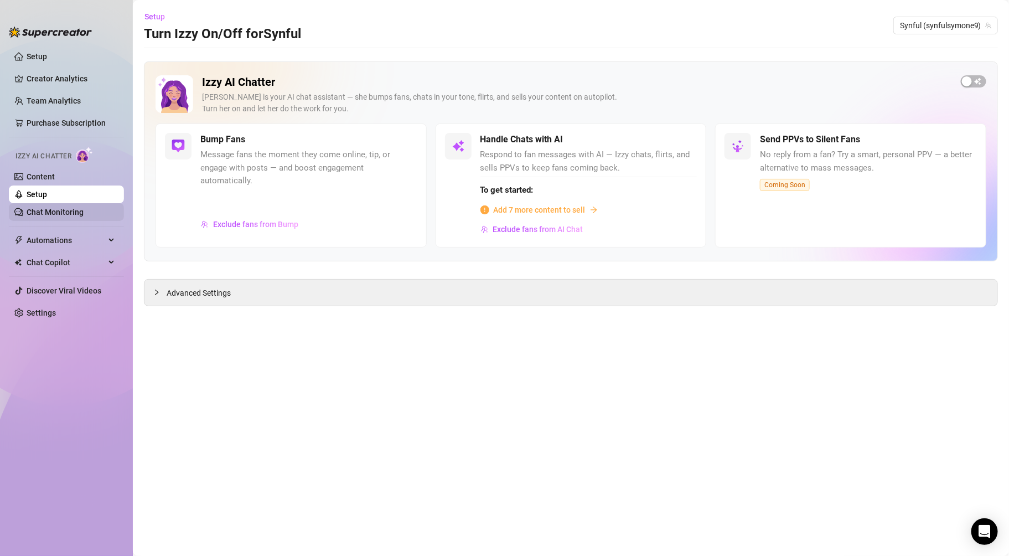
click at [29, 216] on link "Chat Monitoring" at bounding box center [55, 212] width 57 height 9
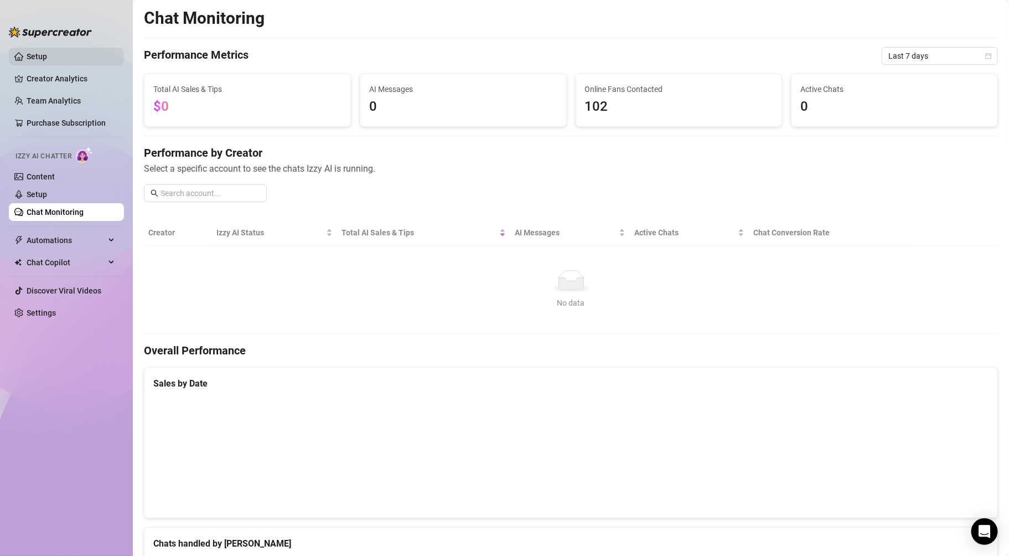
click at [42, 59] on link "Setup" at bounding box center [37, 56] width 20 height 9
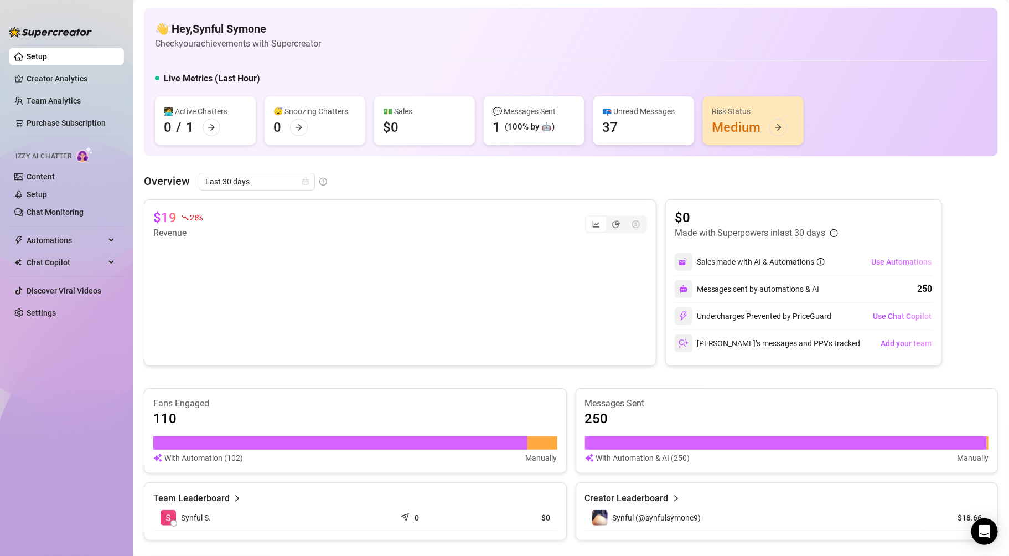
click at [54, 27] on img at bounding box center [50, 32] width 83 height 11
click at [209, 125] on icon "arrow-right" at bounding box center [212, 127] width 8 height 8
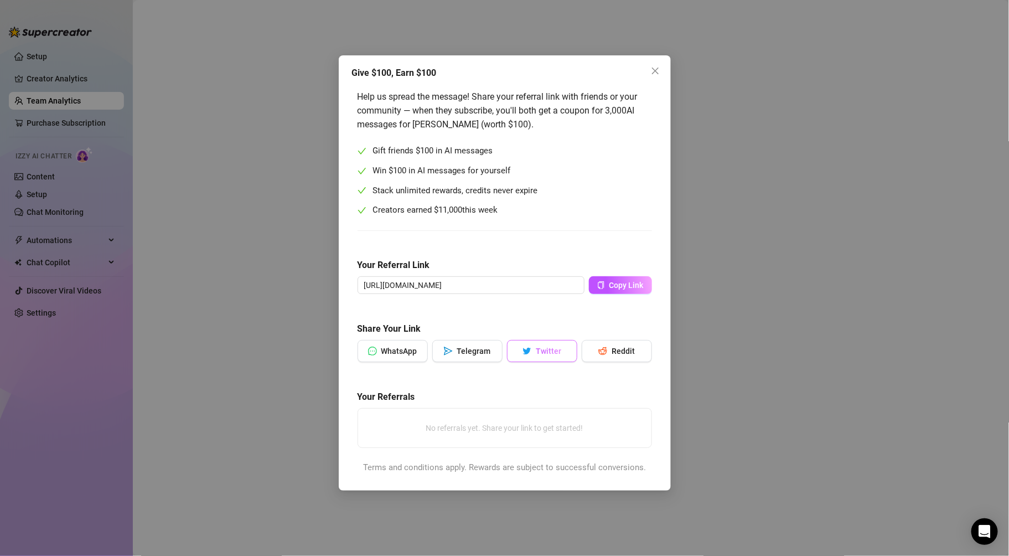
click at [557, 353] on span "Twitter" at bounding box center [548, 350] width 25 height 9
click at [622, 286] on span "Copy Link" at bounding box center [626, 285] width 34 height 9
click at [655, 71] on icon "close" at bounding box center [654, 71] width 7 height 7
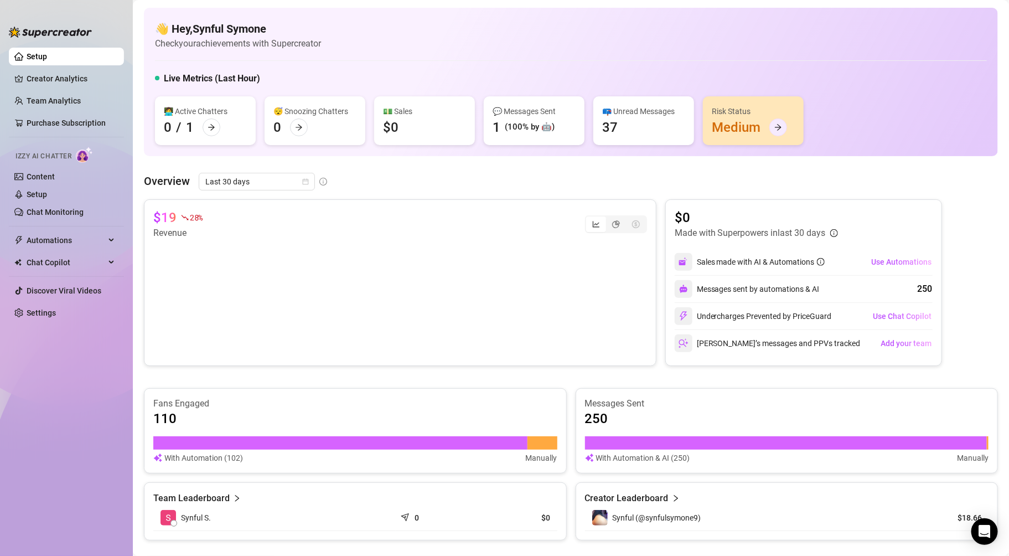
click at [780, 130] on icon "arrow-right" at bounding box center [778, 127] width 8 height 8
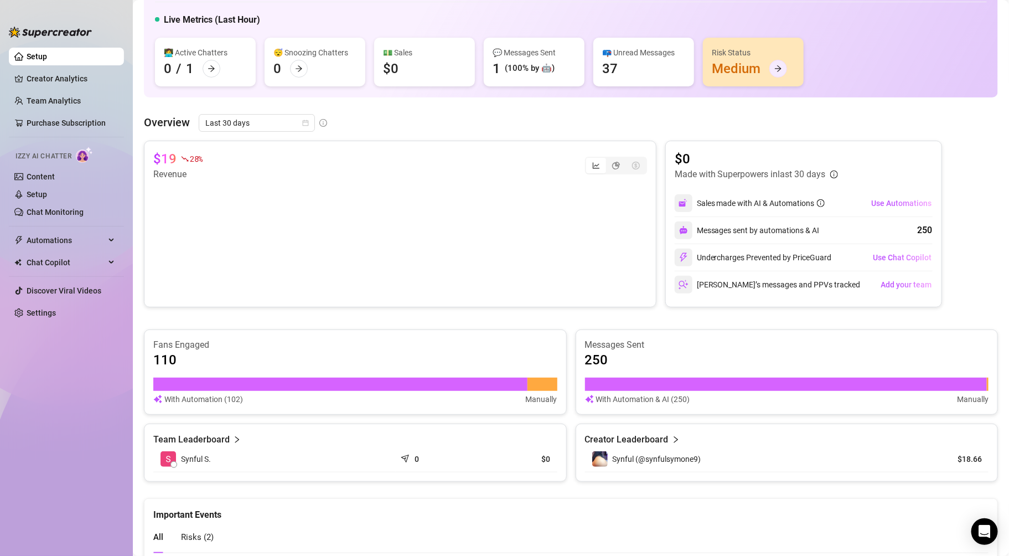
scroll to position [200, 0]
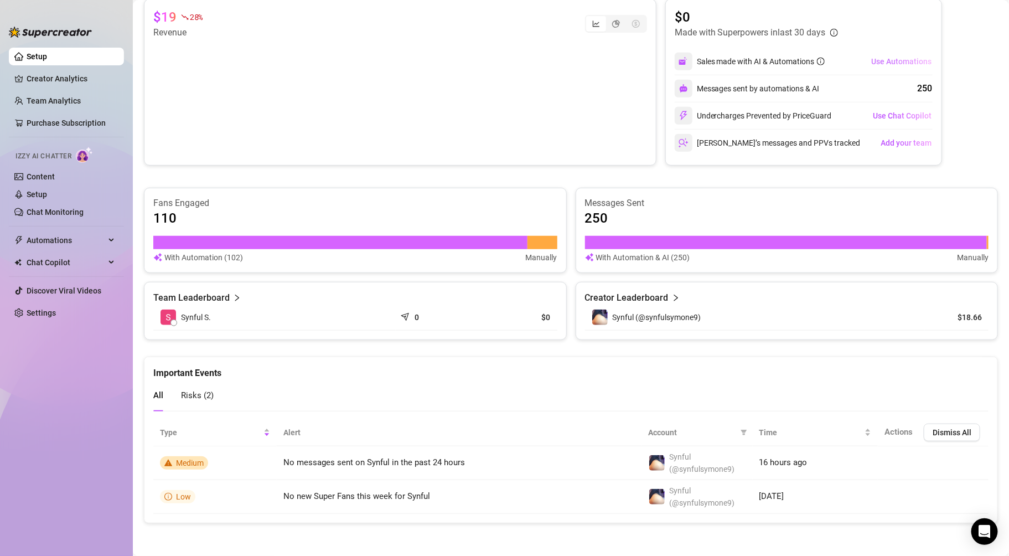
click at [889, 56] on button "Use Automations" at bounding box center [901, 62] width 61 height 18
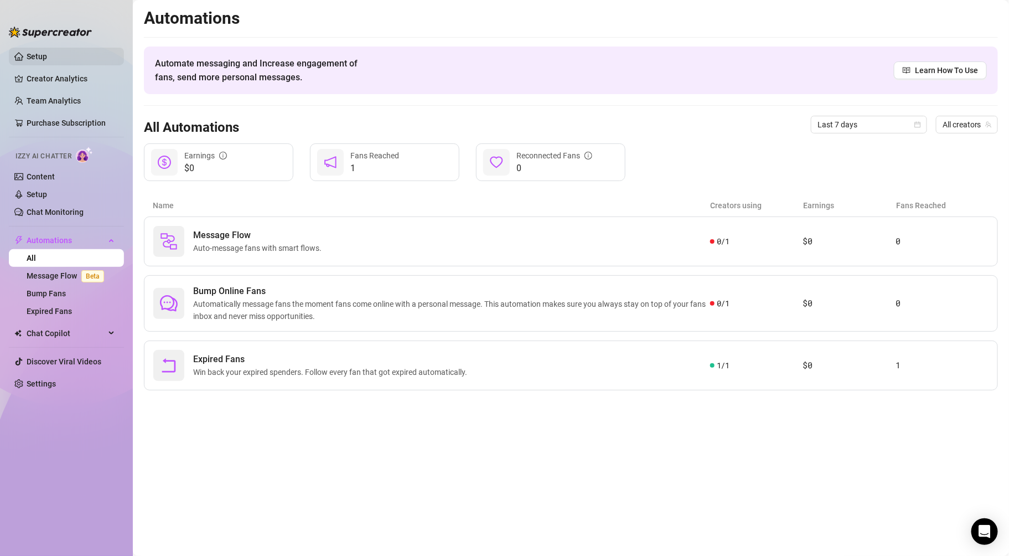
drag, startPoint x: 44, startPoint y: 65, endPoint x: 48, endPoint y: 56, distance: 10.2
click at [44, 64] on ul "Setup Creator Analytics Team Analytics Purchase Subscription Izzy AI Chatter Co…" at bounding box center [66, 292] width 115 height 498
click at [47, 56] on link "Setup" at bounding box center [37, 56] width 20 height 9
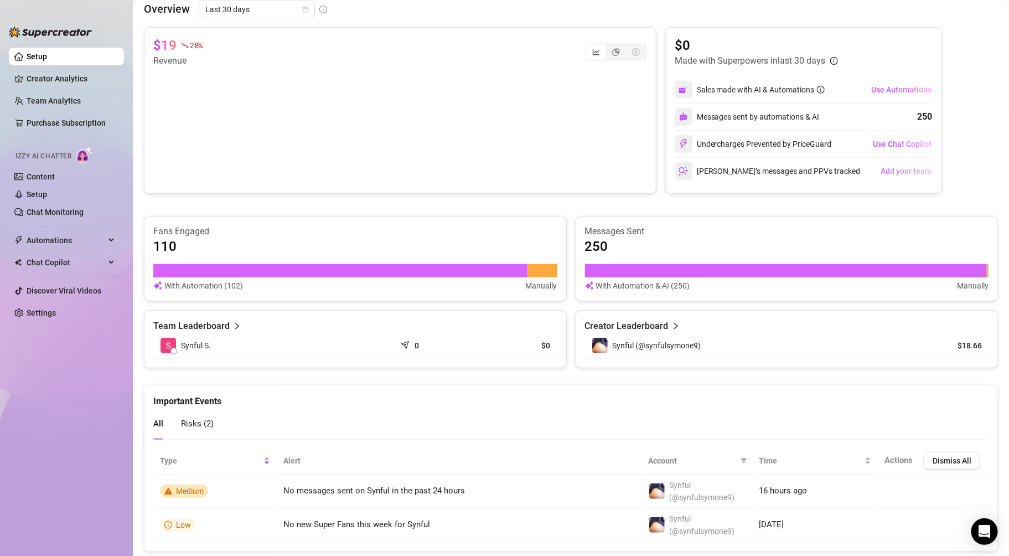
scroll to position [200, 0]
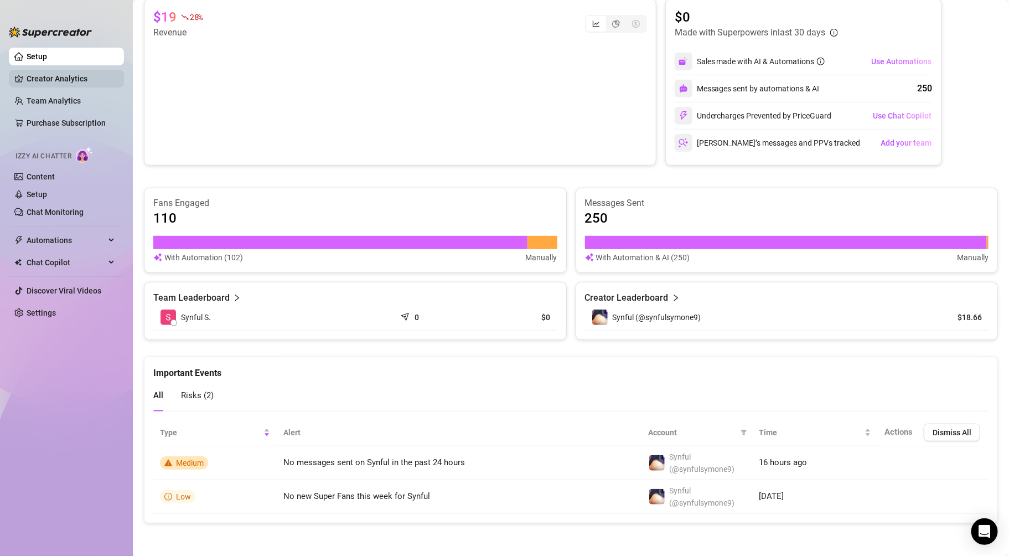
click at [60, 76] on link "Creator Analytics" at bounding box center [71, 79] width 89 height 18
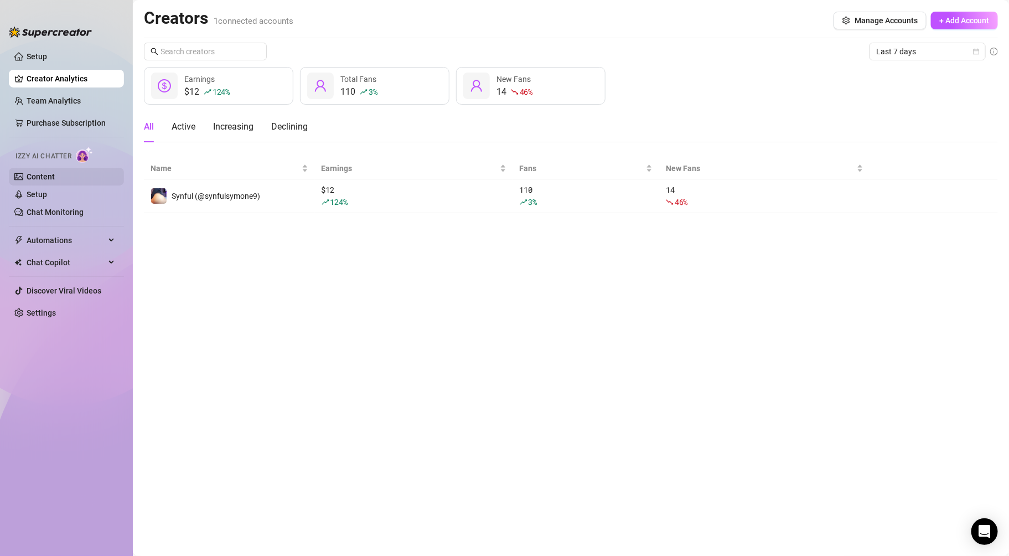
click at [43, 179] on link "Content" at bounding box center [41, 176] width 28 height 9
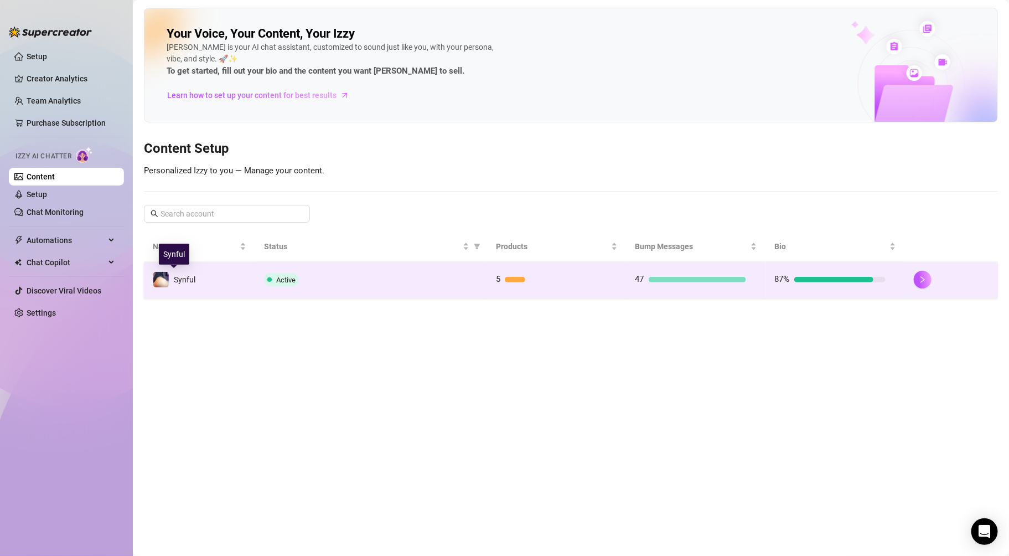
click at [174, 278] on span "Synful" at bounding box center [185, 279] width 22 height 9
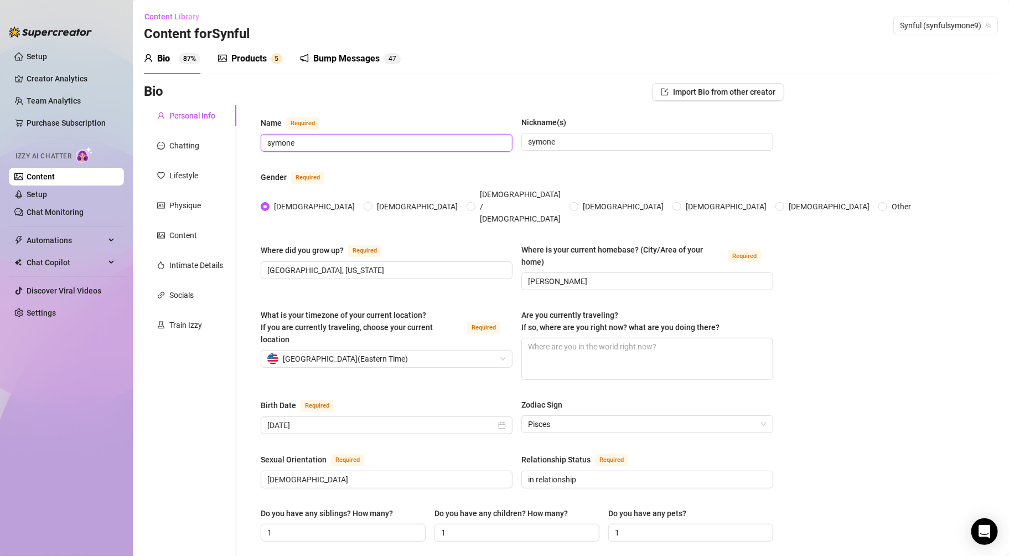
drag, startPoint x: 337, startPoint y: 146, endPoint x: -75, endPoint y: 162, distance: 412.1
click at [0, 162] on html "Setup Creator Analytics Team Analytics Purchase Subscription Izzy AI Chatter Co…" at bounding box center [504, 278] width 1009 height 556
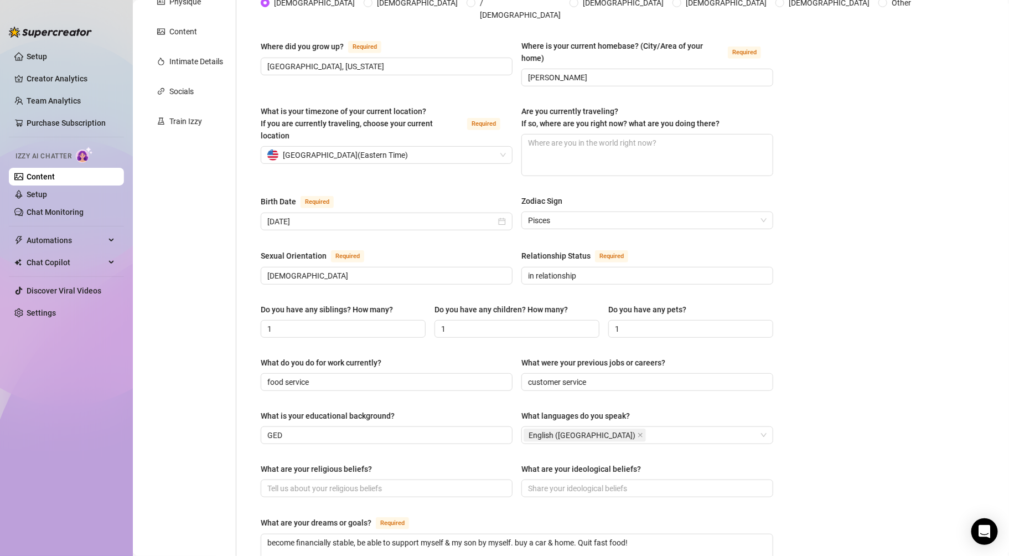
scroll to position [552, 0]
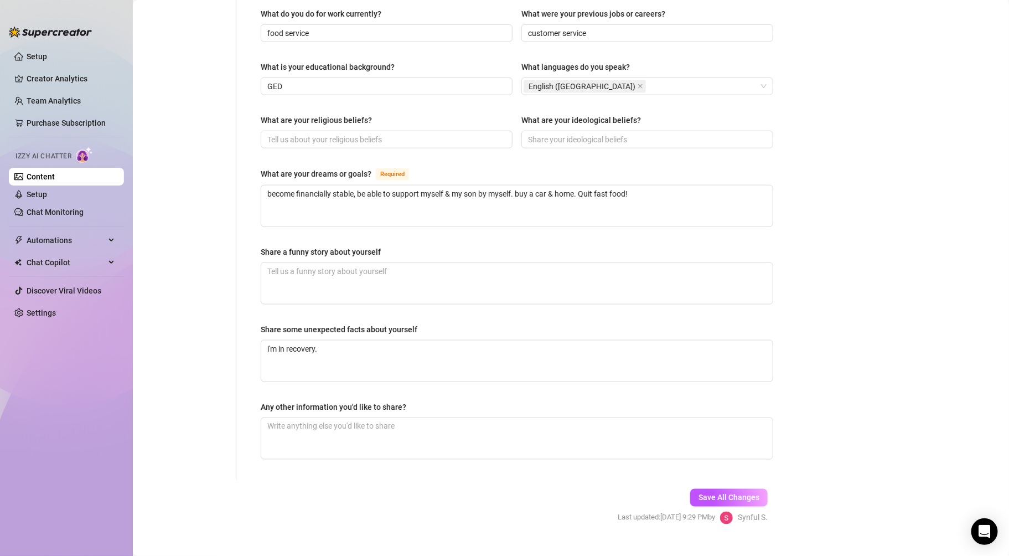
click at [698, 493] on span "Save All Changes" at bounding box center [728, 497] width 61 height 9
click at [37, 289] on link "Discover Viral Videos" at bounding box center [64, 290] width 75 height 9
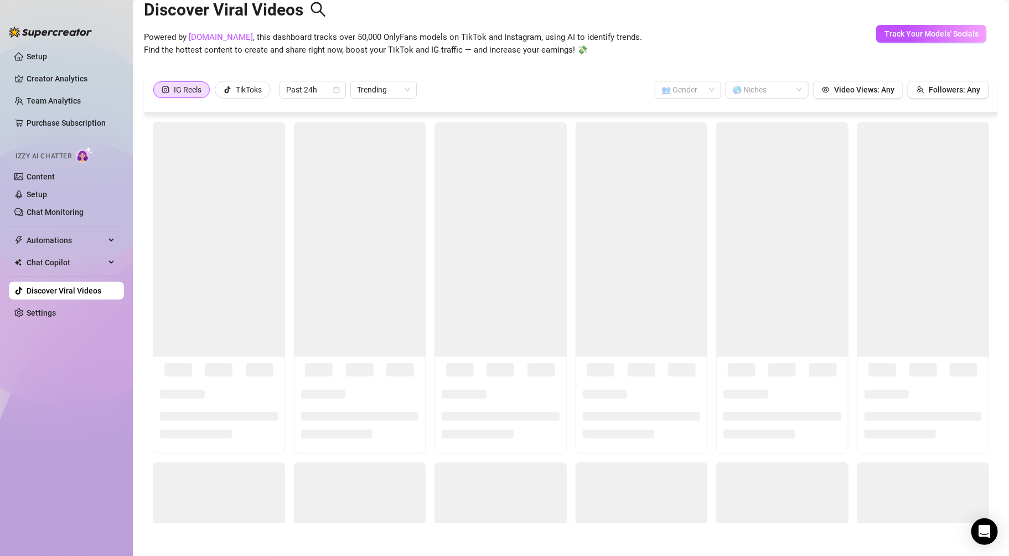
scroll to position [24, 0]
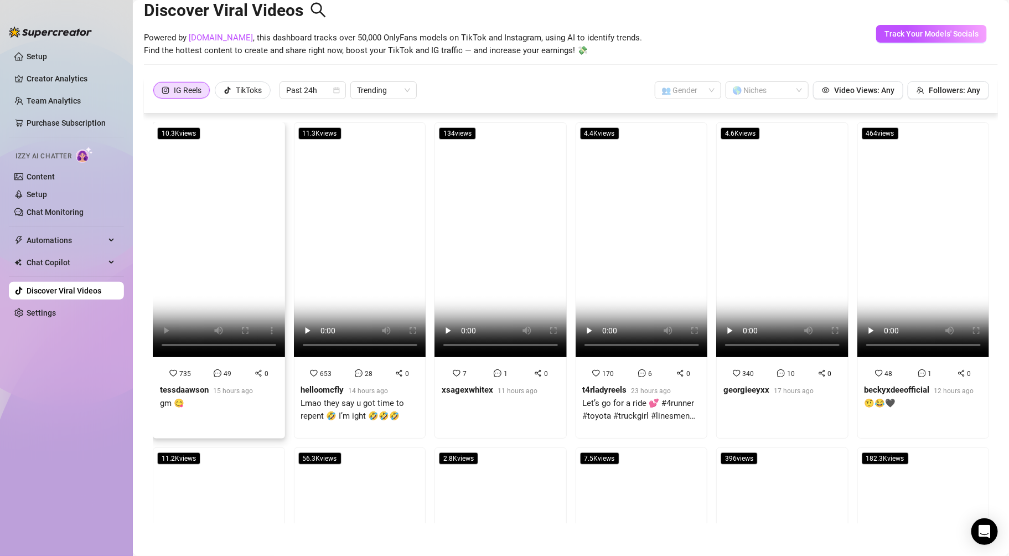
click at [183, 210] on video at bounding box center [219, 239] width 132 height 235
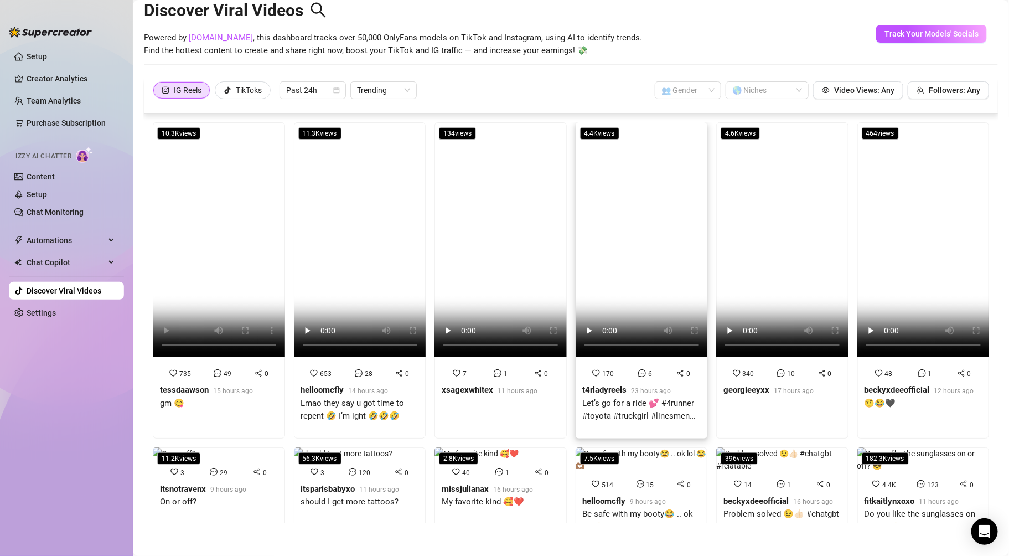
click at [618, 252] on video at bounding box center [642, 239] width 132 height 235
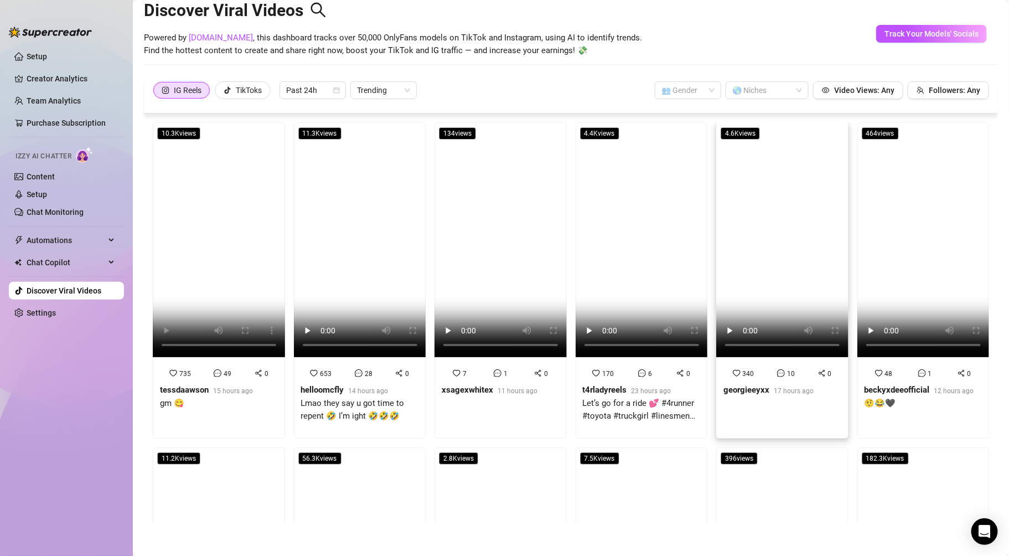
click at [755, 262] on video at bounding box center [782, 239] width 132 height 235
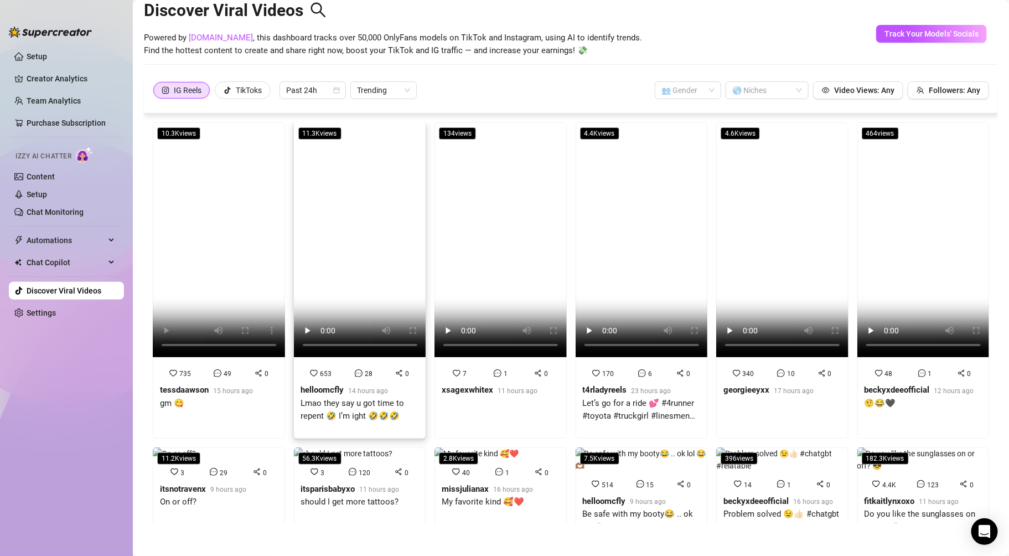
click at [344, 286] on video at bounding box center [360, 239] width 132 height 235
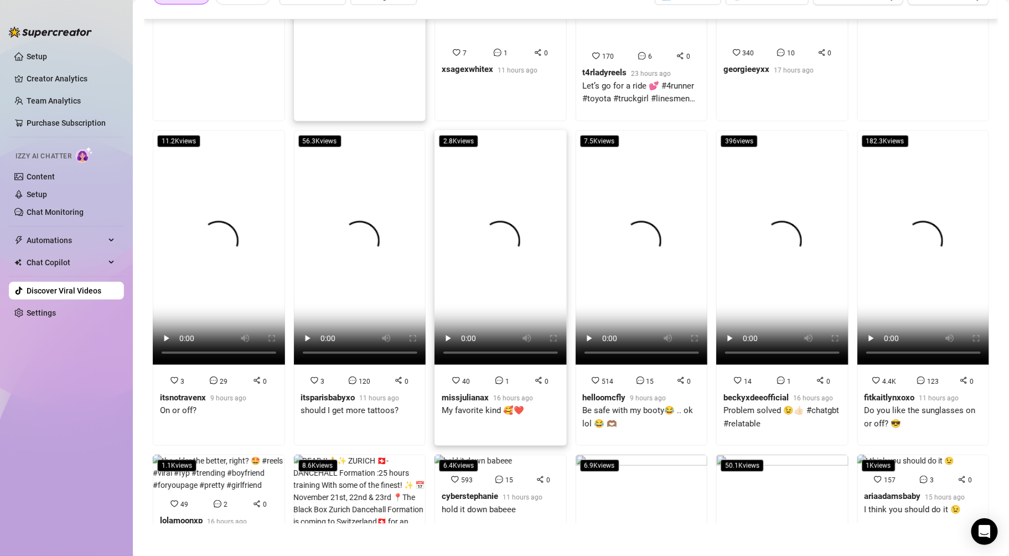
scroll to position [229, 0]
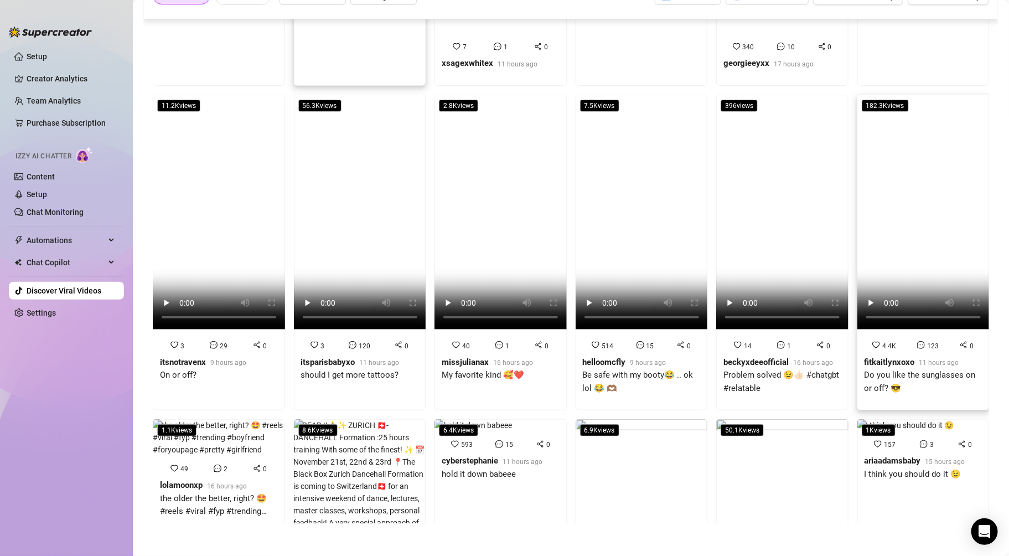
click at [914, 136] on video at bounding box center [923, 212] width 132 height 235
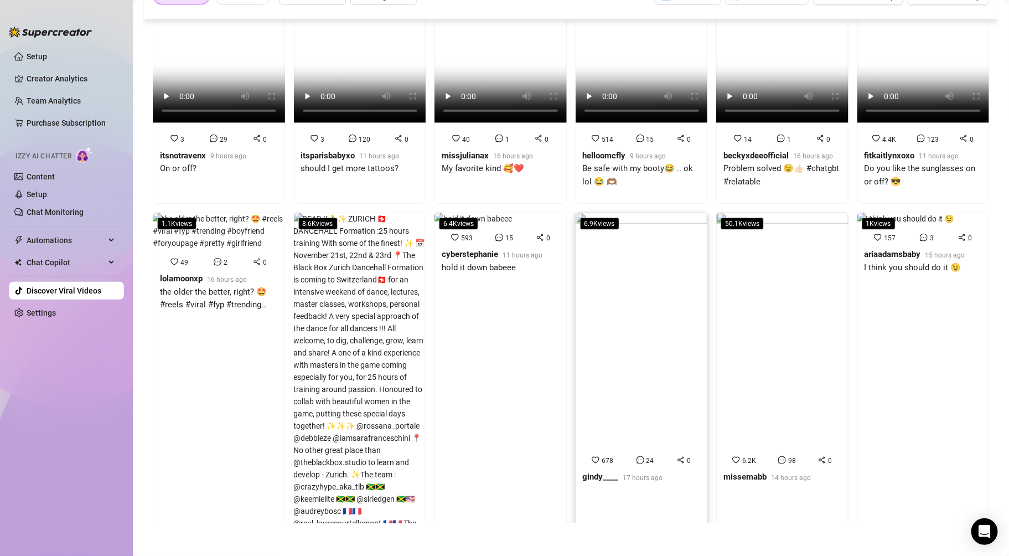
scroll to position [459, 0]
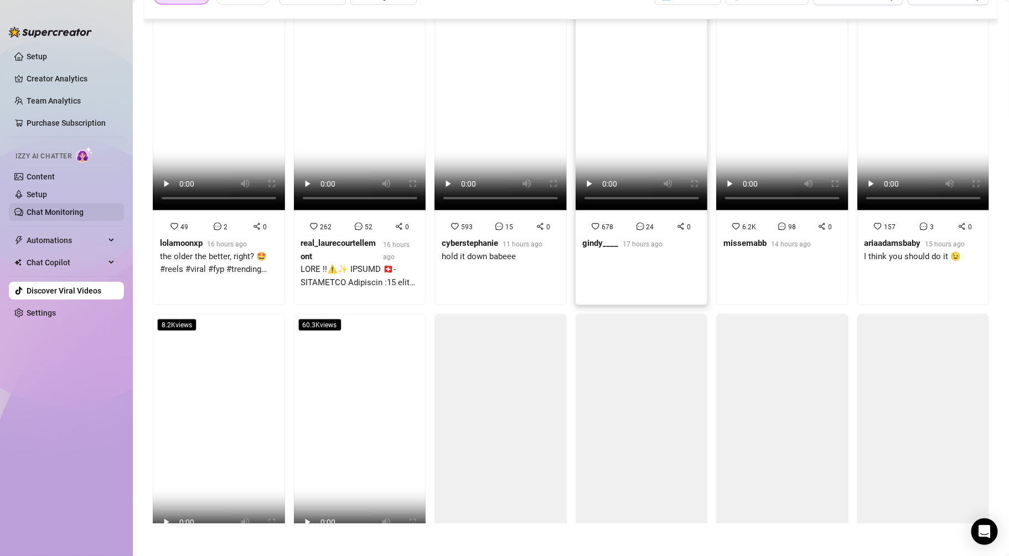
click at [70, 214] on link "Chat Monitoring" at bounding box center [55, 212] width 57 height 9
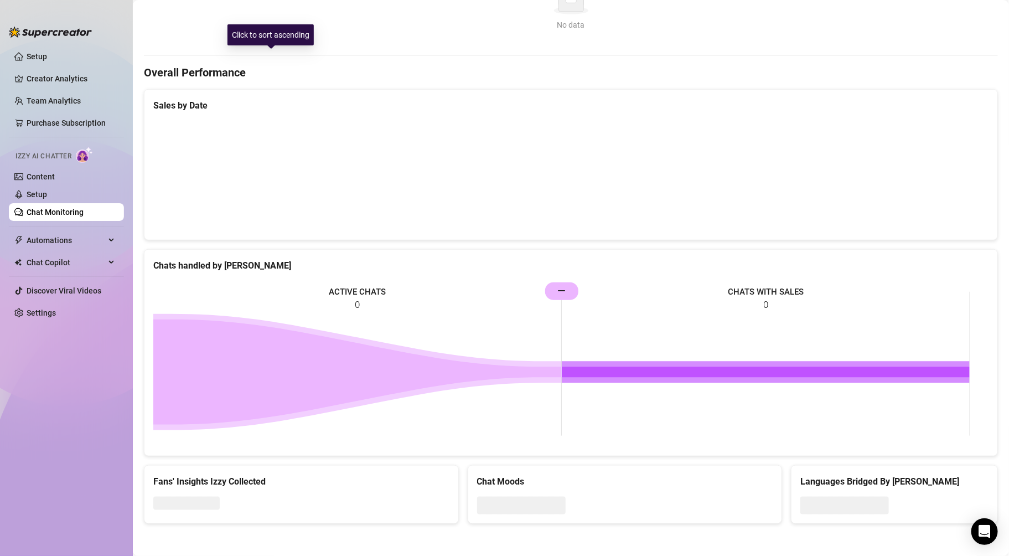
scroll to position [279, 0]
